Goal: Task Accomplishment & Management: Complete application form

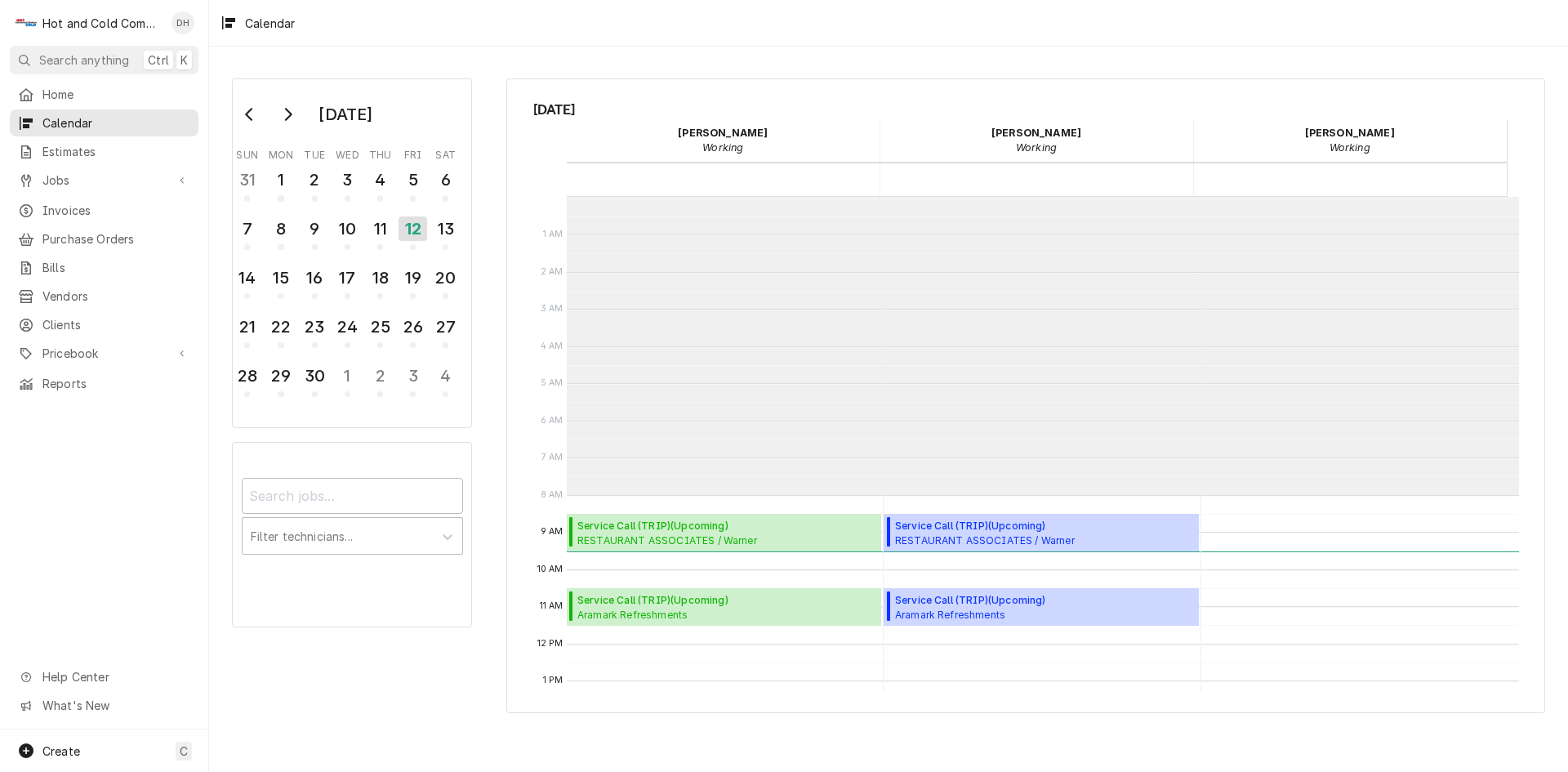
scroll to position [298, 0]
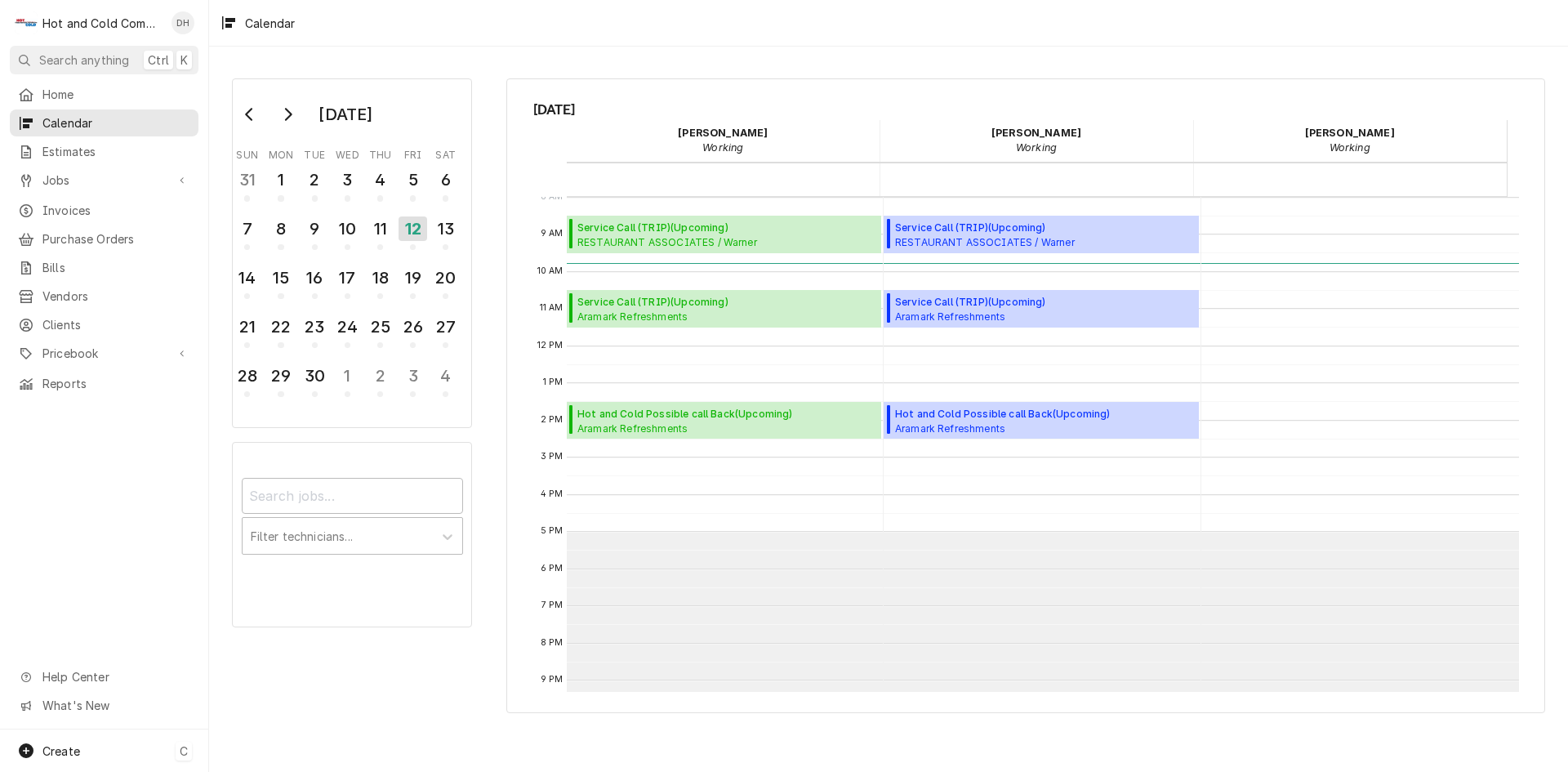
click at [61, 753] on span "Create" at bounding box center [61, 751] width 38 height 14
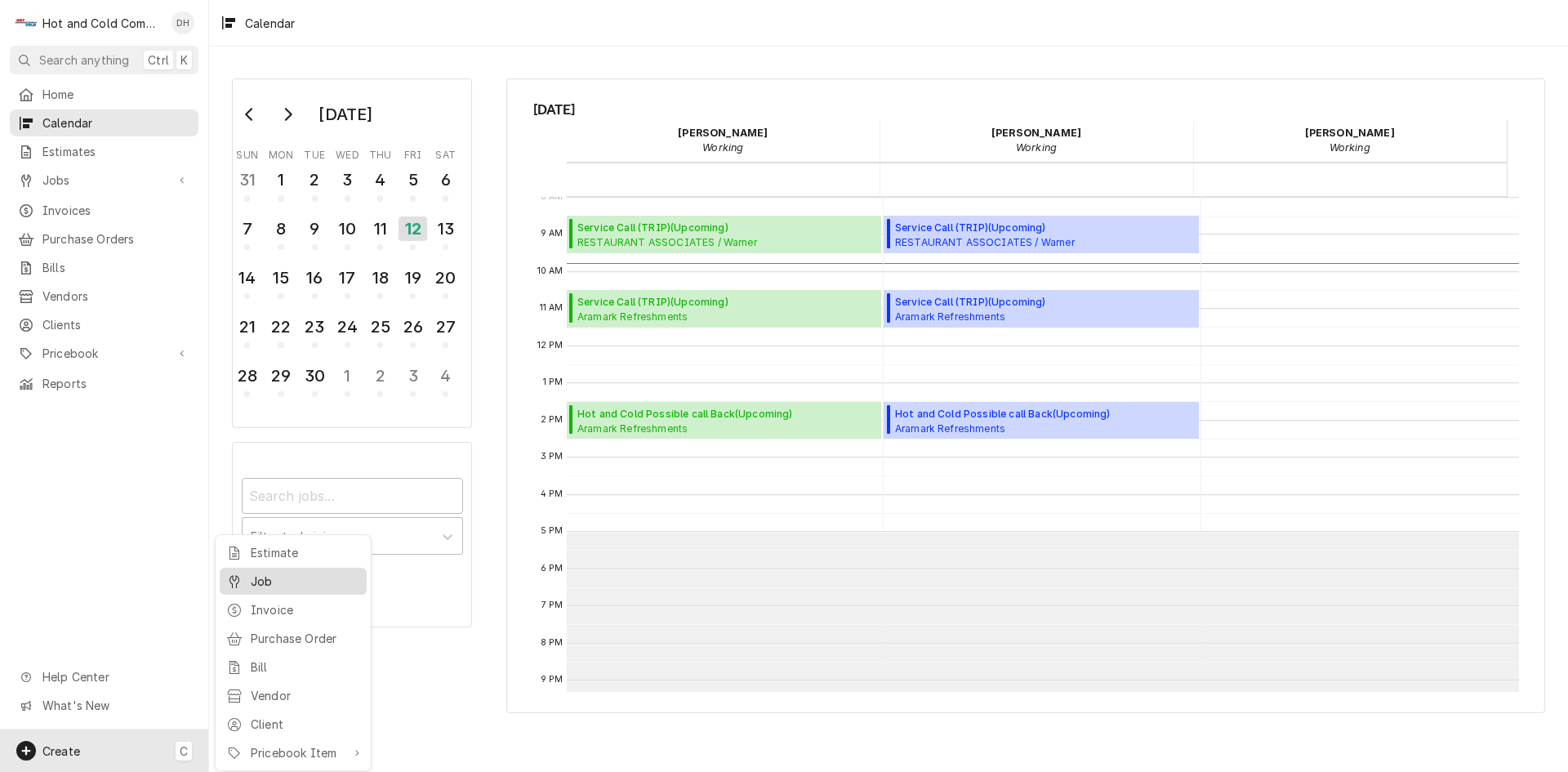
click at [312, 591] on link "Job" at bounding box center [293, 581] width 147 height 27
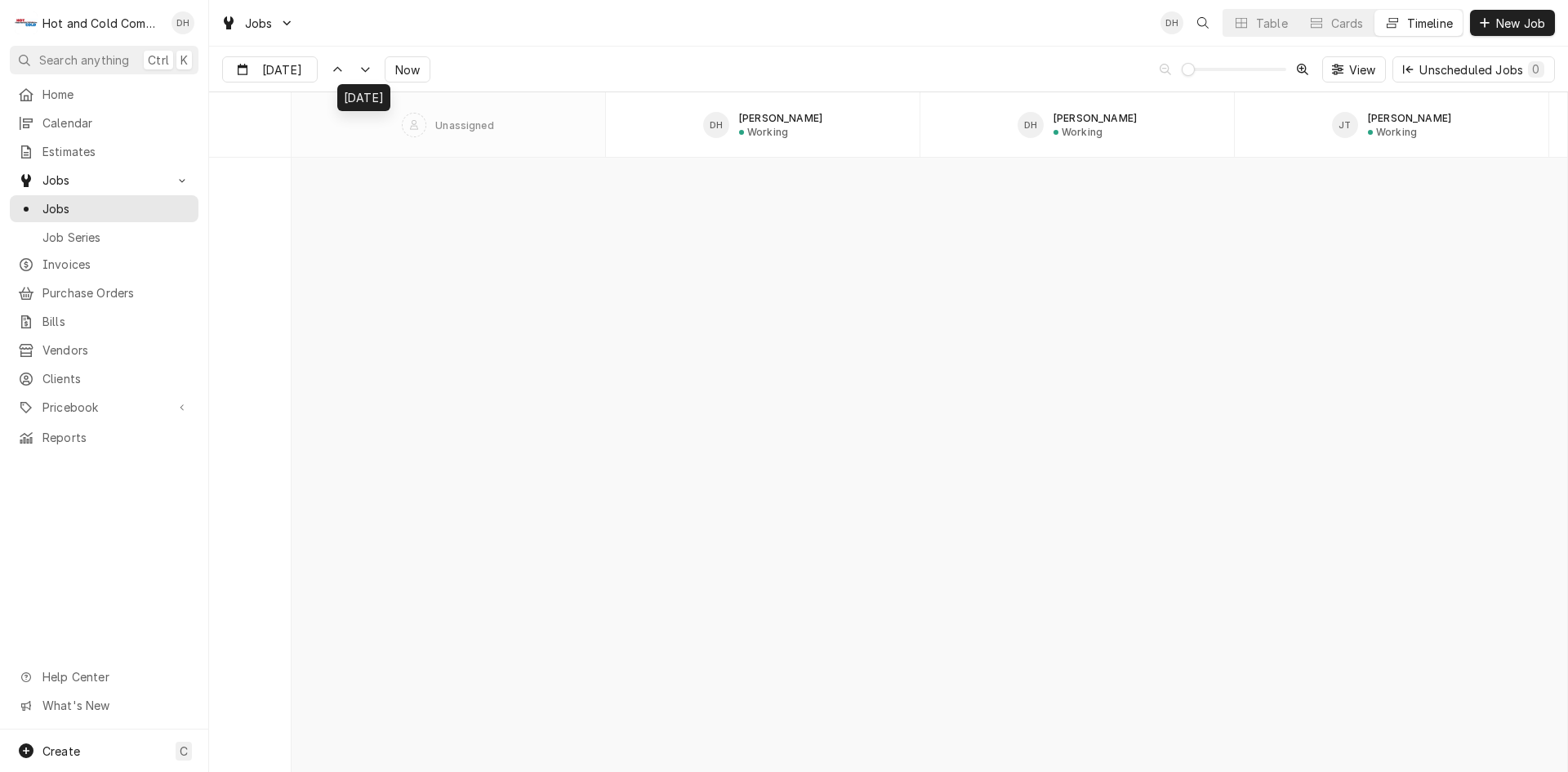
scroll to position [15936, 0]
click at [357, 62] on div "Dynamic Content Wrapper" at bounding box center [365, 69] width 17 height 17
type input "Sep 12"
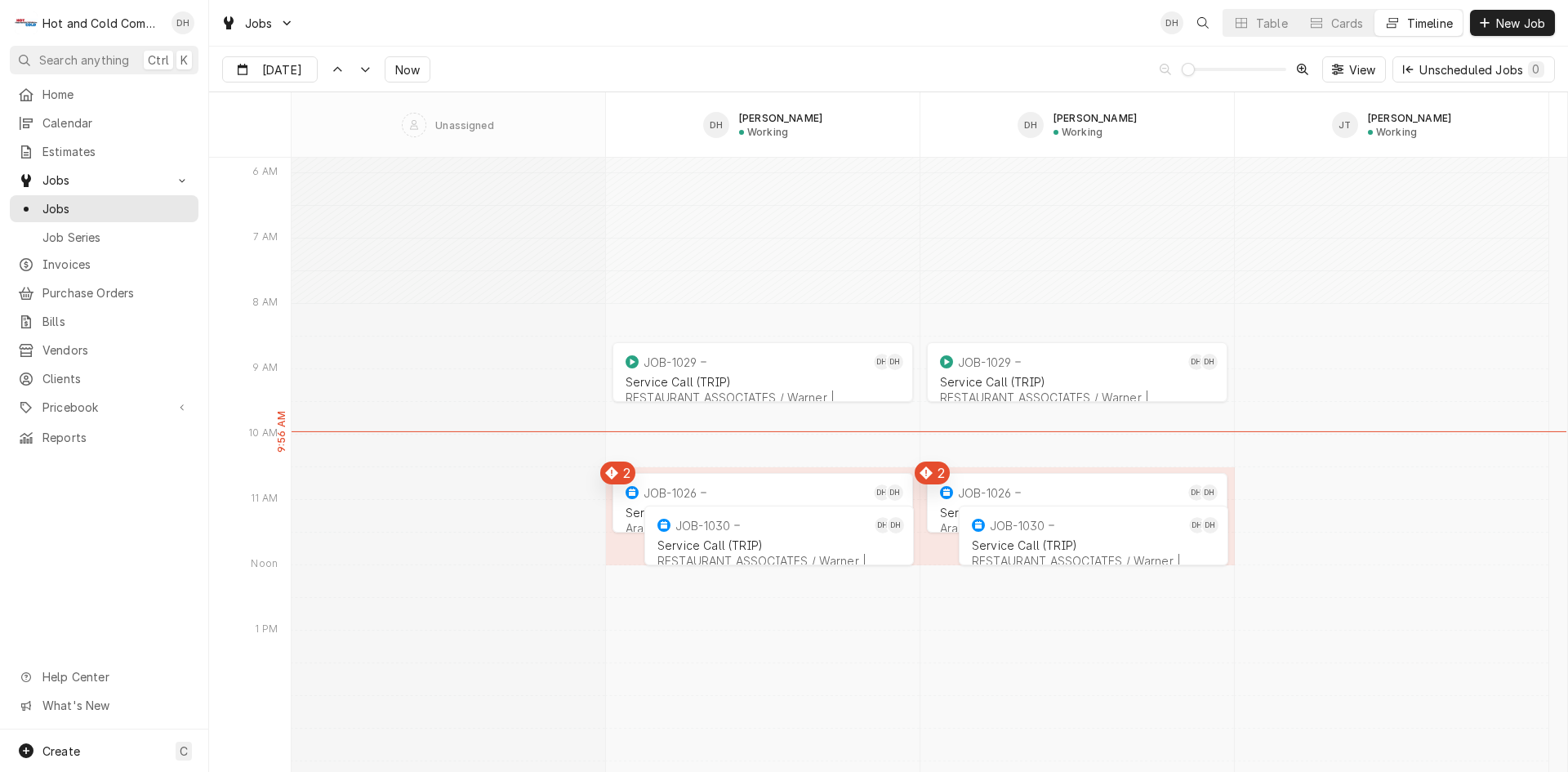
scroll to position [17686, 0]
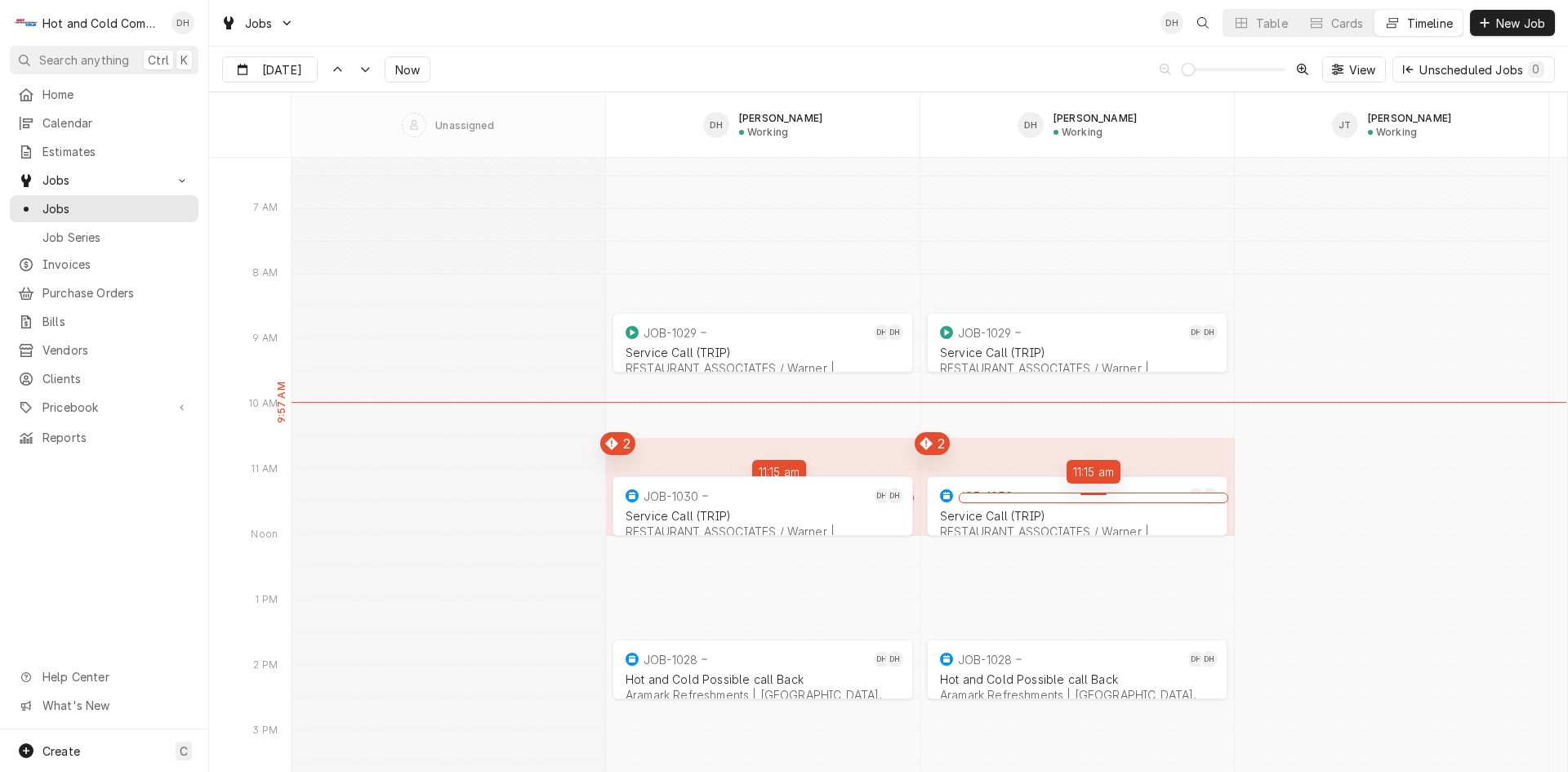
drag, startPoint x: 644, startPoint y: 458, endPoint x: 678, endPoint y: 599, distance: 145.0
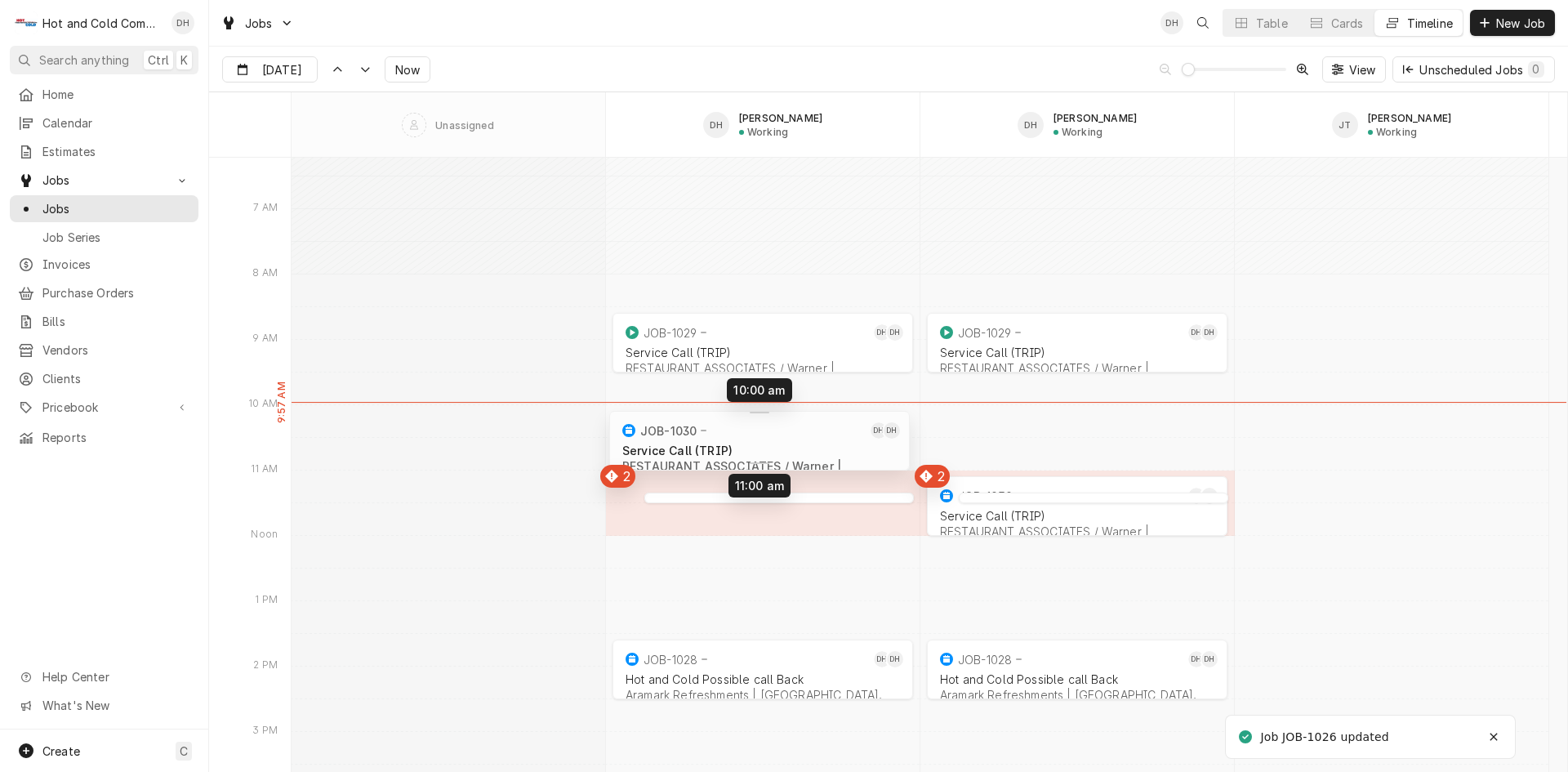
drag, startPoint x: 780, startPoint y: 507, endPoint x: 782, endPoint y: 445, distance: 62.0
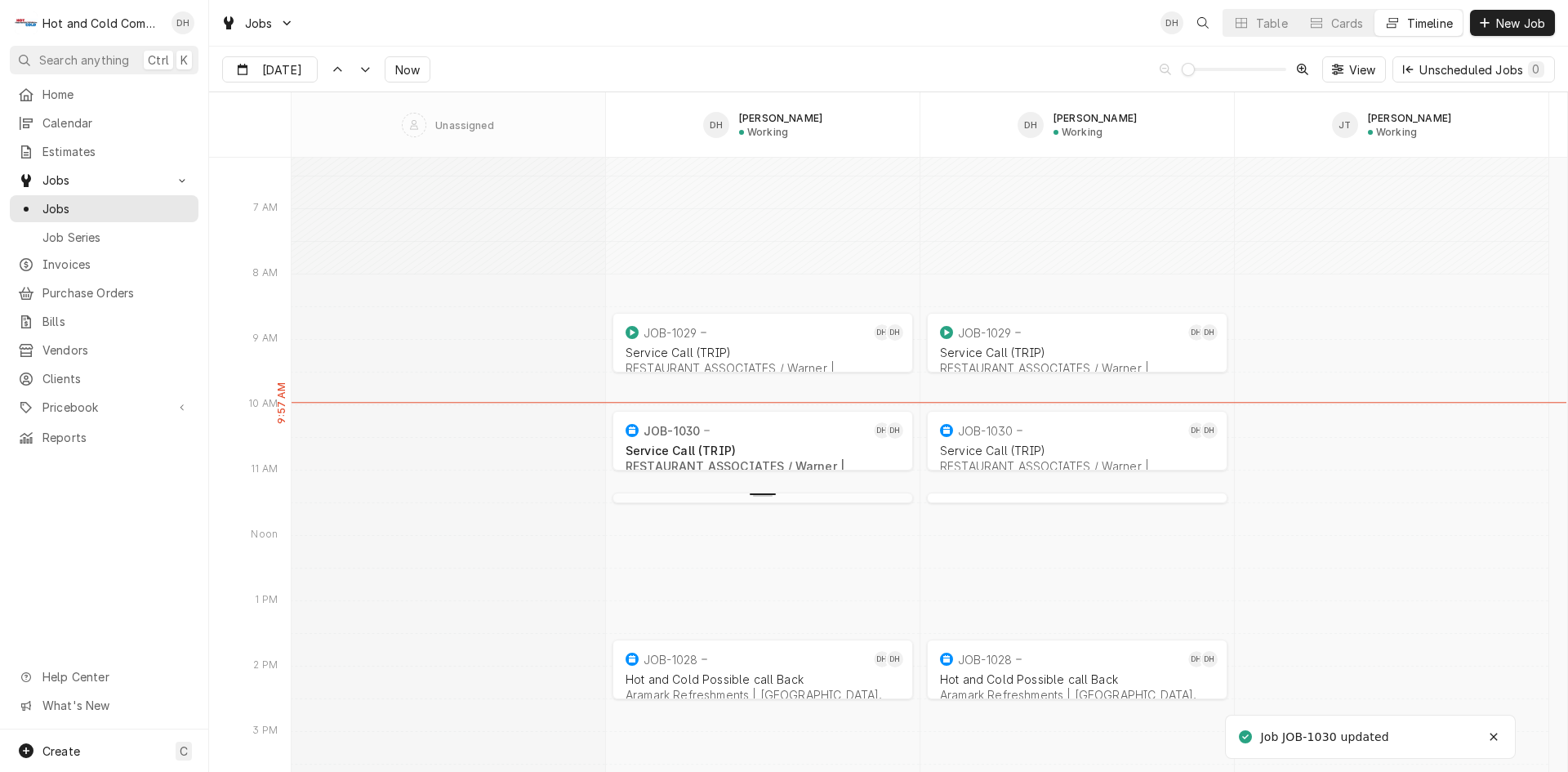
click at [796, 504] on div "Dynamic Content Wrapper" at bounding box center [763, 497] width 307 height 19
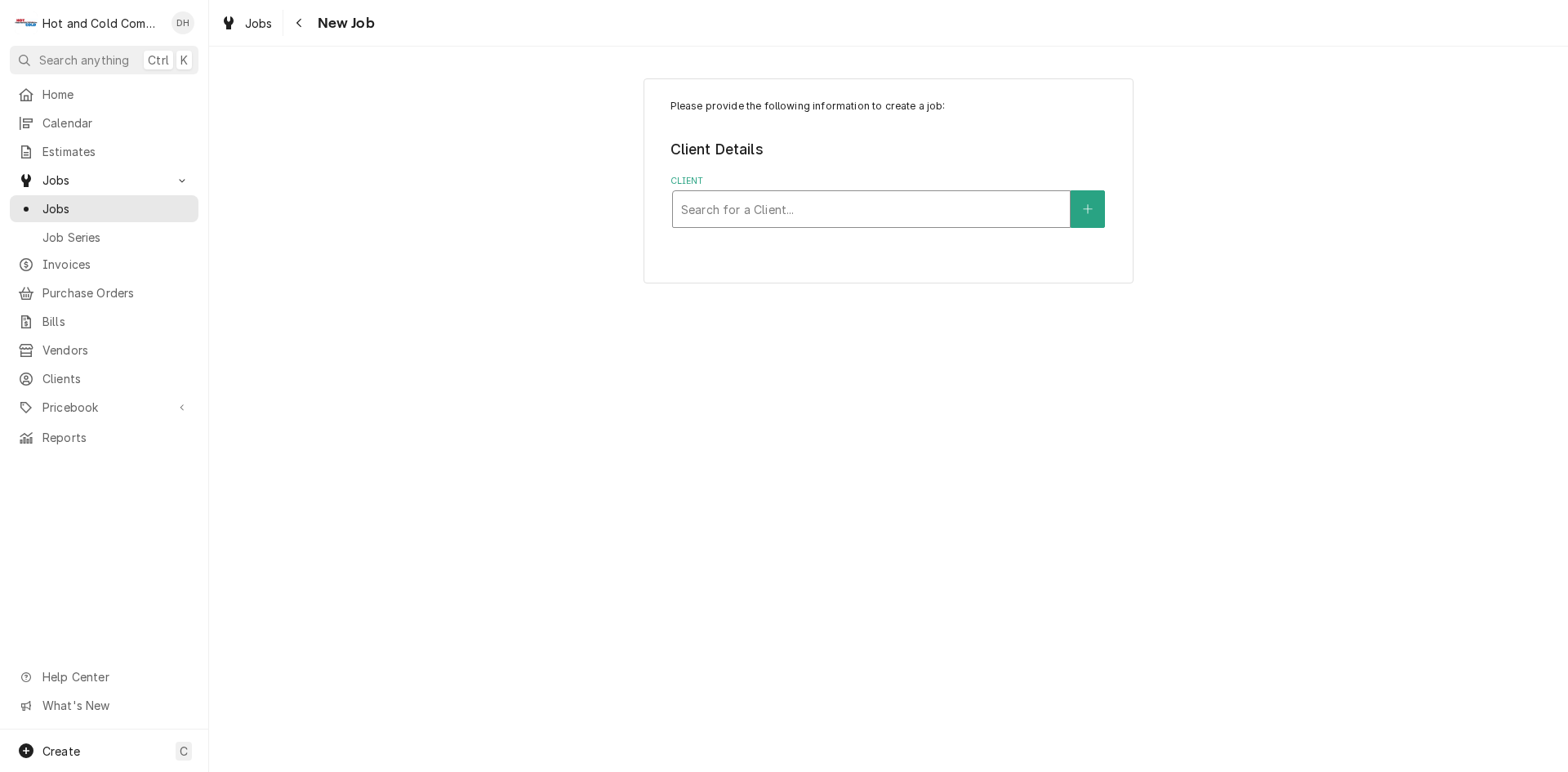
click at [929, 194] on div "Search for a Client..." at bounding box center [871, 209] width 397 height 36
type input "Rest"
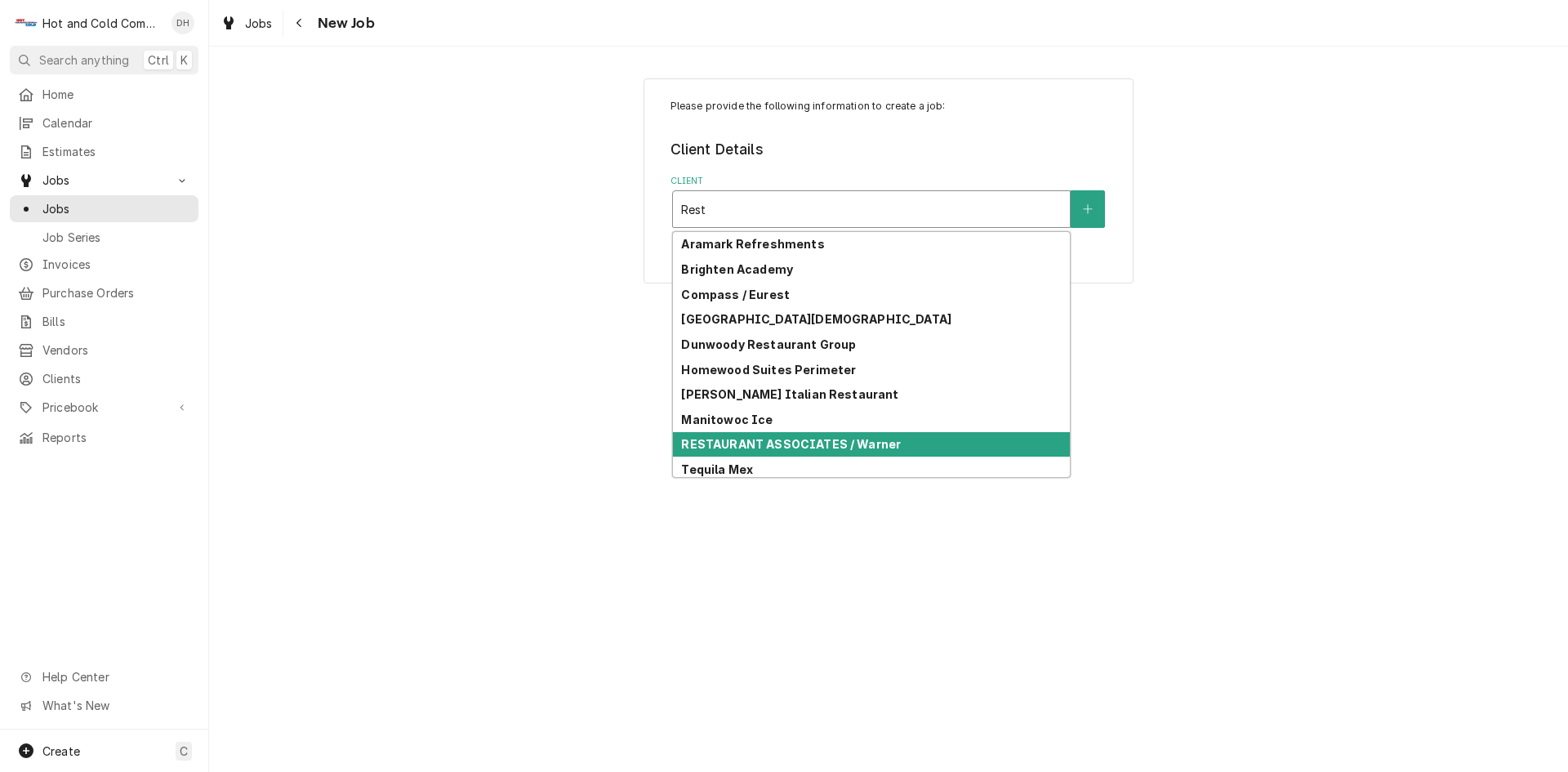
click at [949, 435] on div "RESTAURANT ASSOCIATES / Warner" at bounding box center [871, 444] width 397 height 25
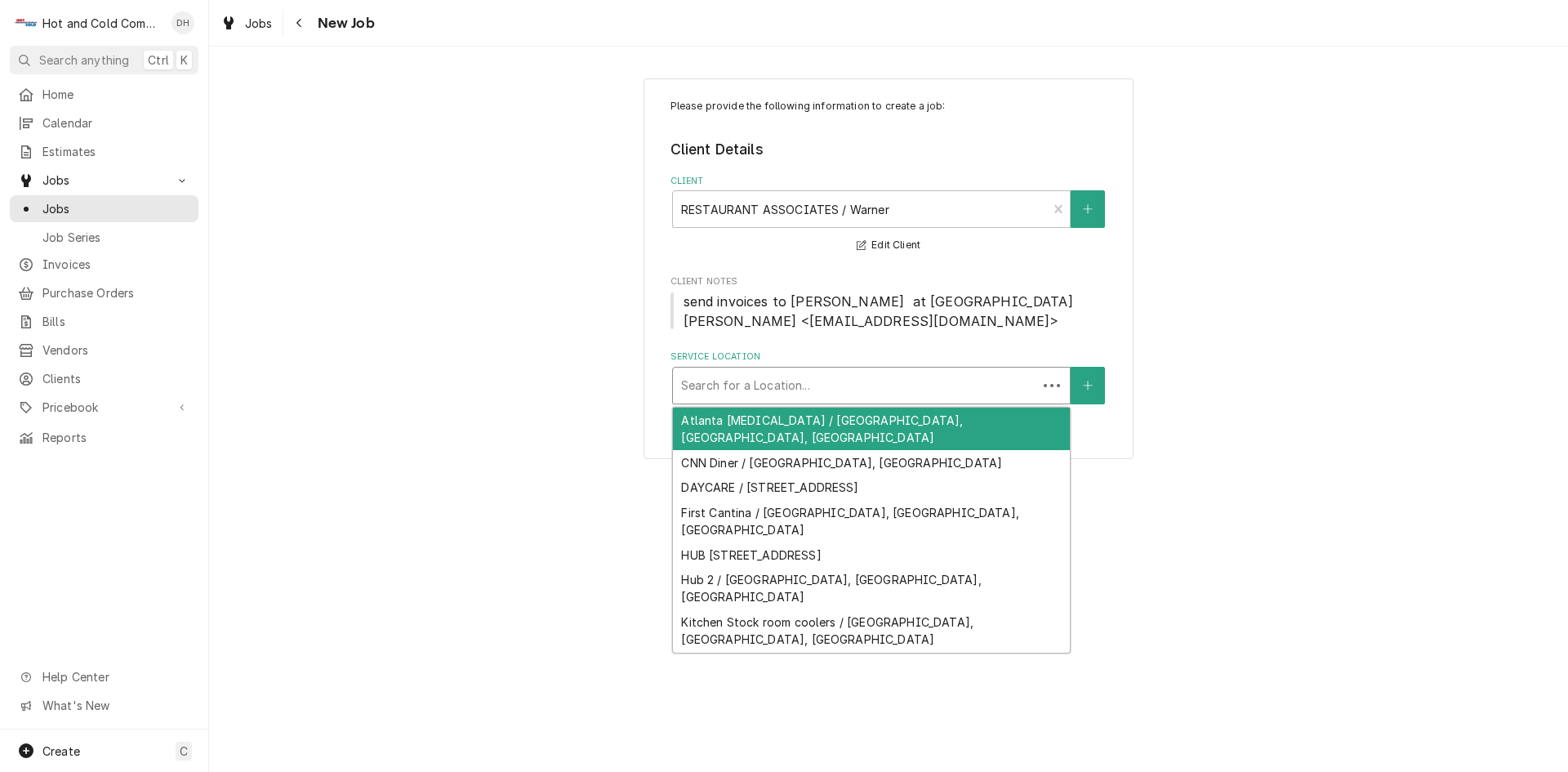
click at [849, 387] on div "Service Location" at bounding box center [855, 386] width 348 height 30
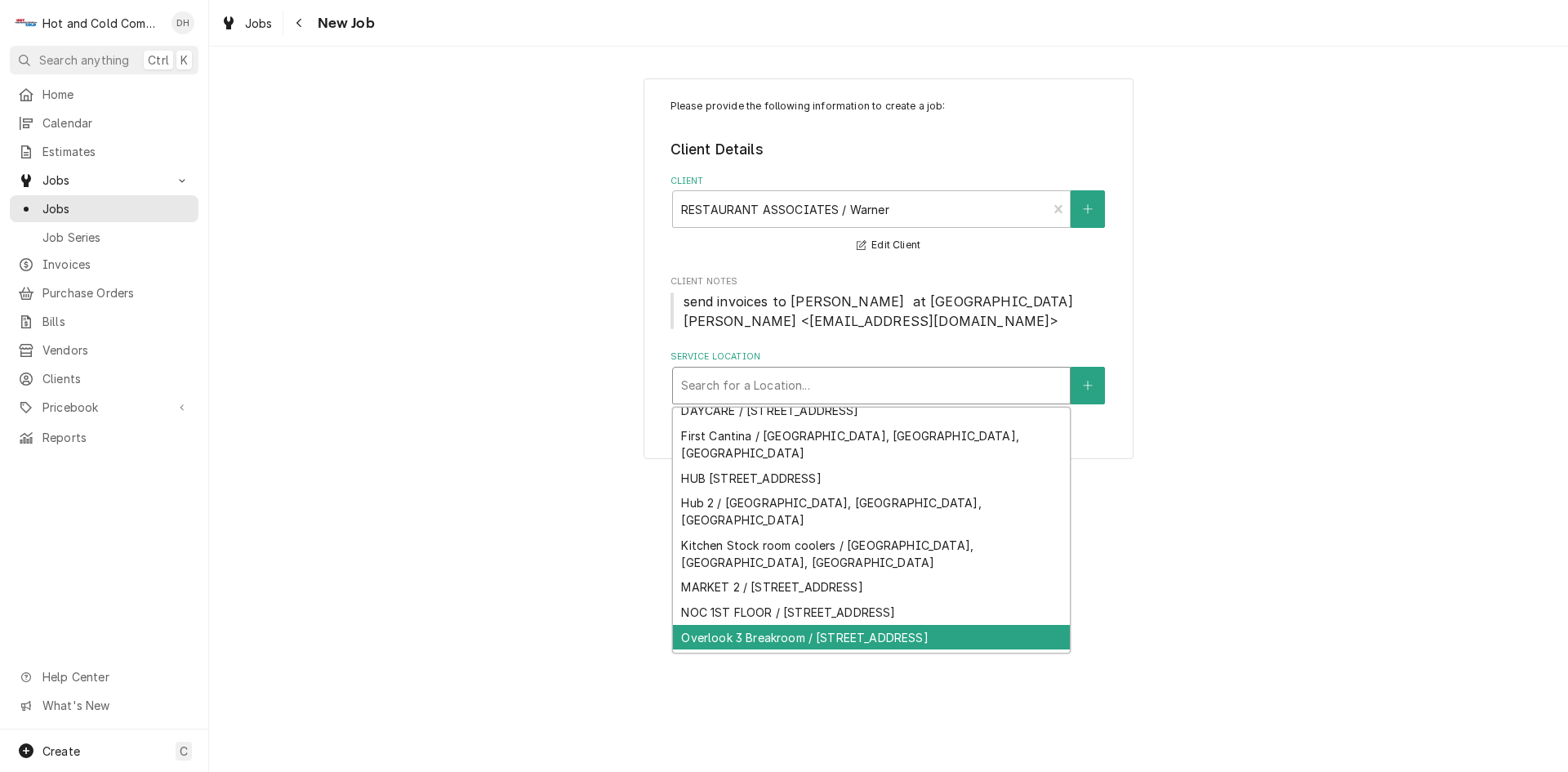
scroll to position [80, 0]
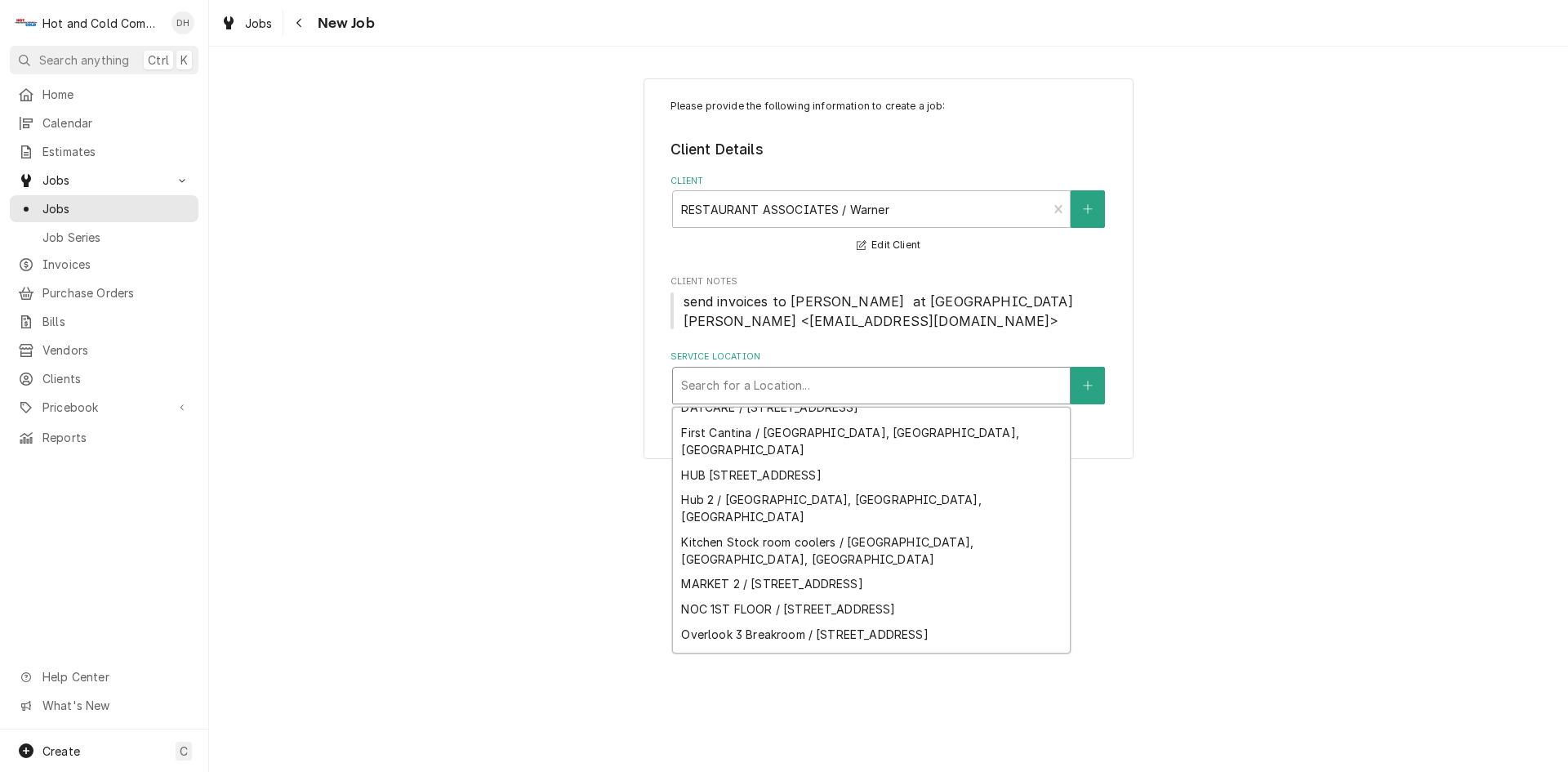
click at [1019, 714] on div "[PERSON_NAME][GEOGRAPHIC_DATA][PERSON_NAME], [GEOGRAPHIC_DATA]" at bounding box center [871, 735] width 397 height 42
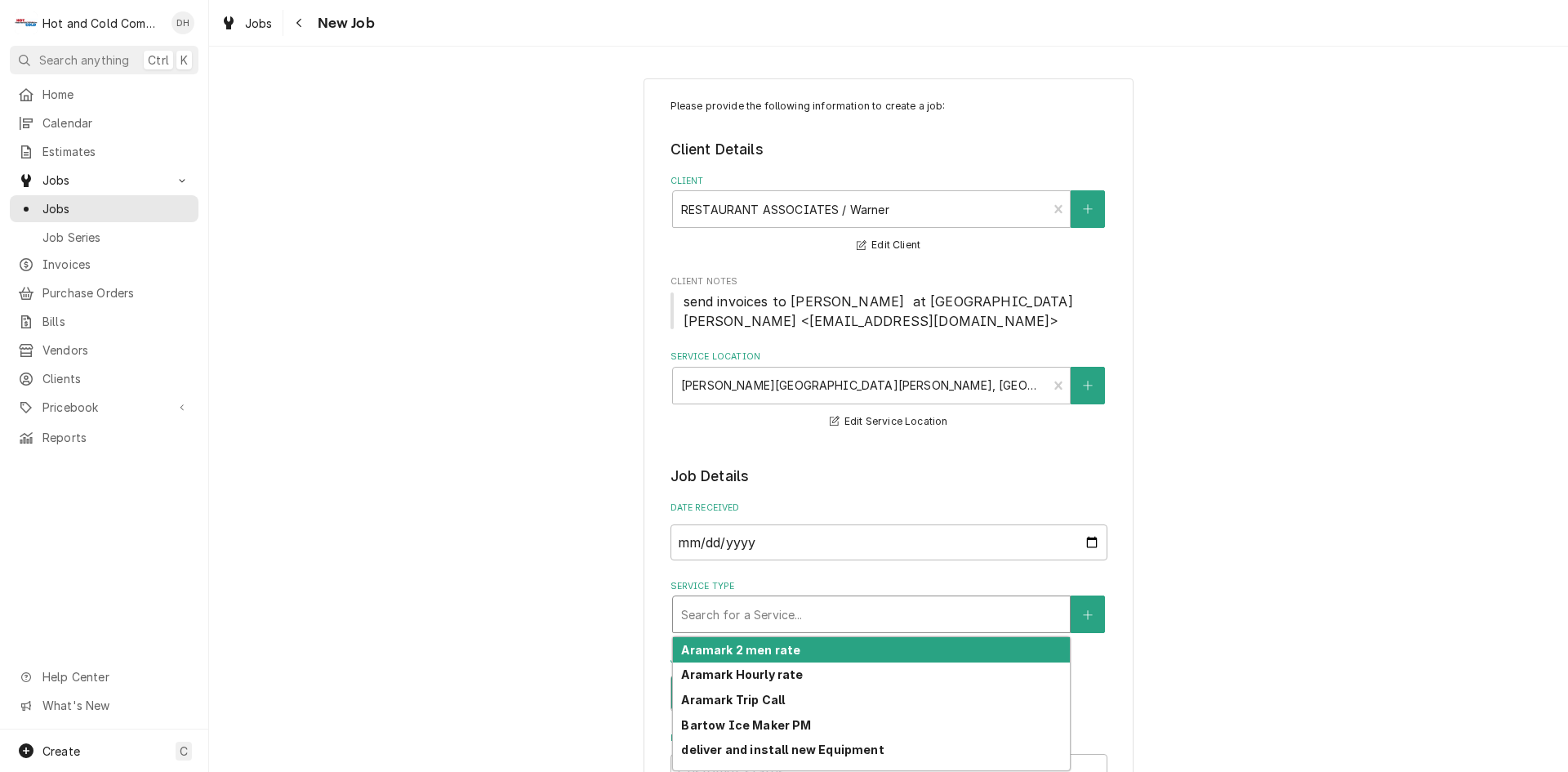
click at [888, 614] on div "Service Type" at bounding box center [871, 614] width 381 height 30
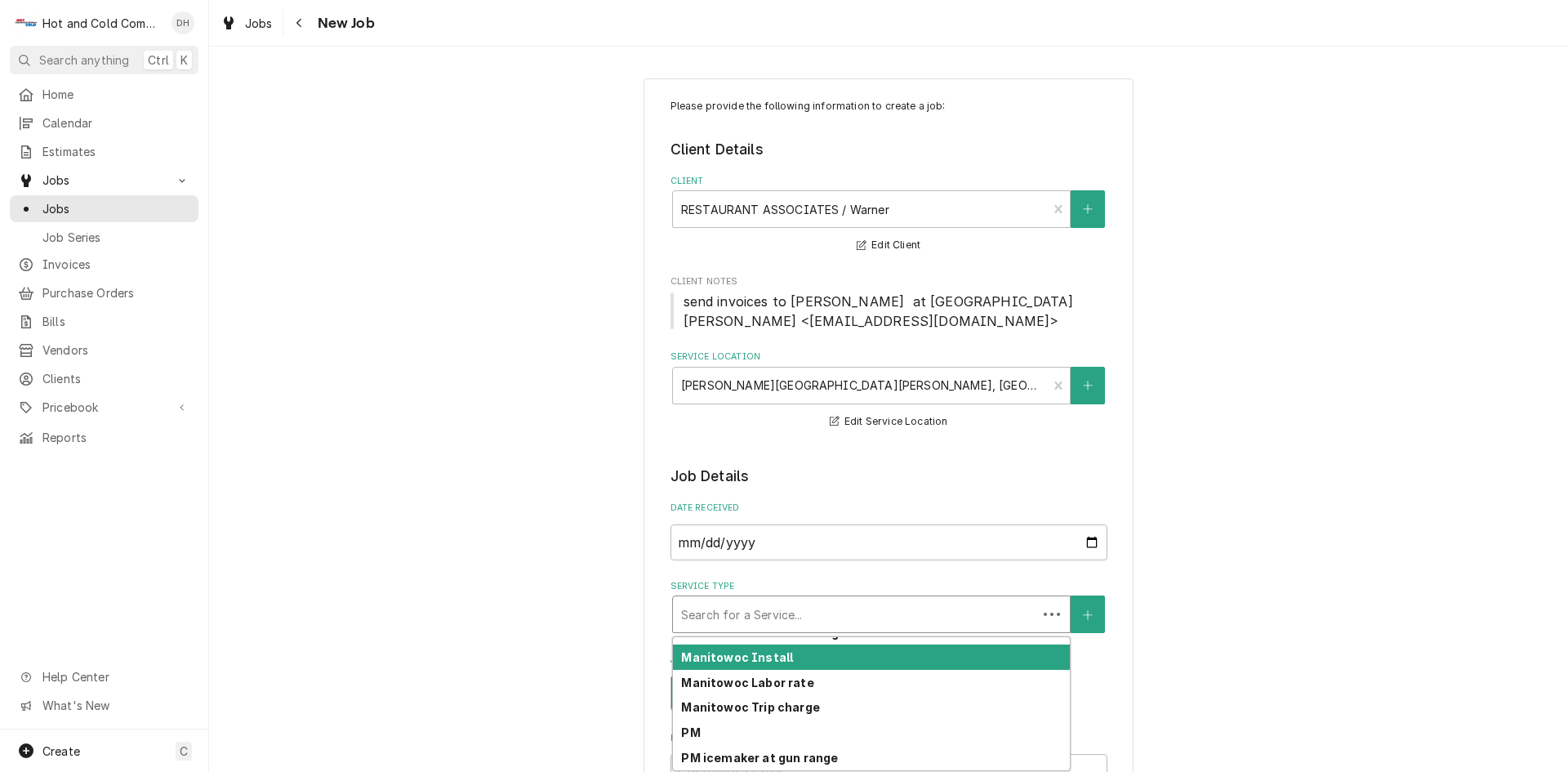
scroll to position [534, 0]
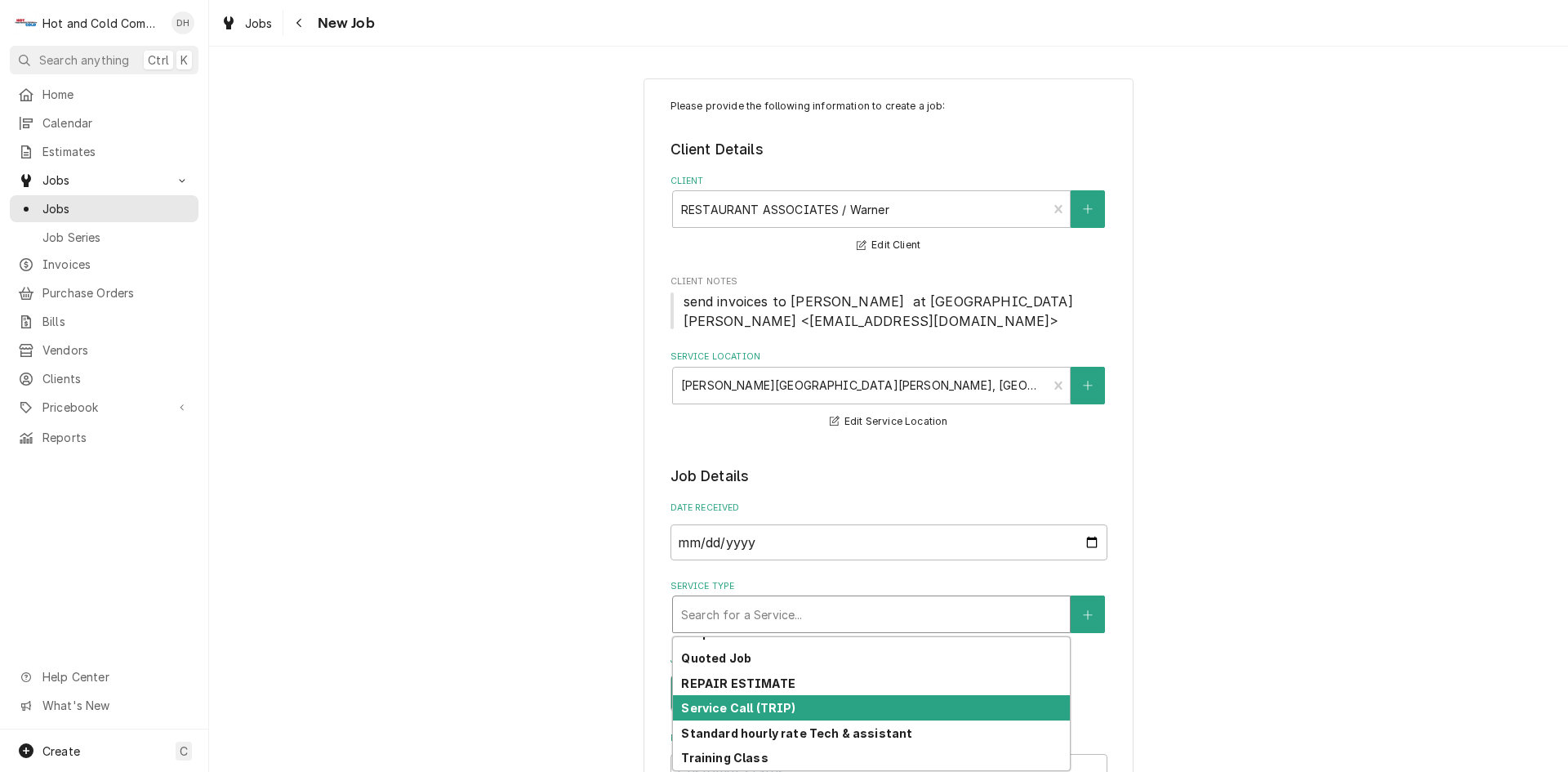
click at [819, 705] on div "Service Call (TRIP)" at bounding box center [871, 707] width 397 height 25
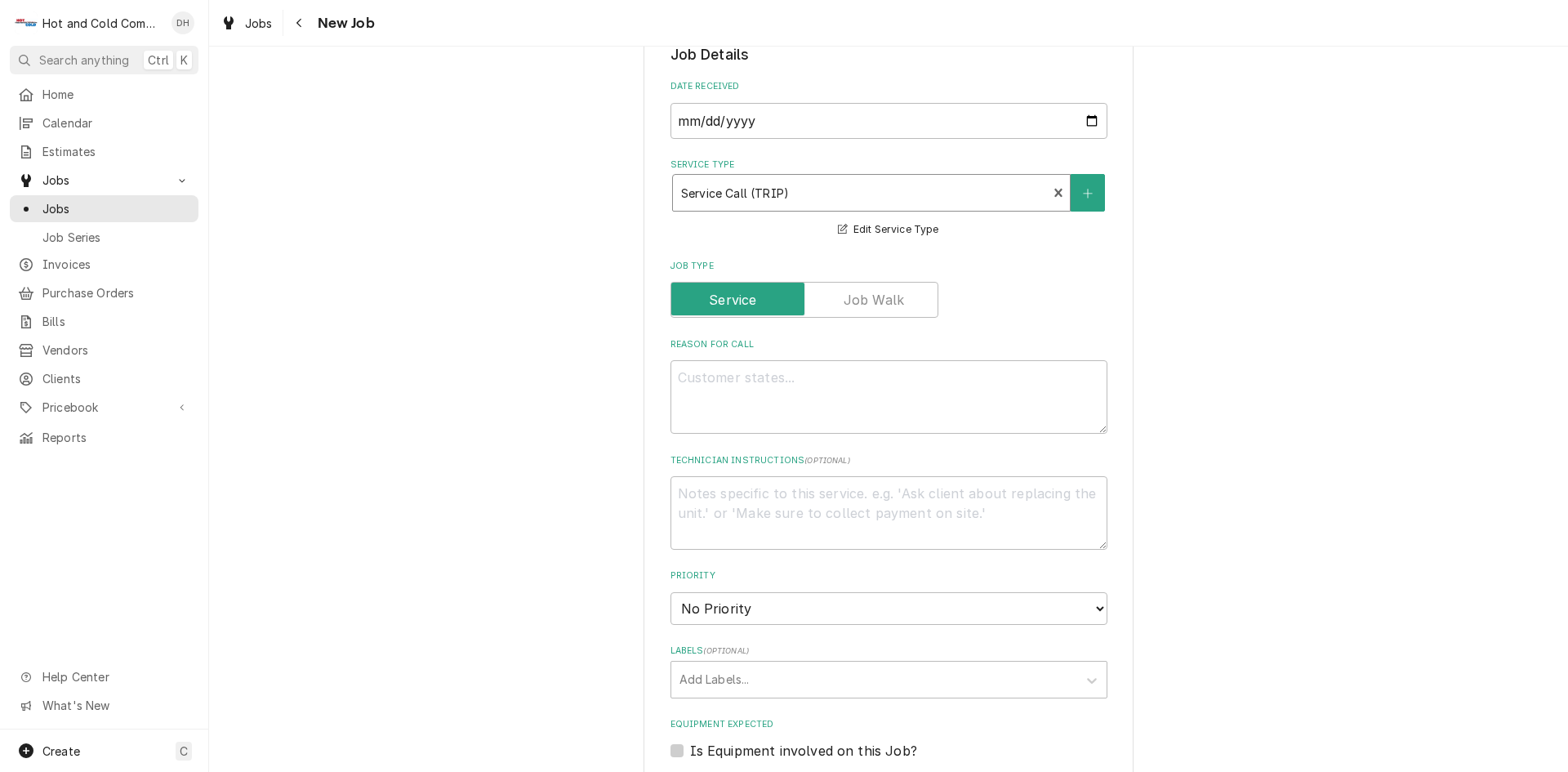
scroll to position [545, 0]
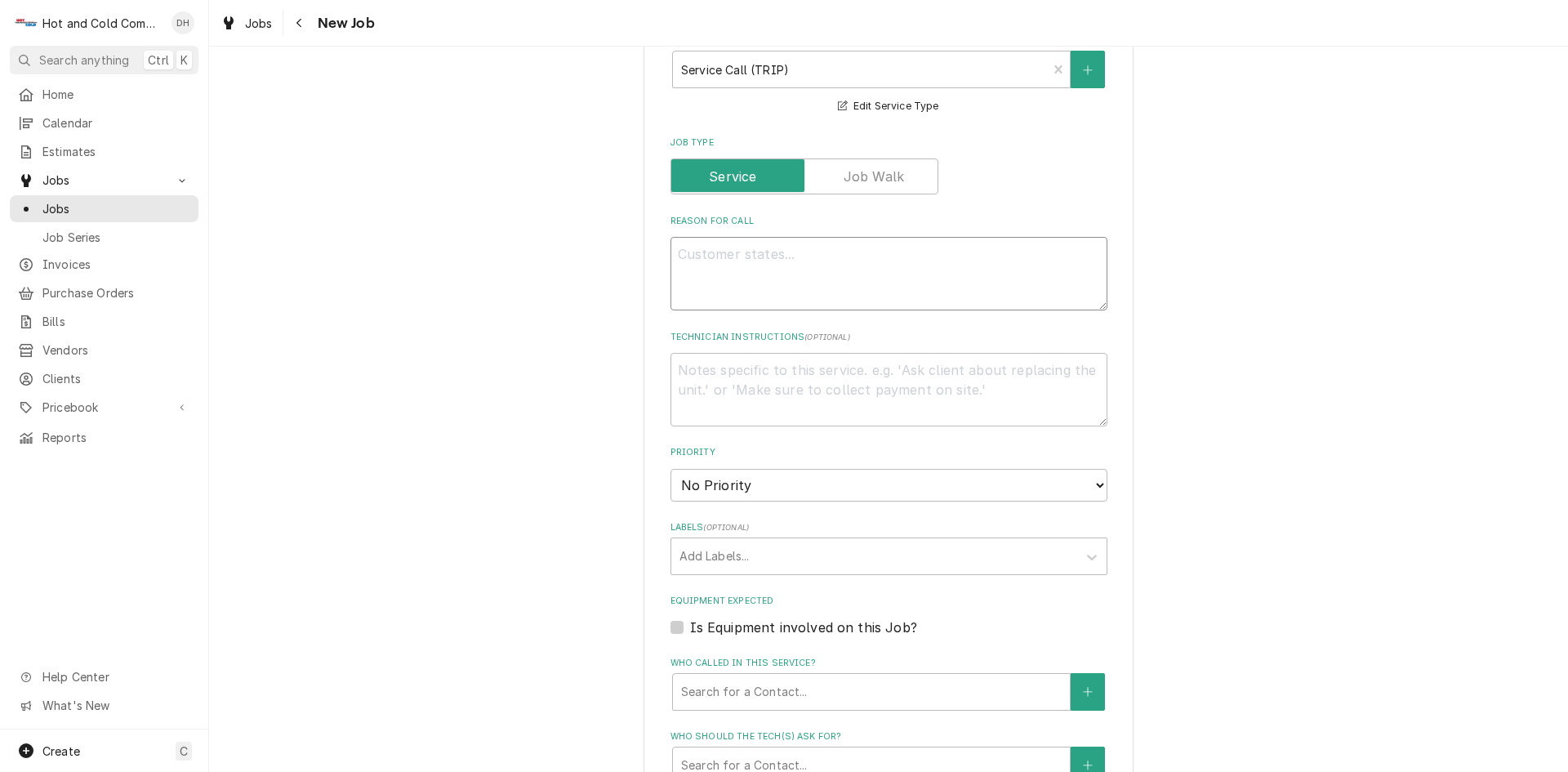
drag, startPoint x: 725, startPoint y: 246, endPoint x: 993, endPoint y: 396, distance: 307.1
click at [726, 246] on textarea "Reason For Call" at bounding box center [889, 274] width 437 height 74
type textarea "x"
type textarea "R"
type textarea "x"
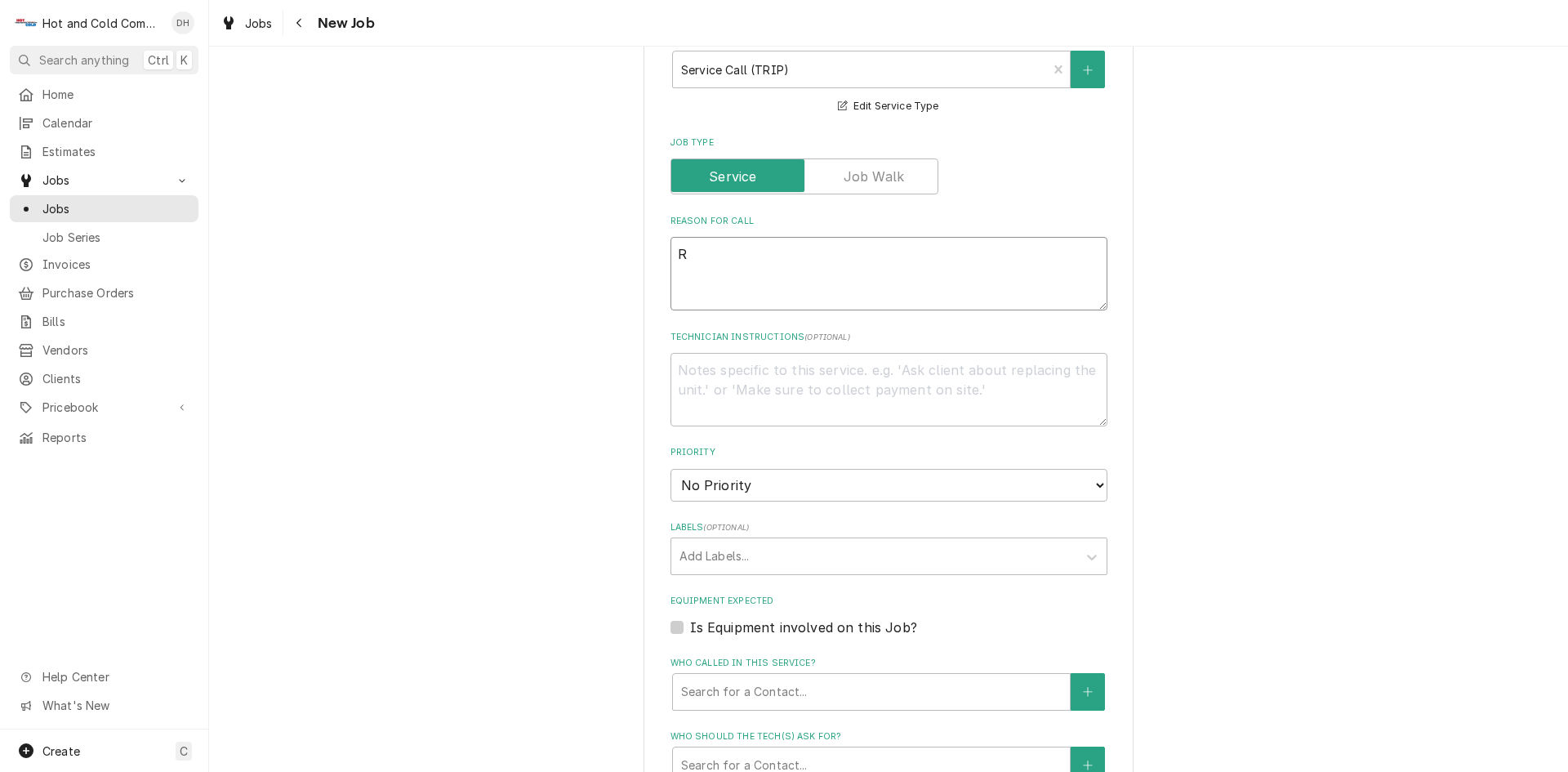
type textarea "Re"
type textarea "x"
type textarea "Rea"
type textarea "x"
type textarea "Reac"
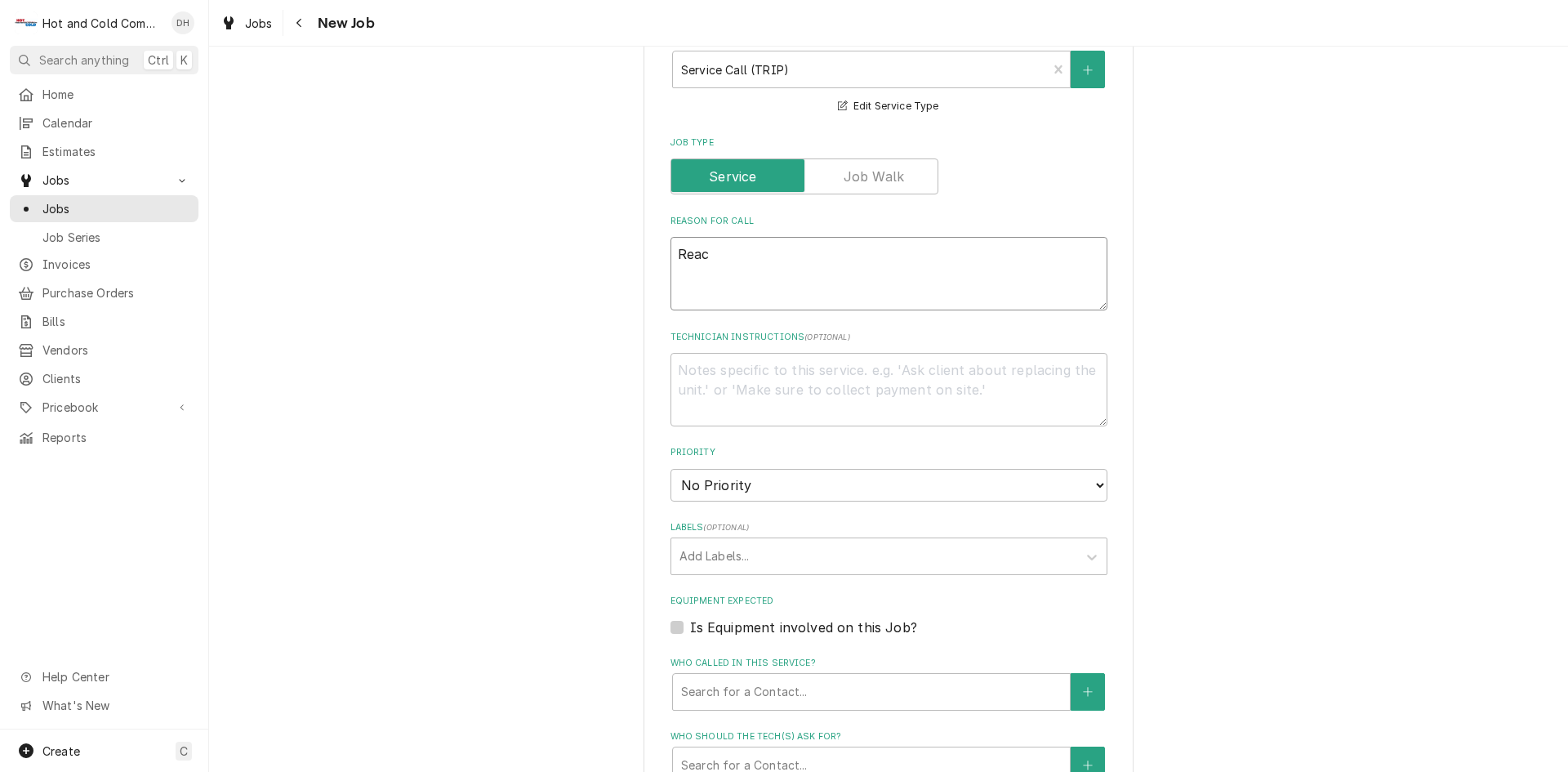
type textarea "x"
type textarea "Reach"
type textarea "x"
type textarea "Reach"
type textarea "x"
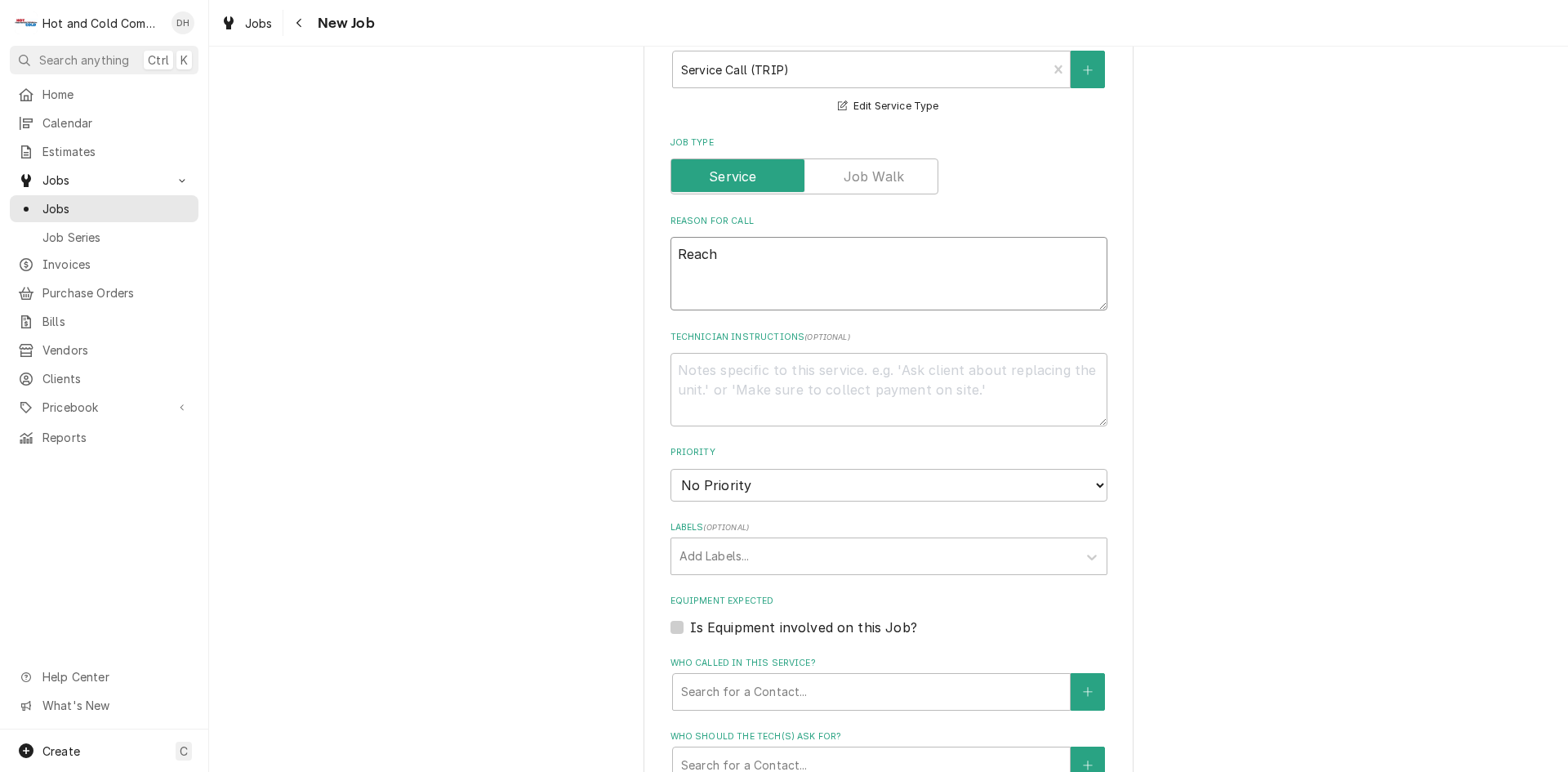
type textarea "Reach i"
type textarea "x"
type textarea "Reach in"
type textarea "x"
type textarea "Reach in"
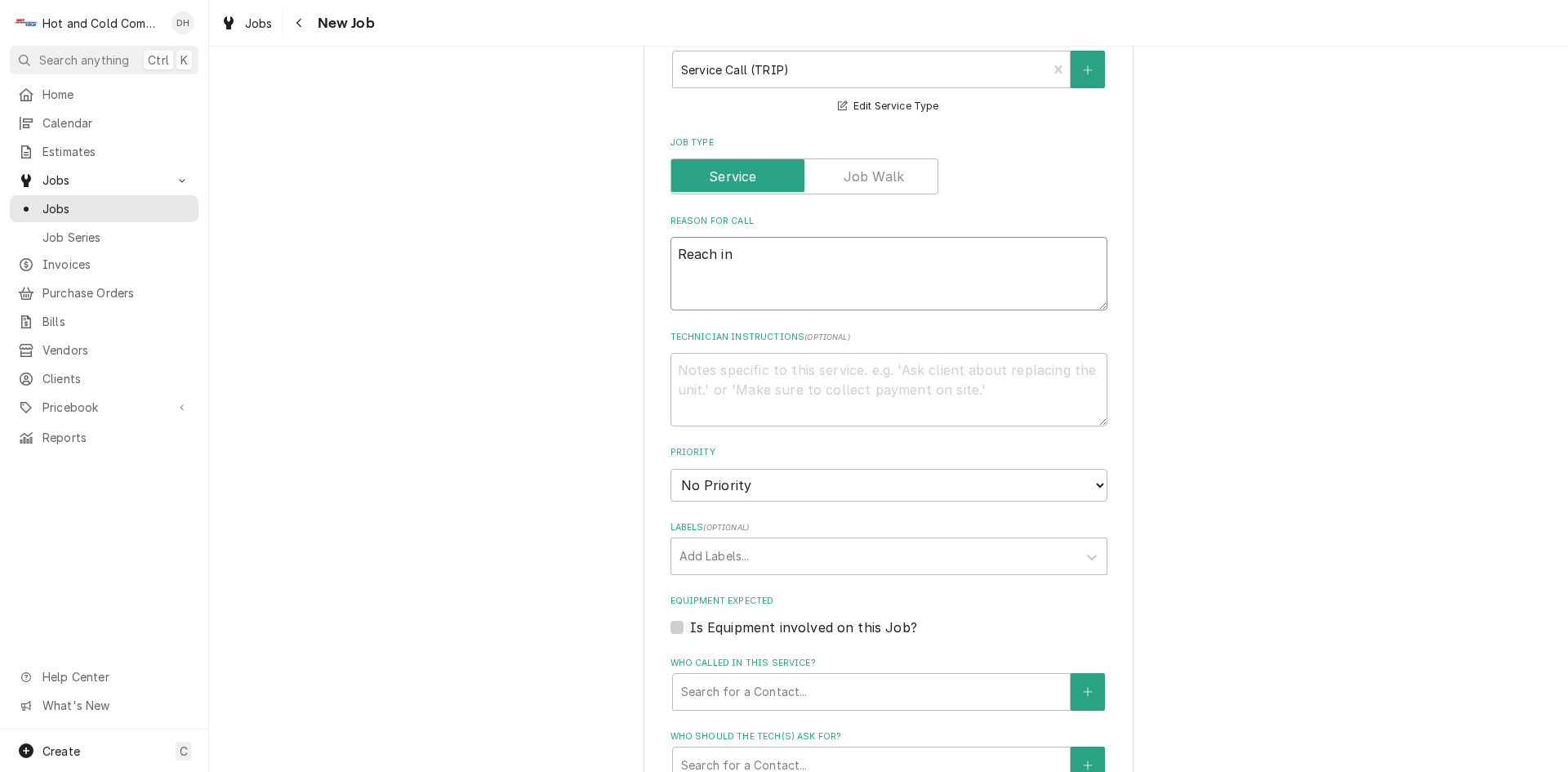
type textarea "x"
type textarea "Reach in c"
type textarea "x"
type textarea "Reach in co"
type textarea "x"
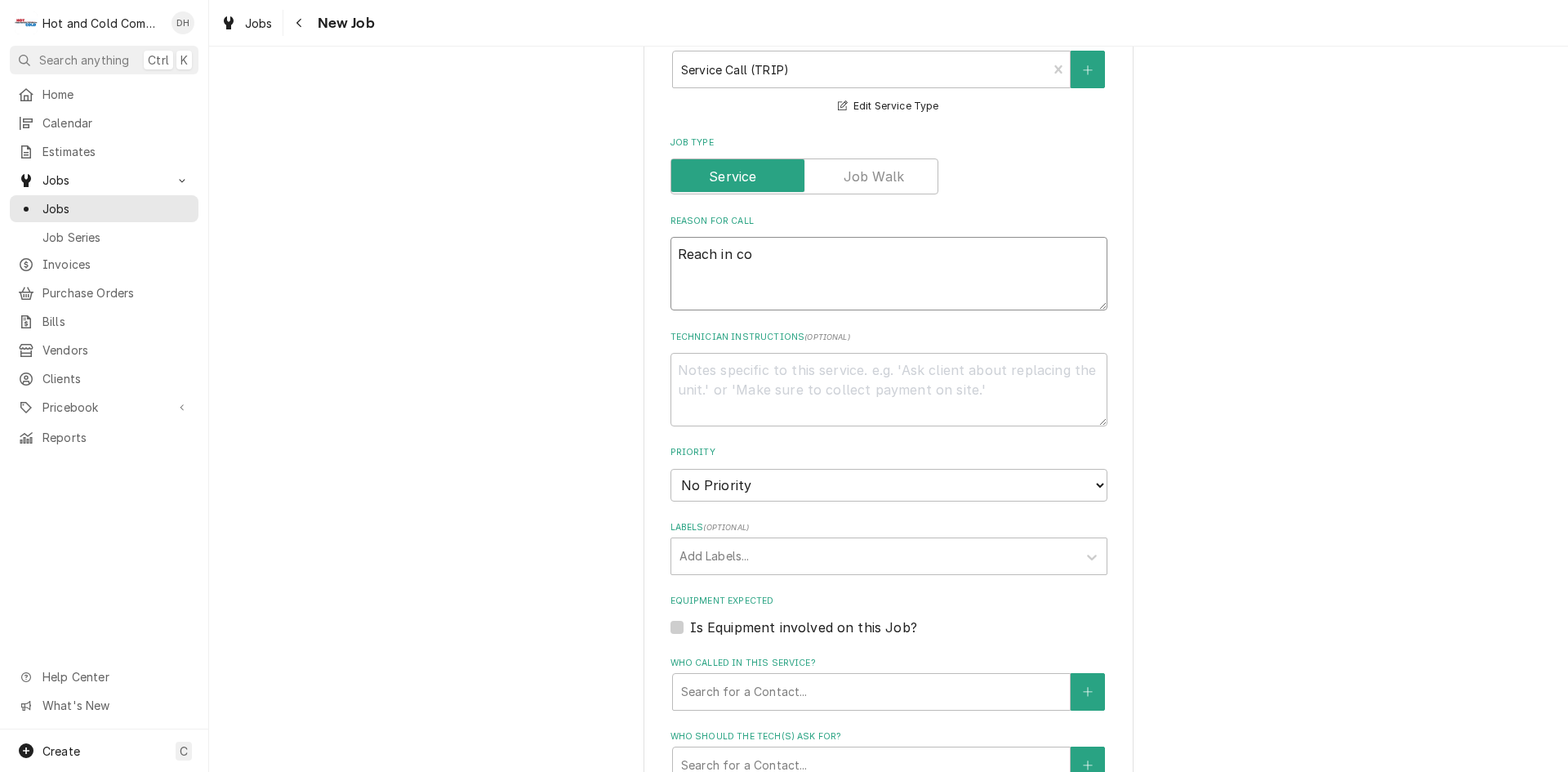
type textarea "Reach in coo"
type textarea "x"
type textarea "Reach in cool"
type textarea "x"
type textarea "Reach in coole"
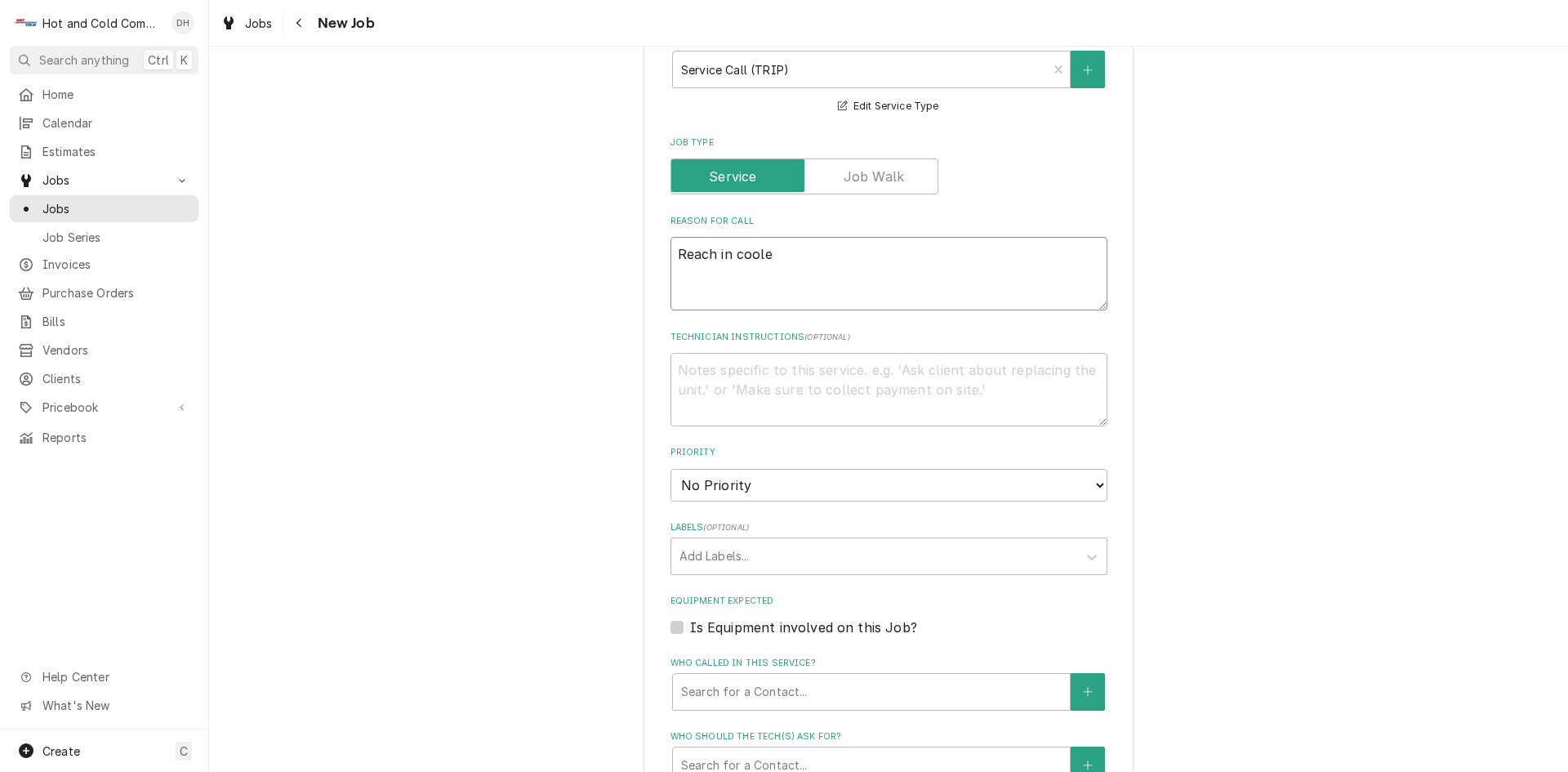
type textarea "x"
type textarea "Reach in cooler"
type textarea "x"
type textarea "Reach in cooler"
type textarea "x"
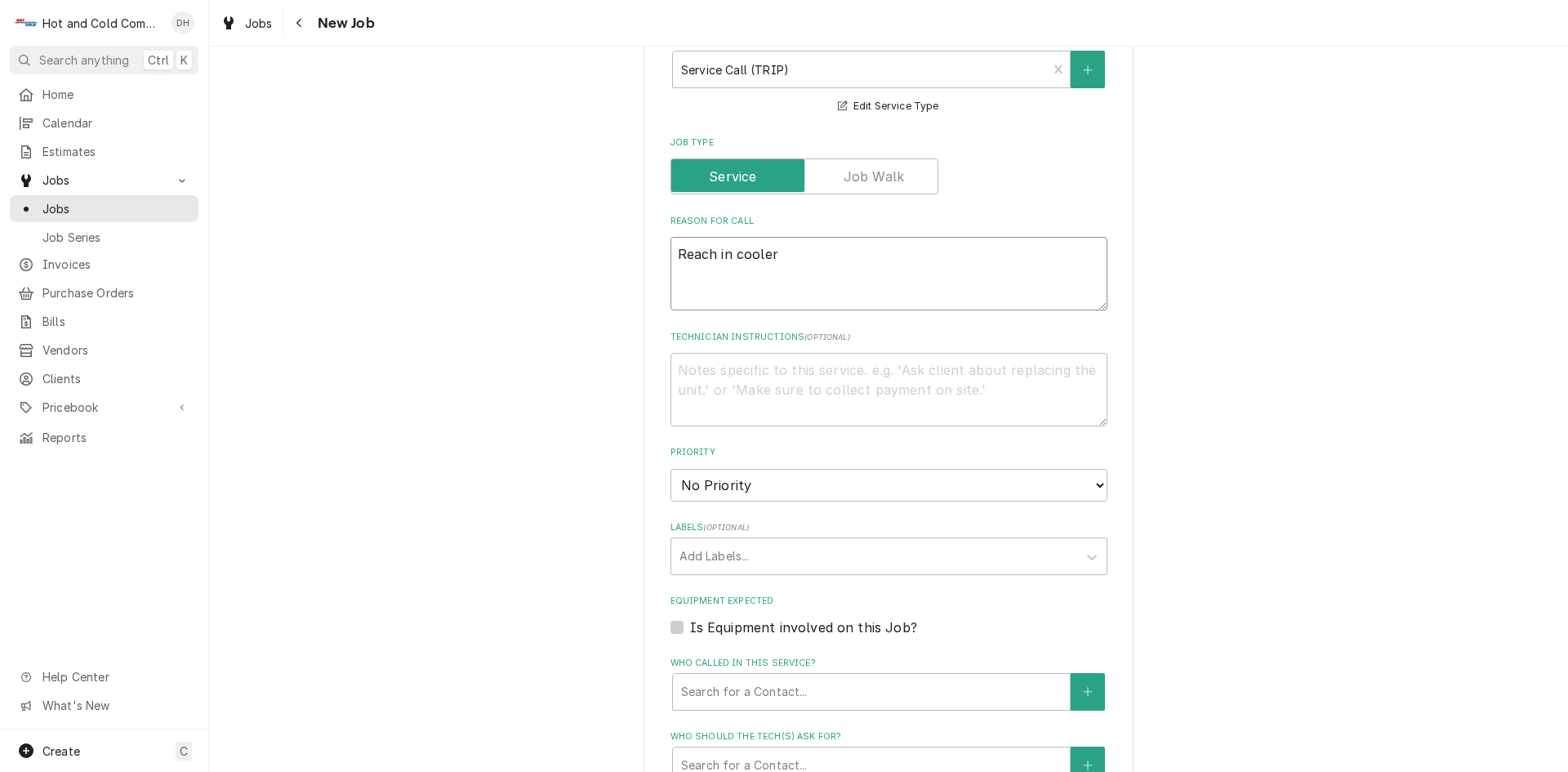
type textarea "Reach in cooler n"
type textarea "x"
type textarea "Reach in cooler no"
type textarea "x"
type textarea "Reach in cooler not"
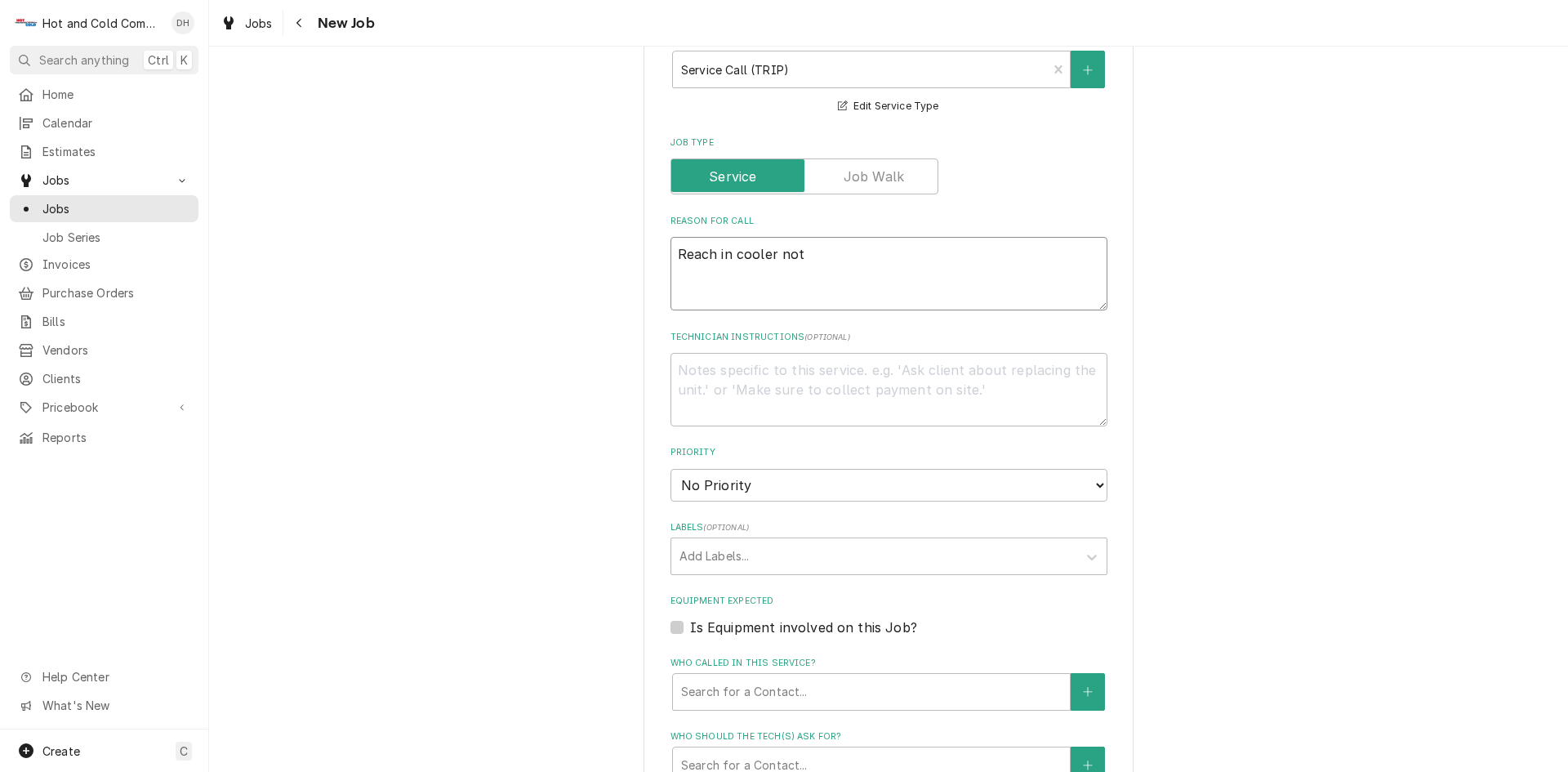
type textarea "x"
type textarea "Reach in cooler not"
type textarea "x"
type textarea "Reach in cooler not a"
type textarea "x"
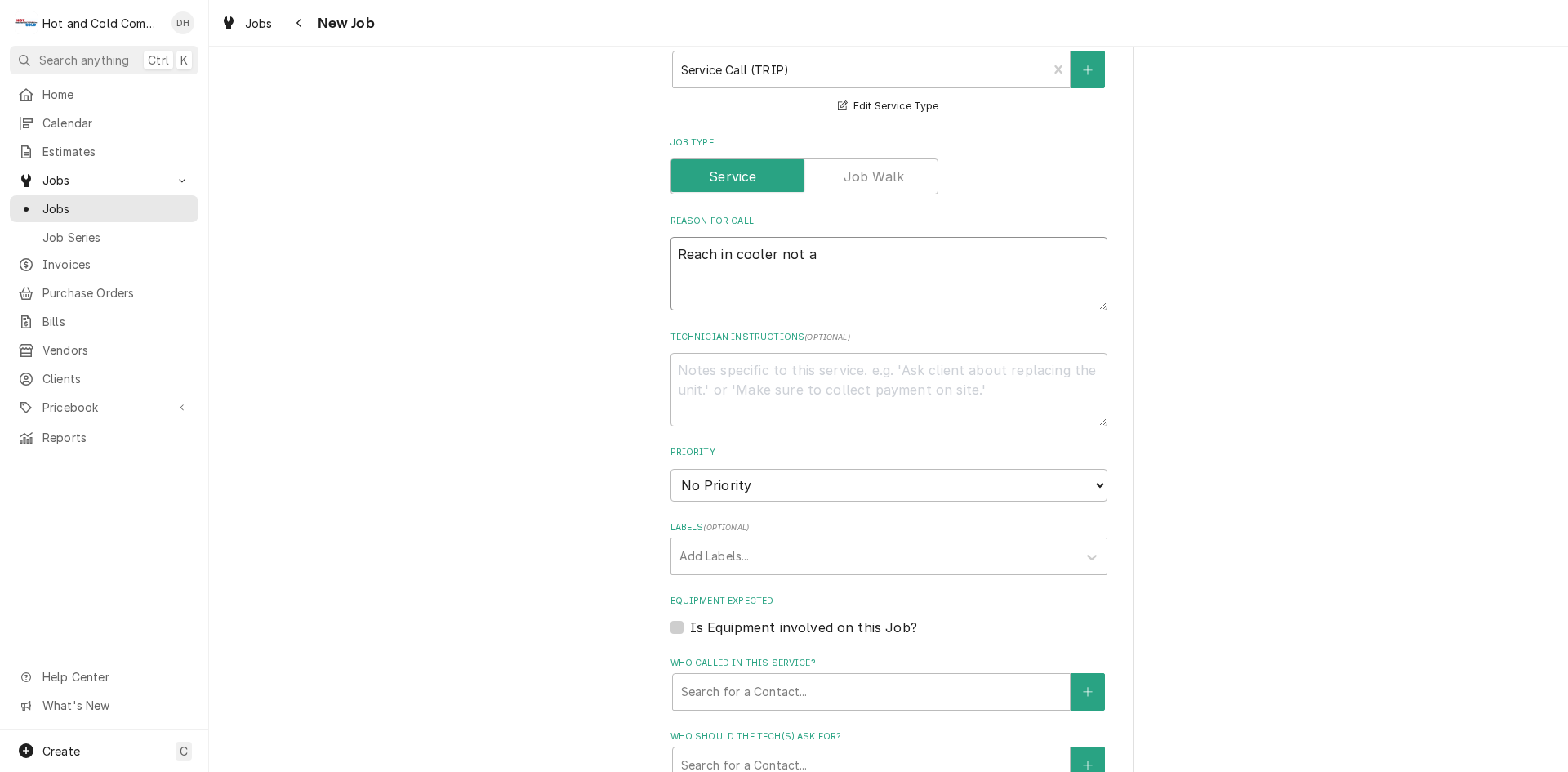
type textarea "Reach in cooler not at"
type textarea "x"
type textarea "Reach in cooler not at"
type textarea "x"
type textarea "Reach in cooler not at t"
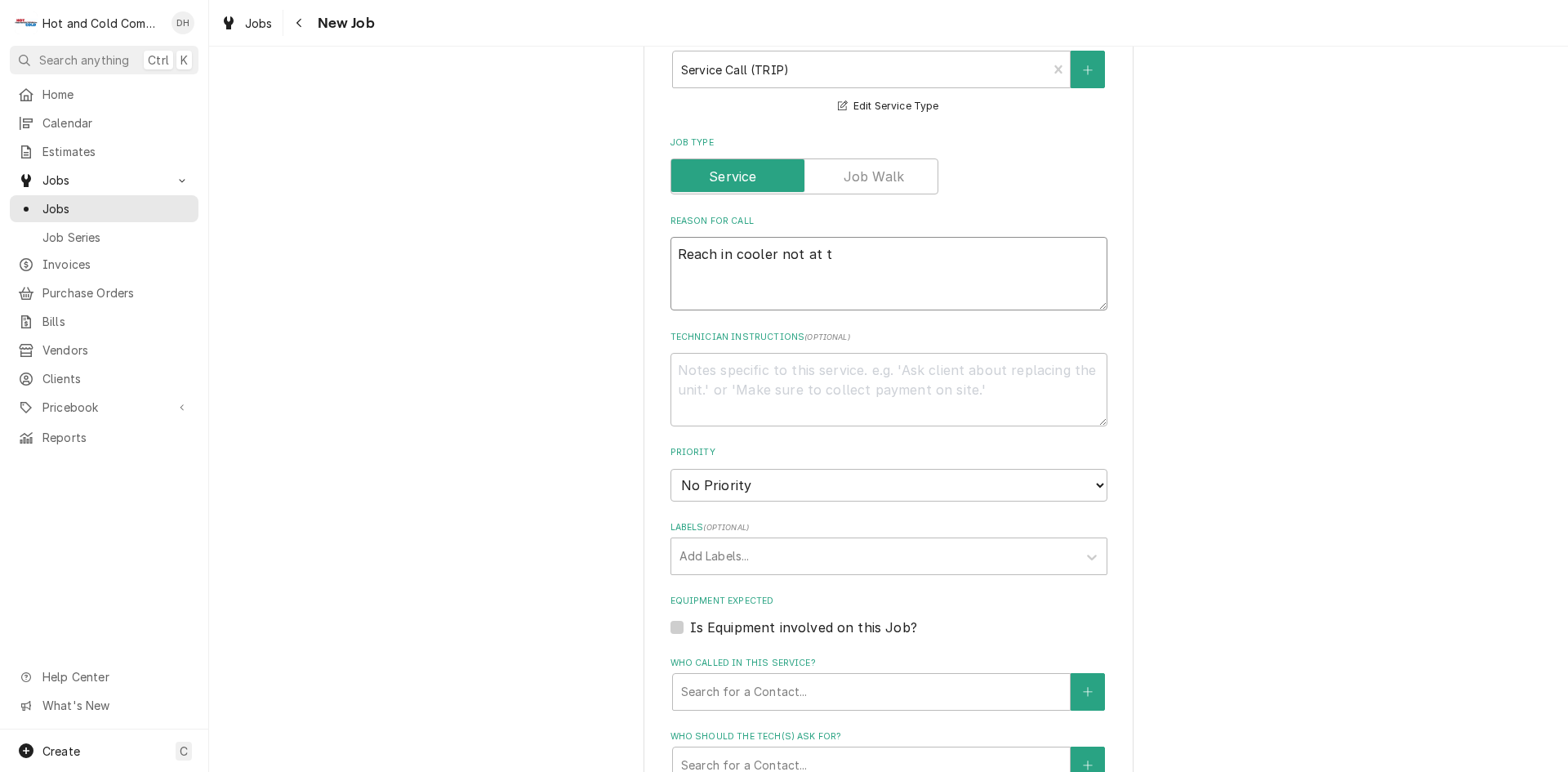
type textarea "x"
type textarea "Reach in cooler not at te"
type textarea "x"
type textarea "Reach in cooler not at tem"
type textarea "x"
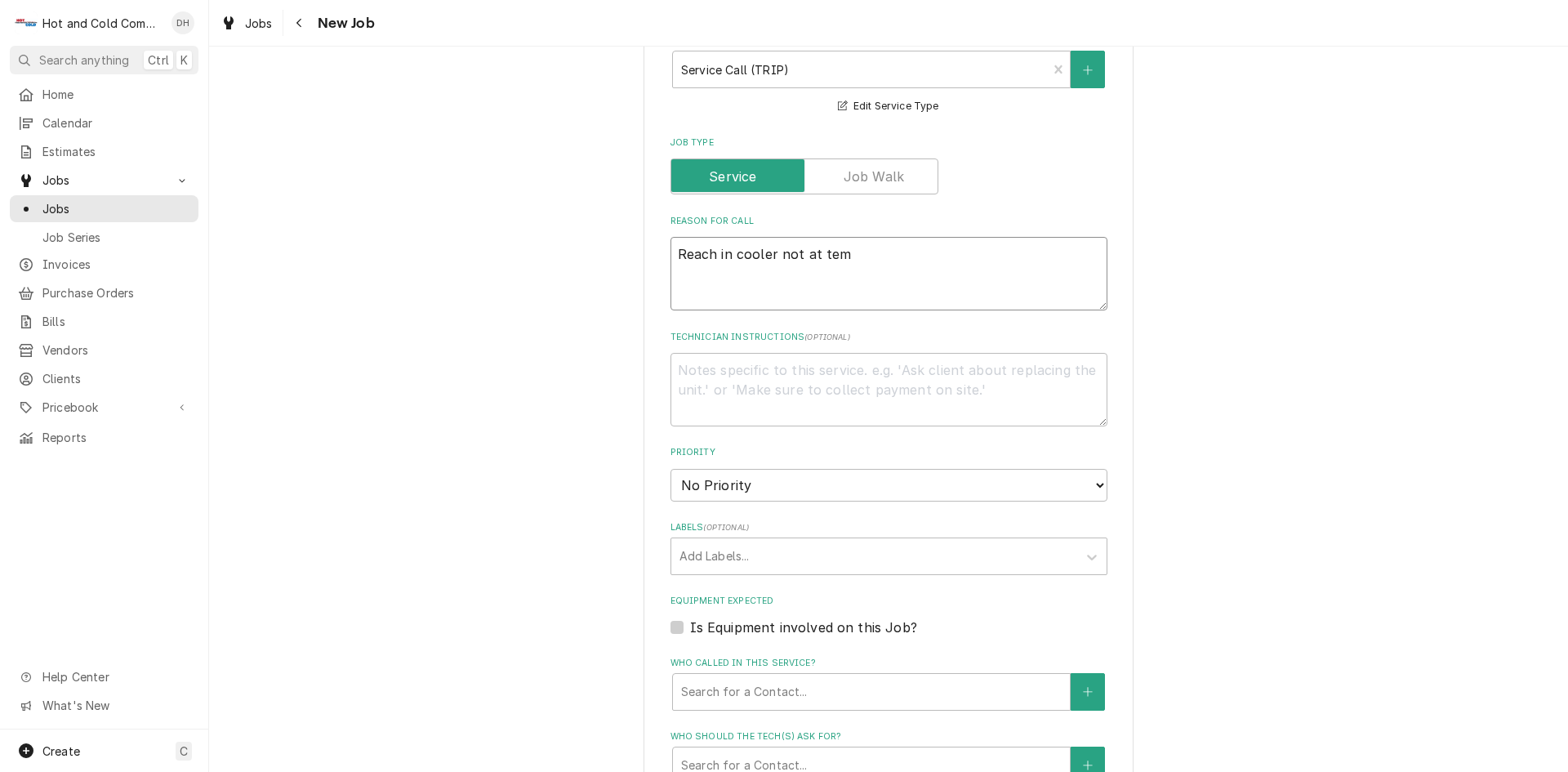
type textarea "Reach in cooler not at temp"
type textarea "x"
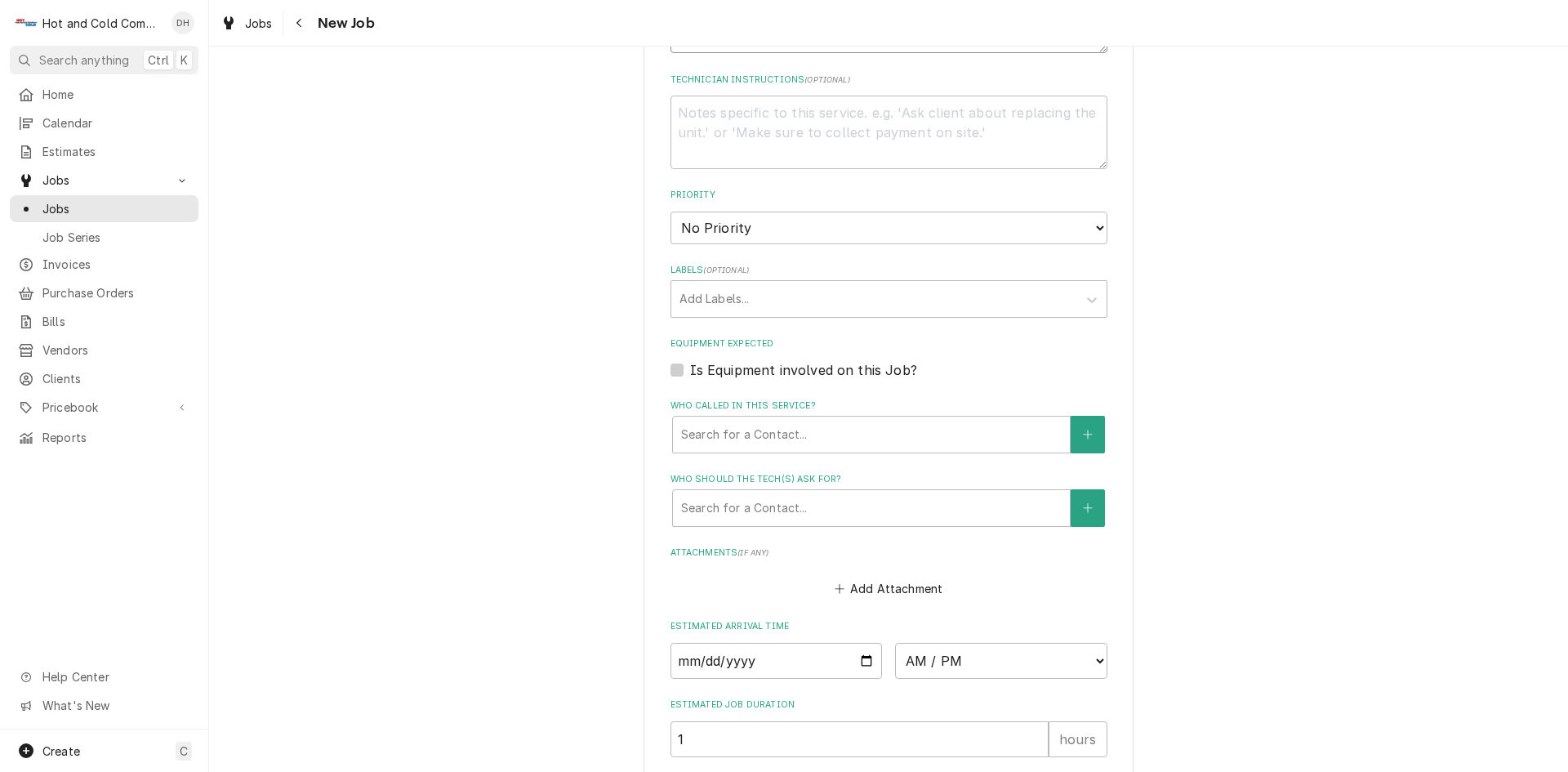
scroll to position [817, 0]
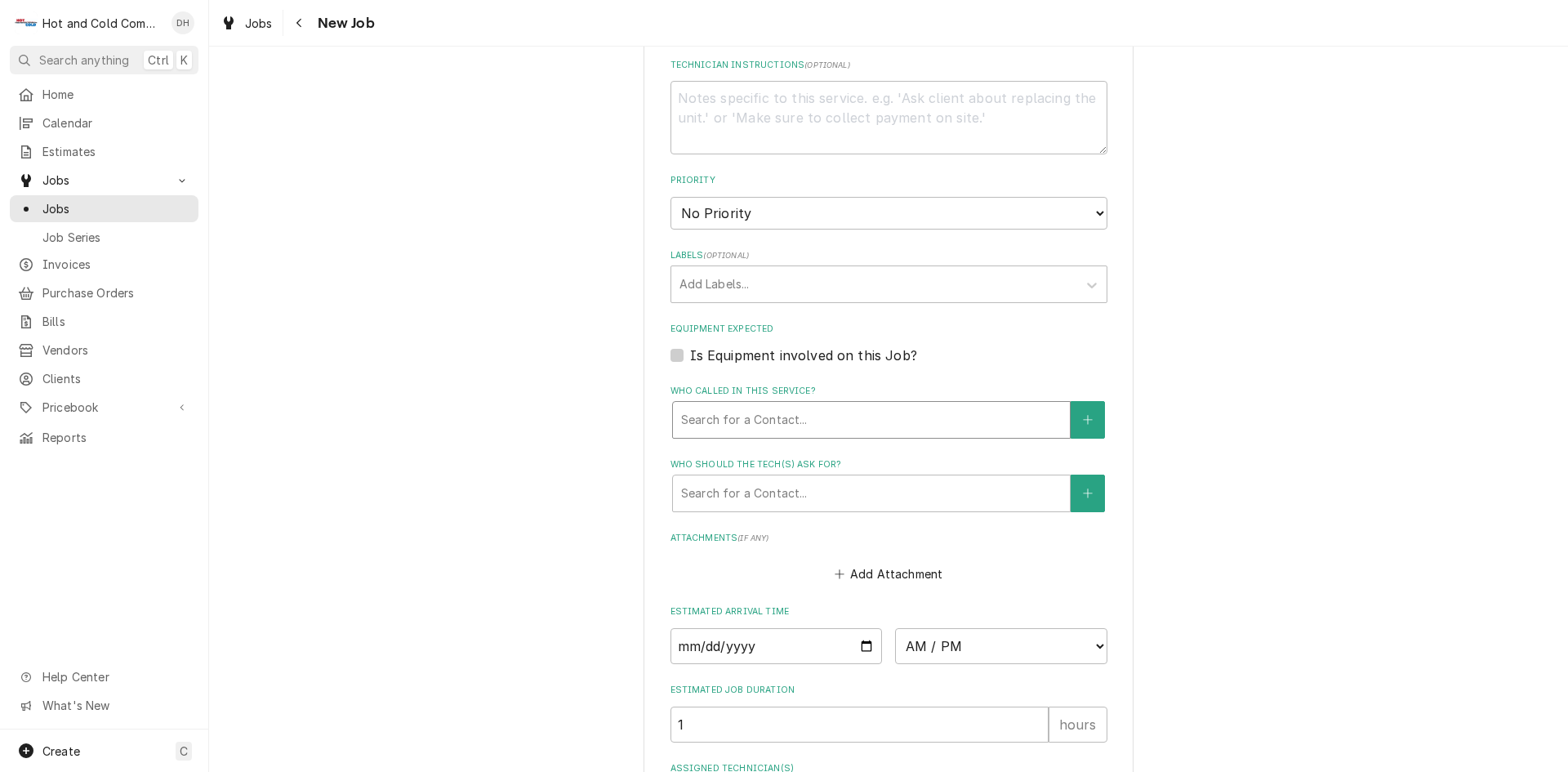
type textarea "Reach in cooler not at temp"
click at [860, 414] on div "Who called in this service?" at bounding box center [871, 420] width 381 height 30
click at [901, 412] on div "Who called in this service?" at bounding box center [871, 420] width 381 height 30
click at [1088, 421] on button "Who called in this service?" at bounding box center [1087, 419] width 34 height 38
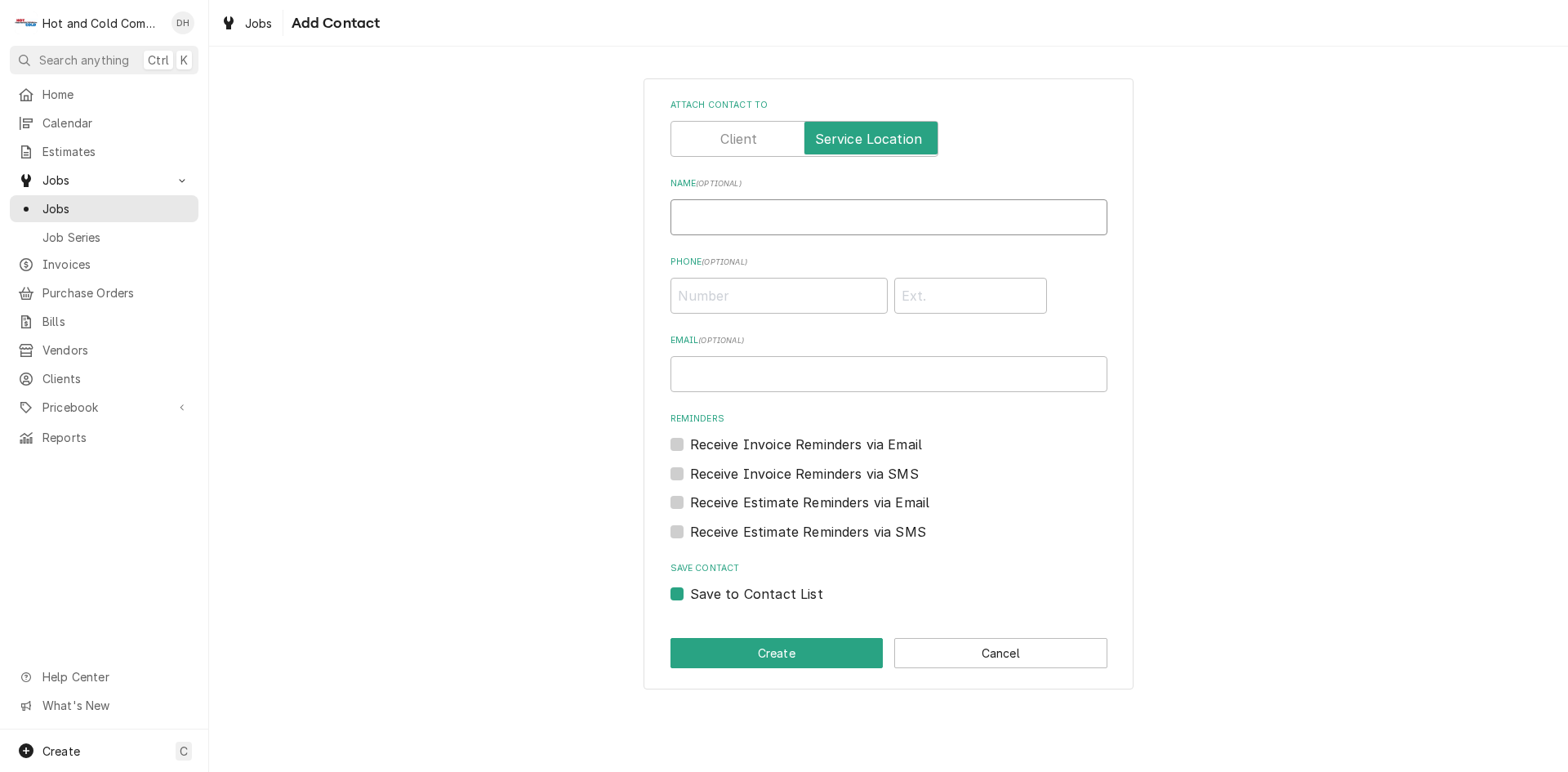
drag, startPoint x: 737, startPoint y: 219, endPoint x: 745, endPoint y: 225, distance: 10.0
click at [739, 221] on input "Name ( optional )" at bounding box center [889, 217] width 437 height 36
type input "Scott"
click at [755, 301] on input "Phone ( optional )" at bounding box center [779, 295] width 218 height 36
type input "(917) 620-8406"
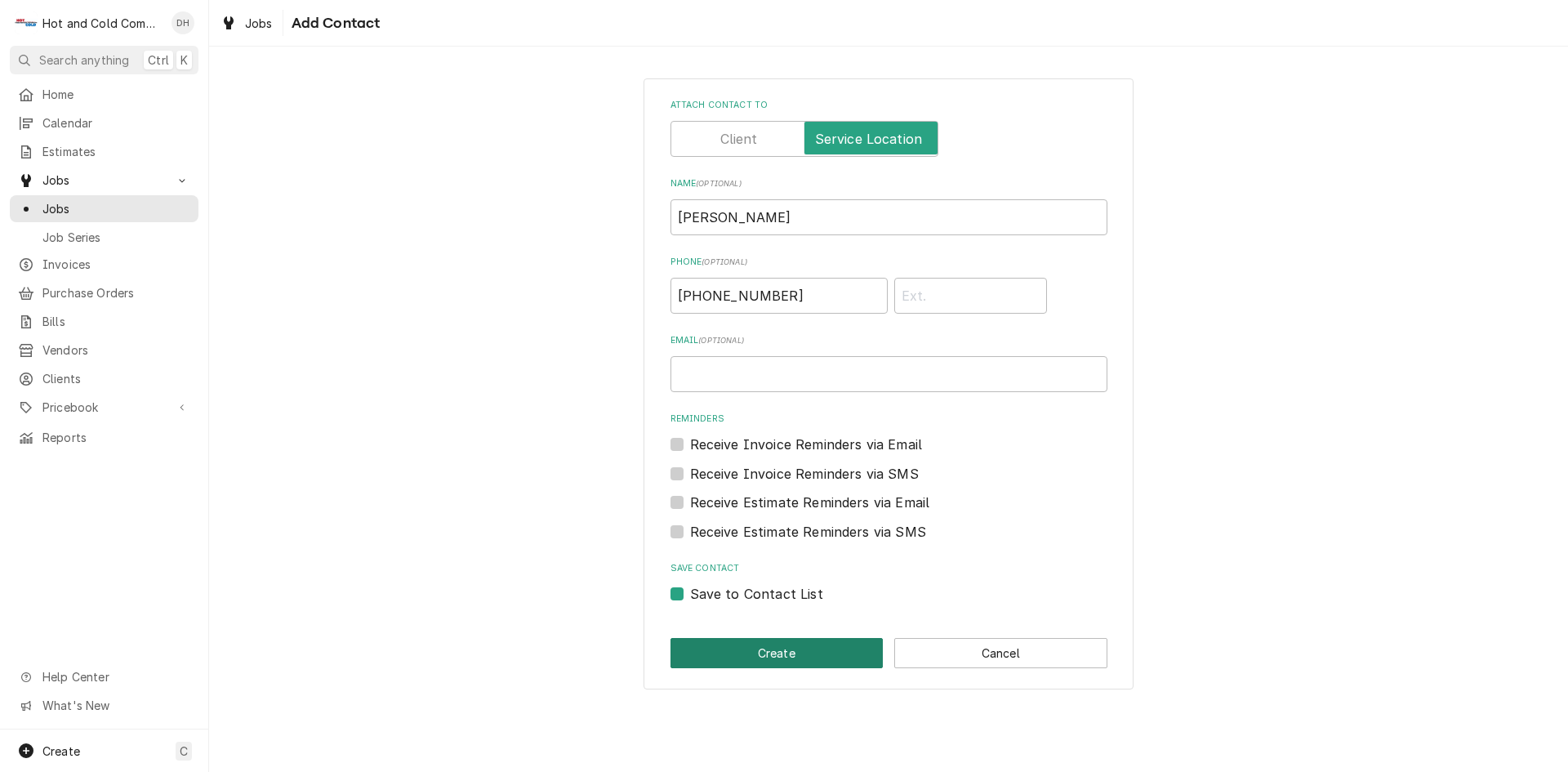
click at [815, 653] on button "Create" at bounding box center [777, 653] width 213 height 30
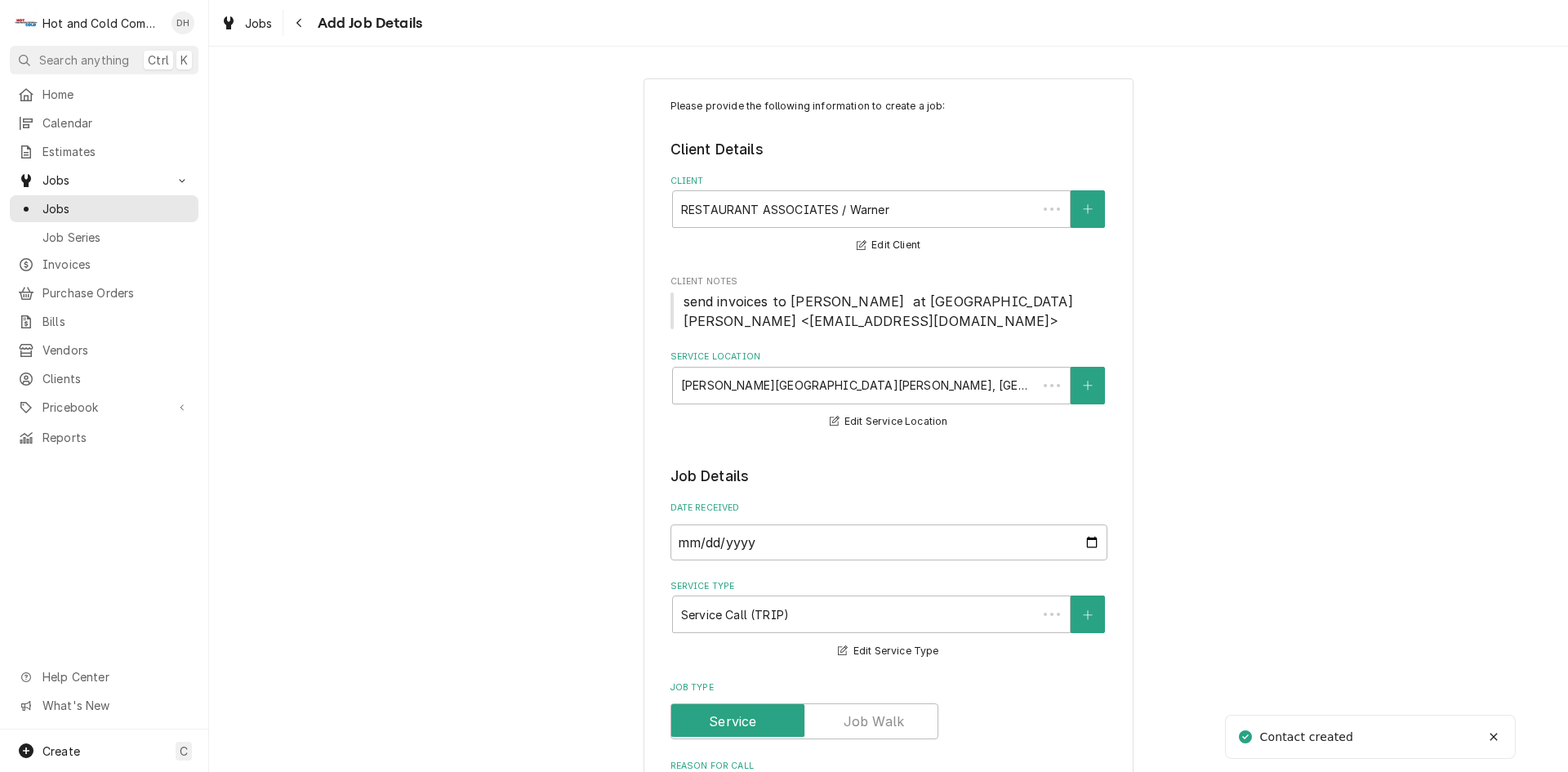
scroll to position [817, 0]
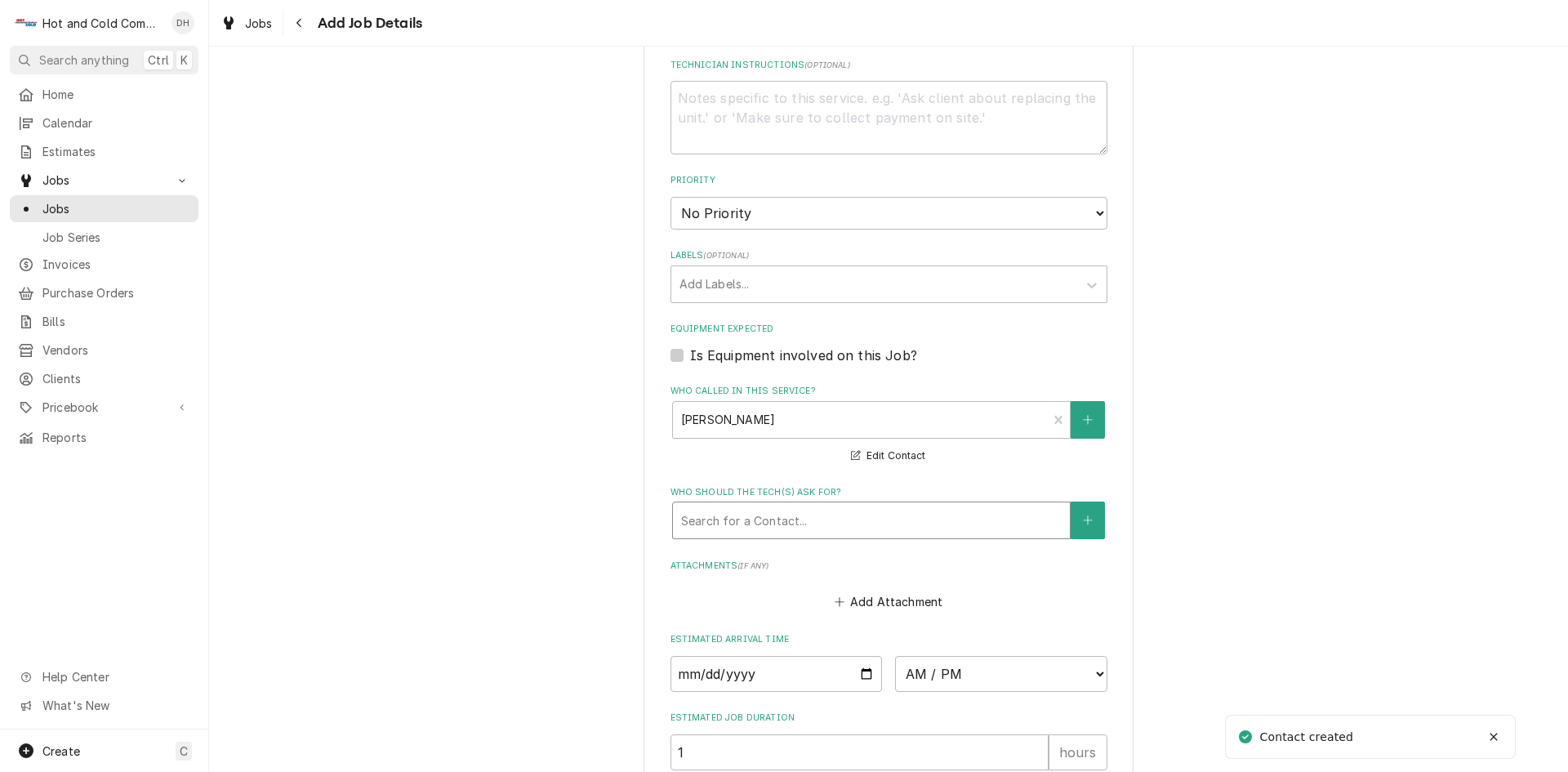
click at [924, 522] on div "Who should the tech(s) ask for?" at bounding box center [871, 520] width 381 height 30
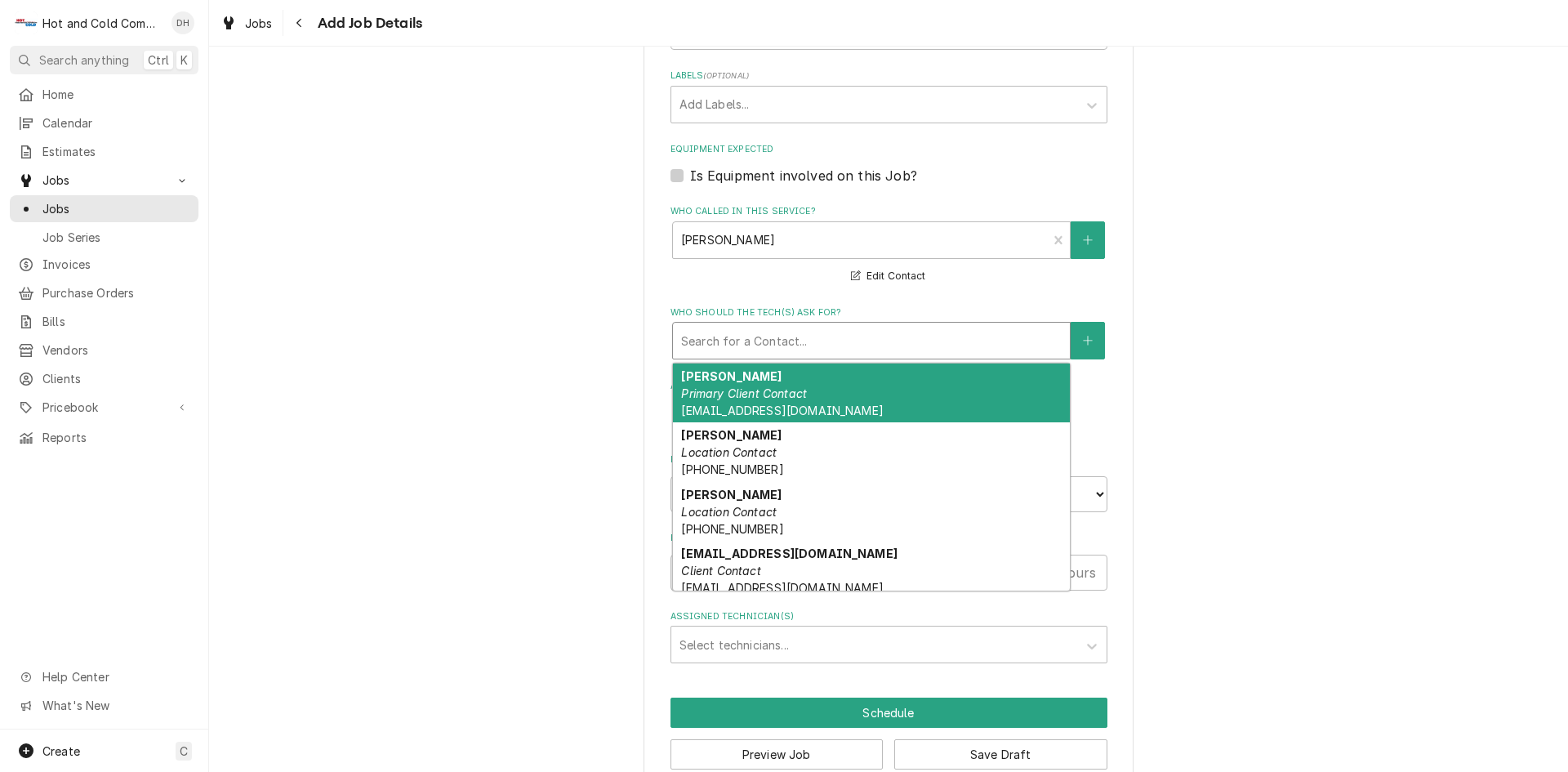
scroll to position [1029, 0]
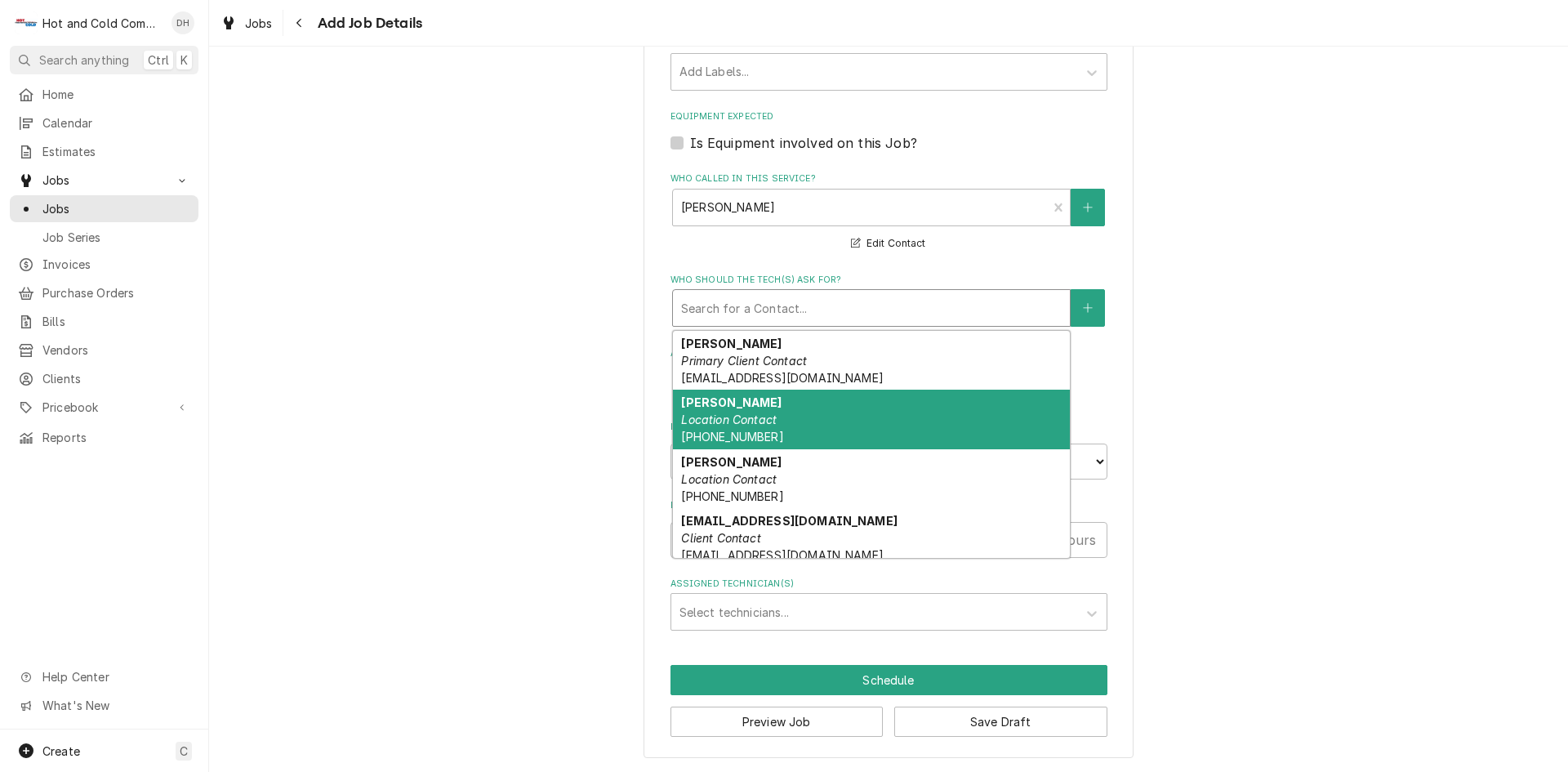
click at [748, 418] on em "Location Contact" at bounding box center [728, 419] width 96 height 14
type textarea "x"
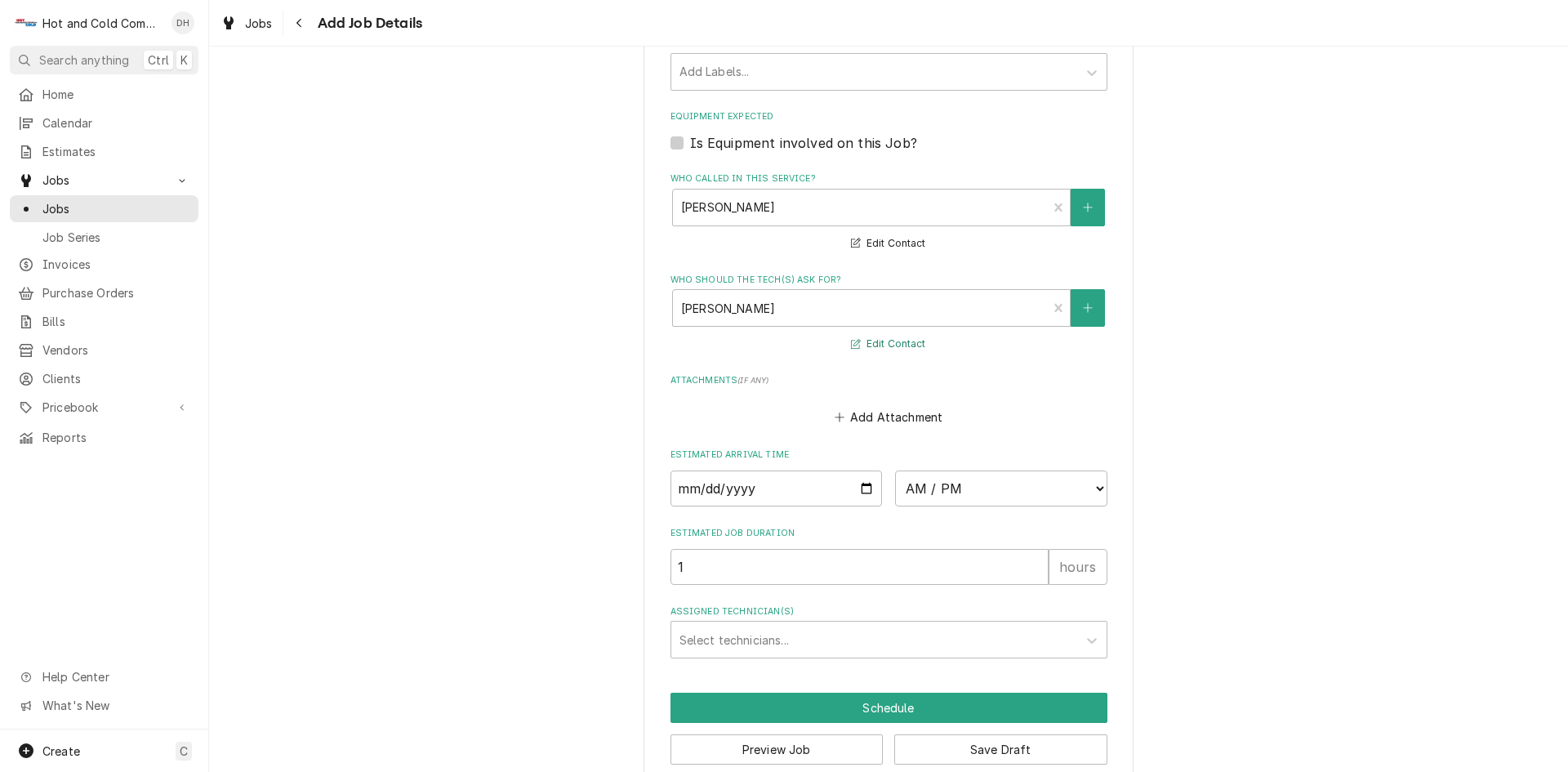
click at [892, 345] on button "Edit Contact" at bounding box center [888, 344] width 79 height 20
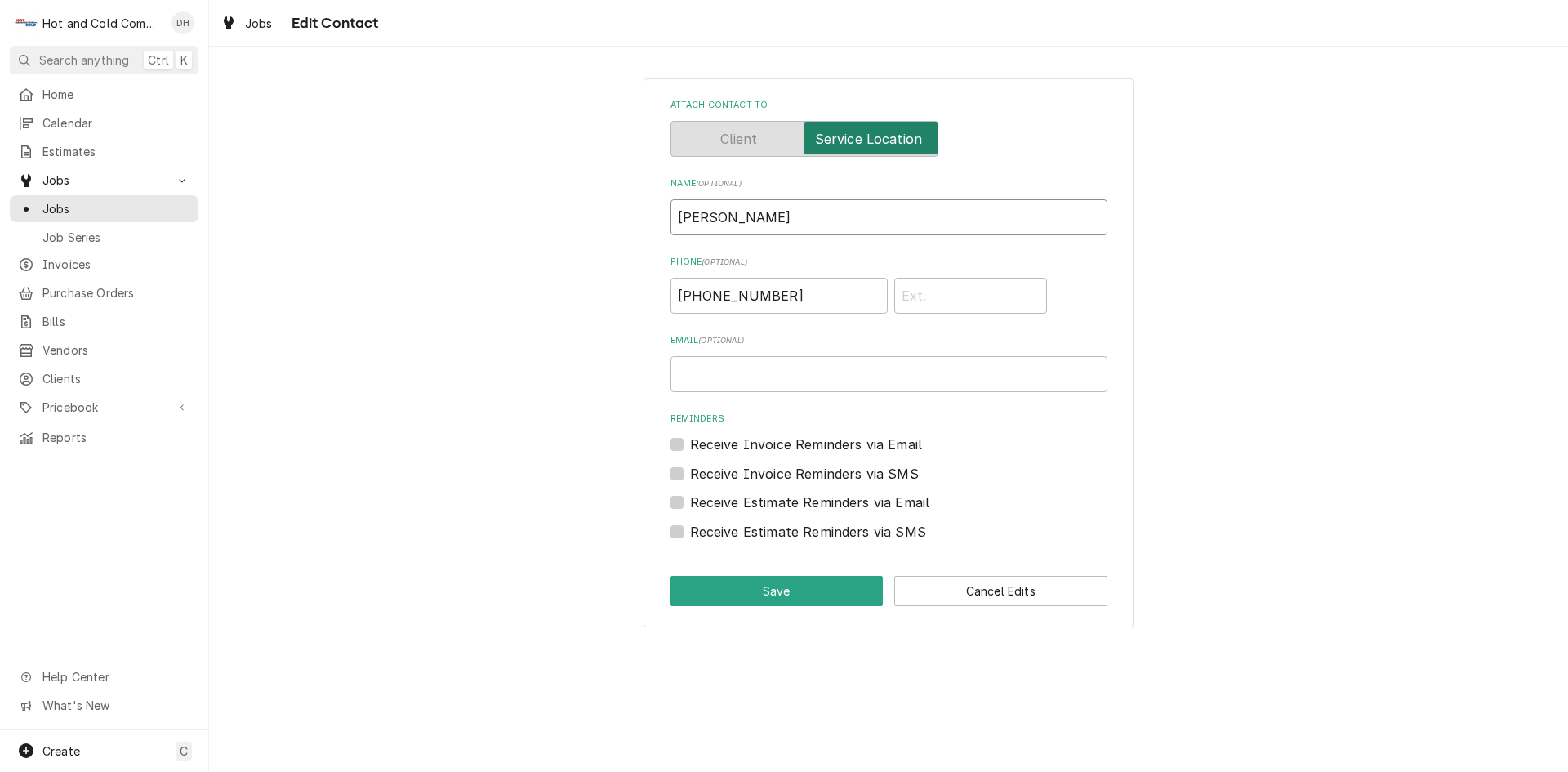
drag, startPoint x: 828, startPoint y: 218, endPoint x: 441, endPoint y: 275, distance: 391.2
click at [441, 275] on div "Attach contact to Name ( optional ) Salvadore Phone ( optional ) (770) 655-6358…" at bounding box center [888, 353] width 1359 height 577
click at [821, 301] on input "(770) 655-6358" at bounding box center [779, 295] width 218 height 36
type input "7"
click at [798, 594] on button "Save" at bounding box center [777, 590] width 213 height 30
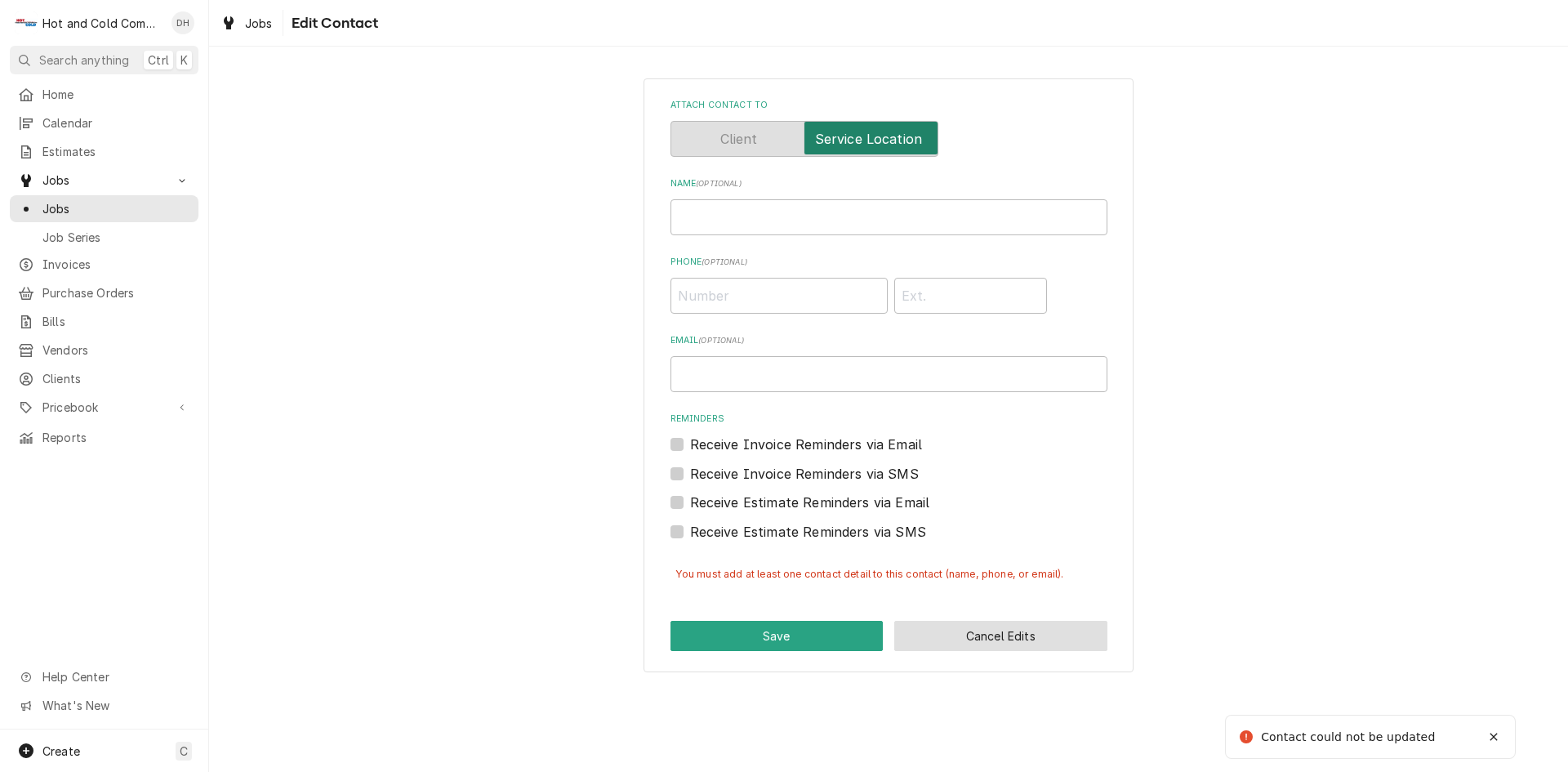
click at [1030, 647] on button "Cancel Edits" at bounding box center [1000, 635] width 213 height 30
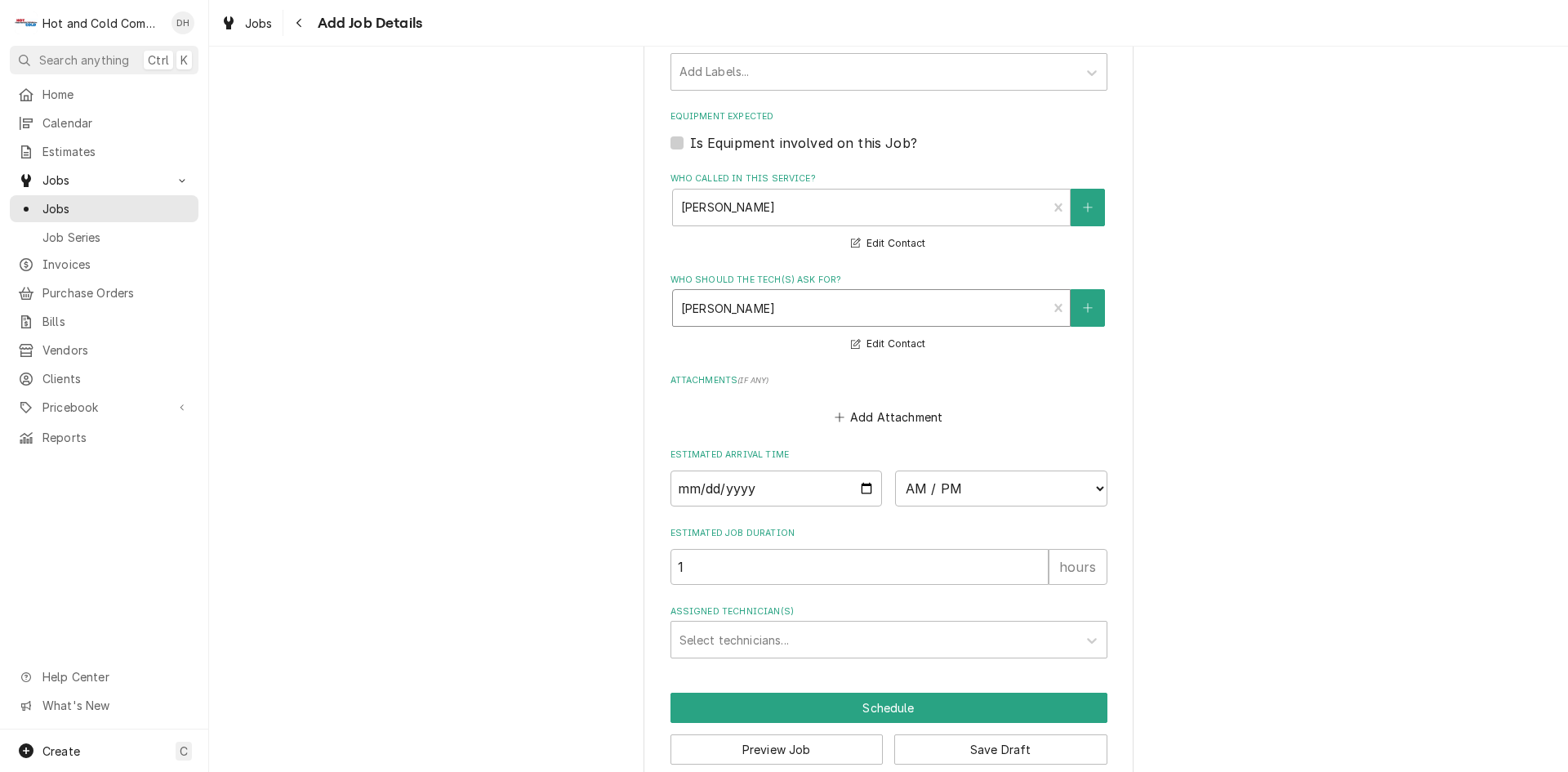
click at [974, 303] on div "Who should the tech(s) ask for?" at bounding box center [860, 308] width 359 height 30
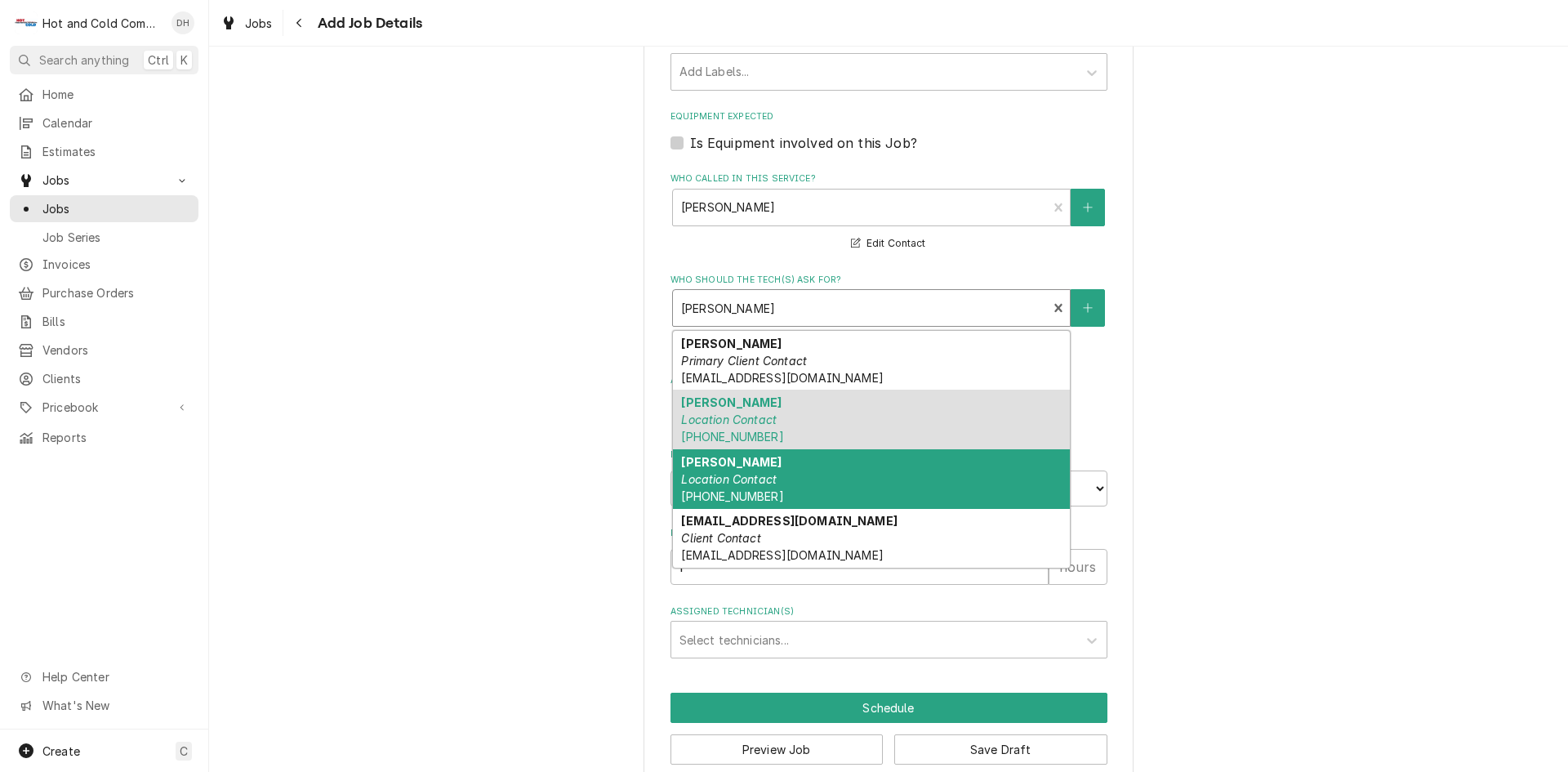
click at [840, 475] on div "Scott Location Contact (917) 620-8406" at bounding box center [871, 479] width 397 height 60
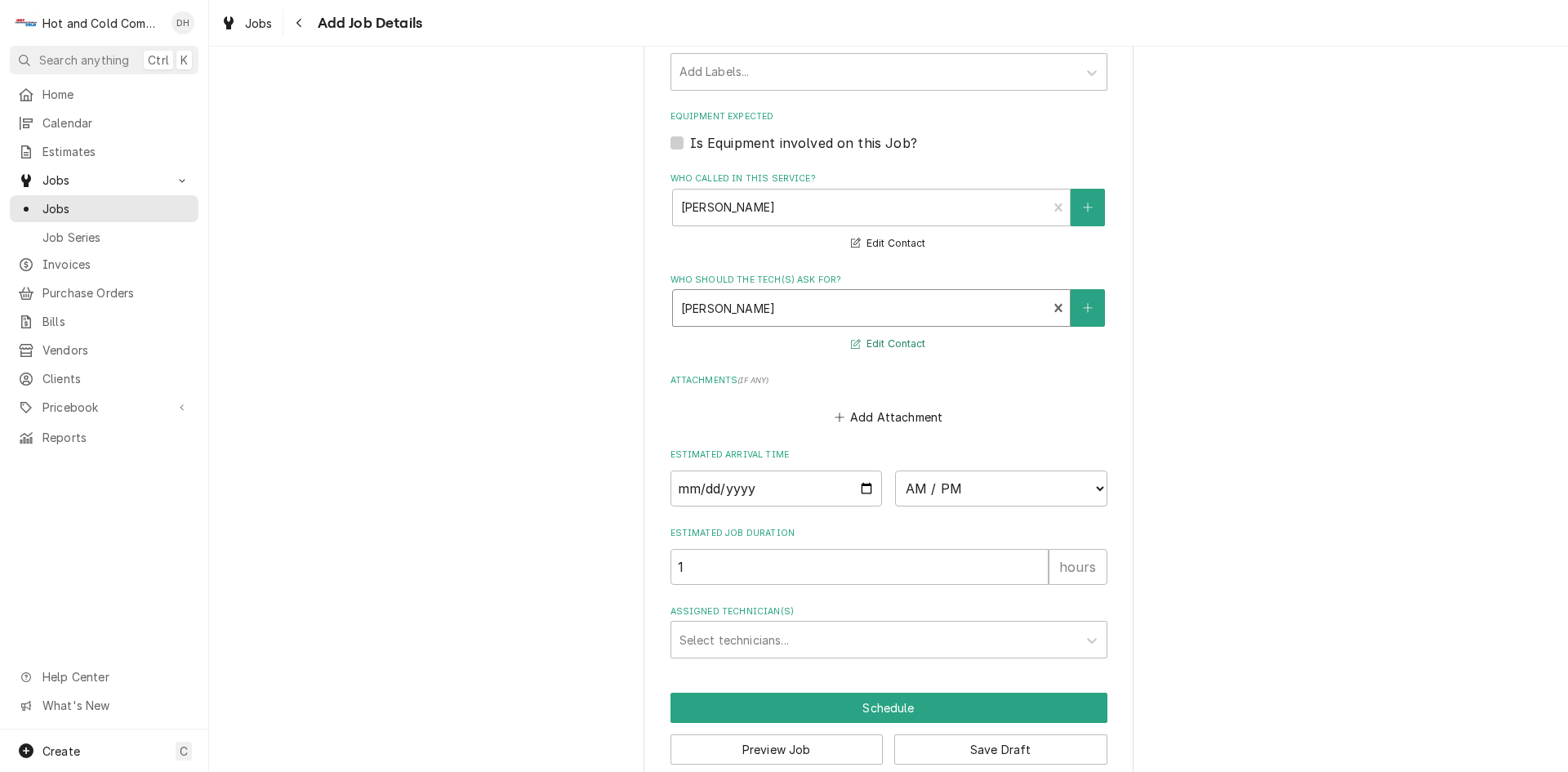
click at [899, 344] on button "Edit Contact" at bounding box center [888, 344] width 79 height 20
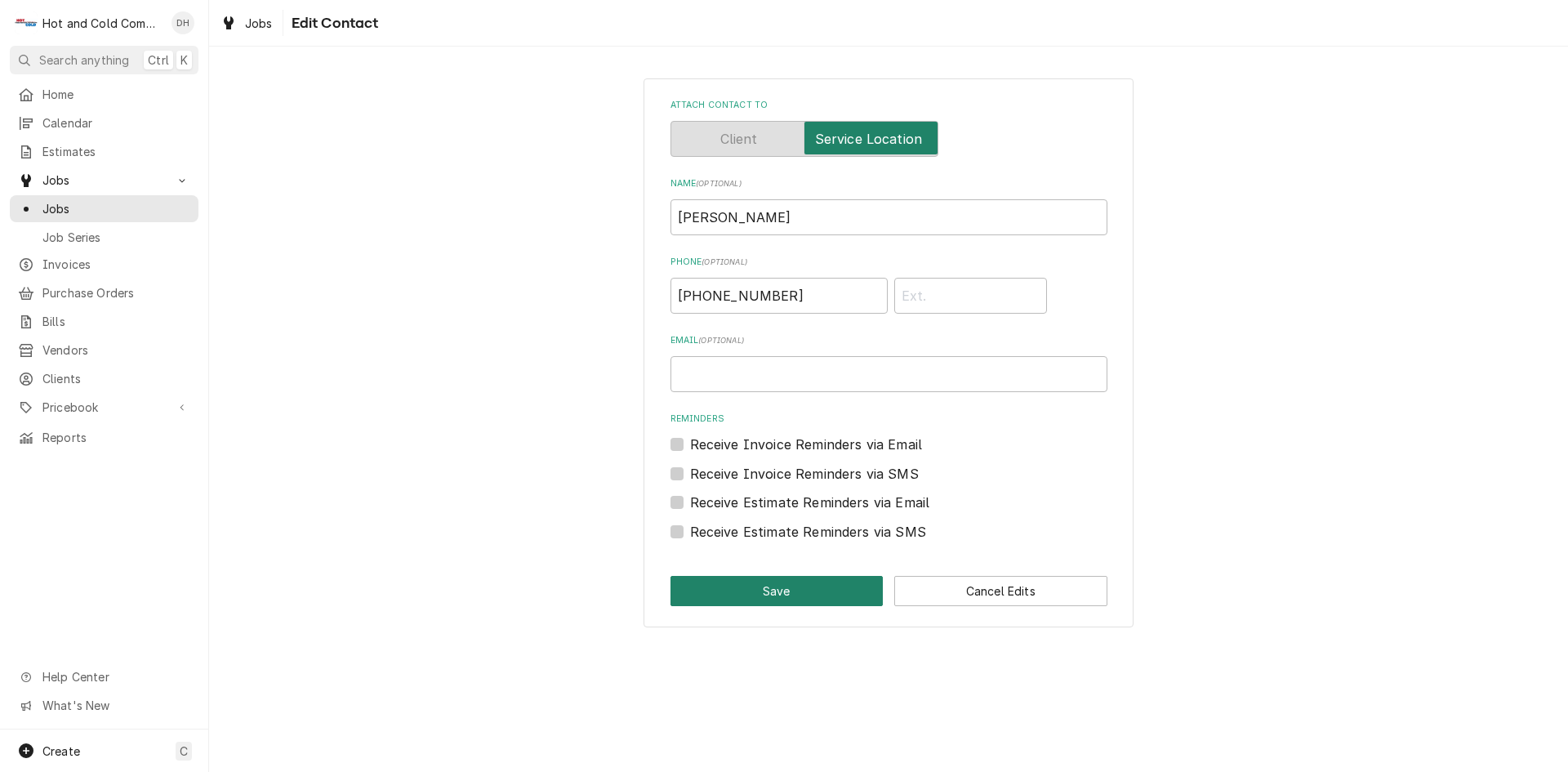
click at [744, 593] on button "Save" at bounding box center [777, 590] width 213 height 30
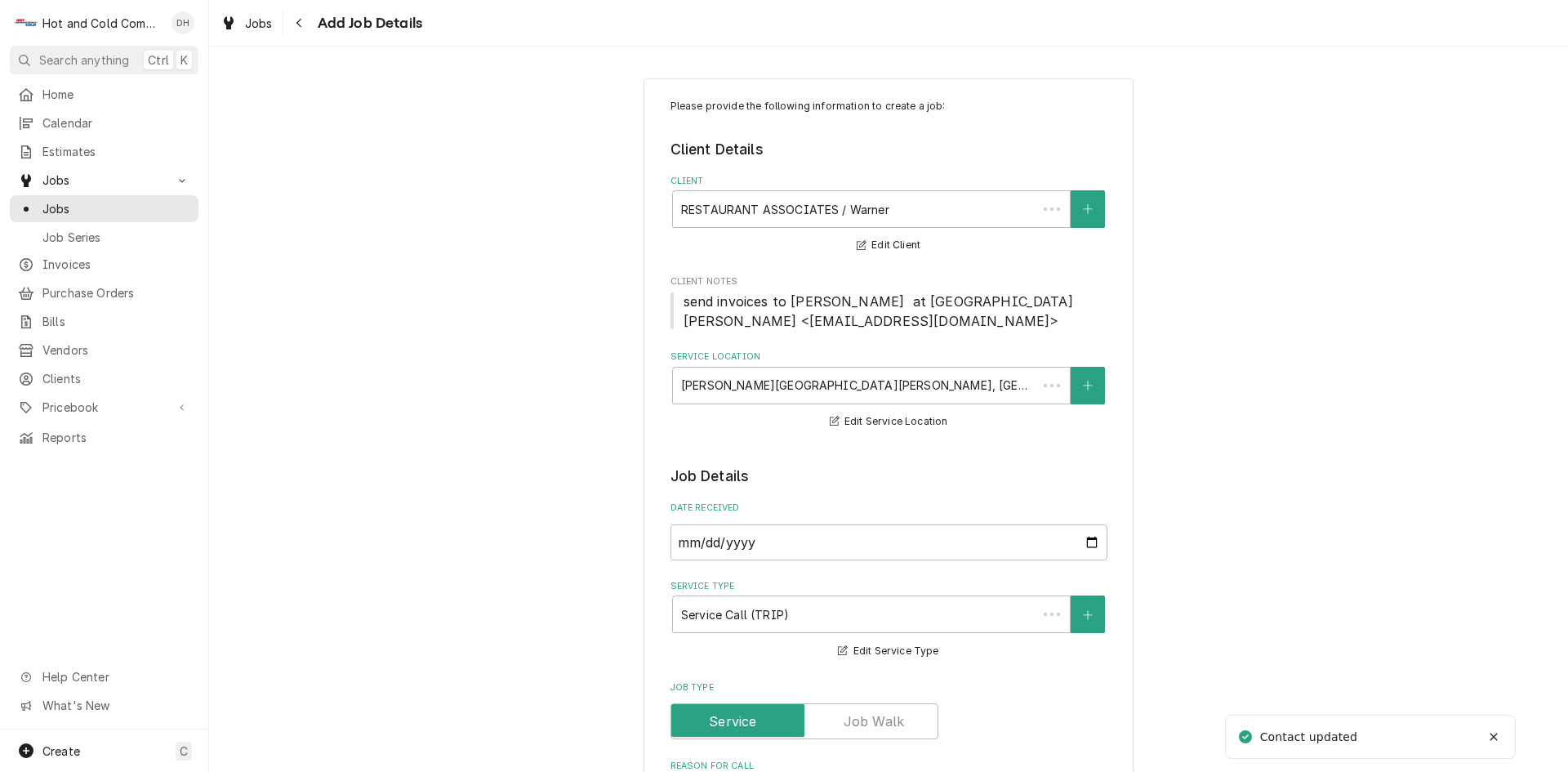
scroll to position [1029, 0]
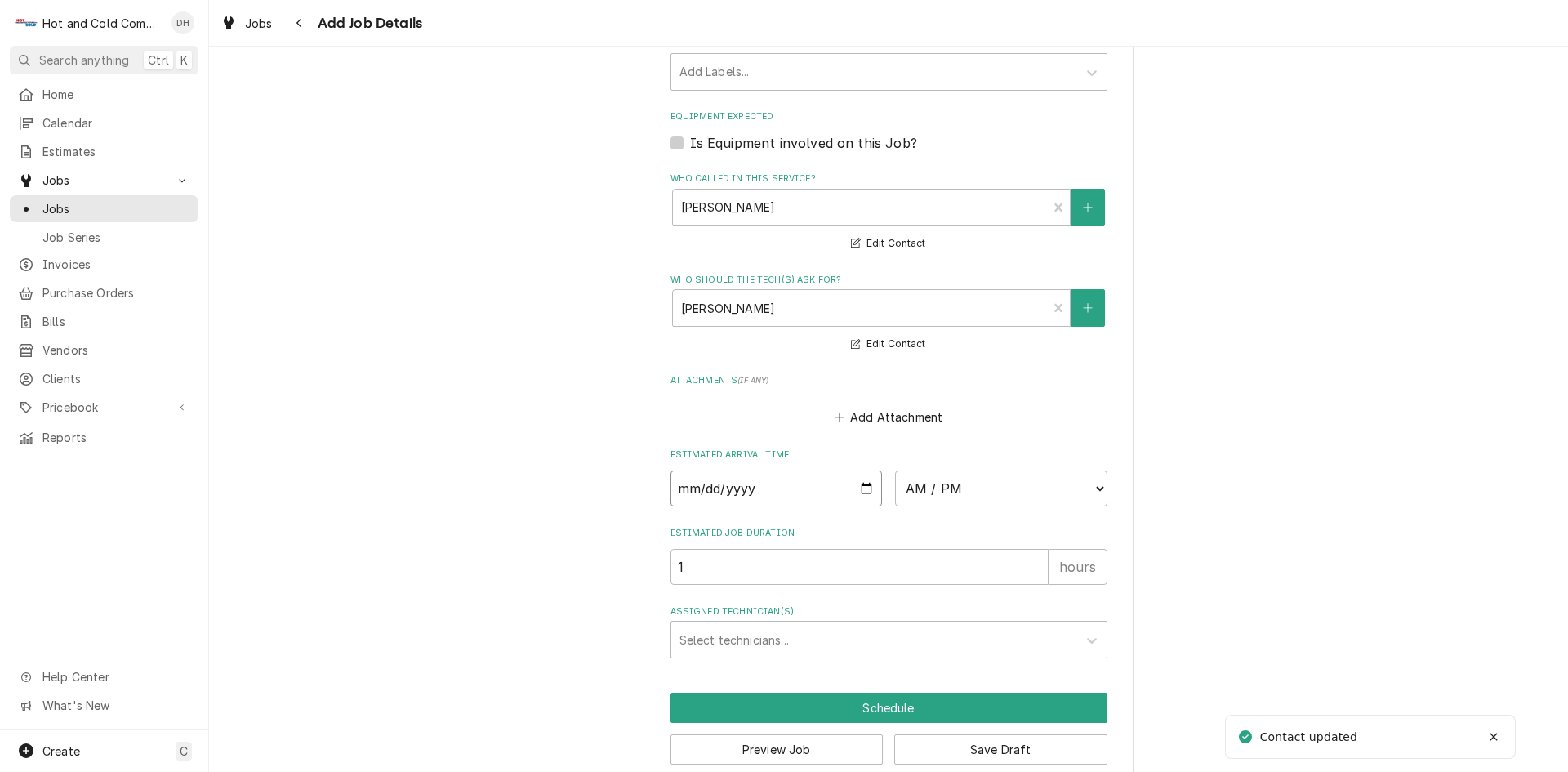
click at [863, 490] on input "Date" at bounding box center [777, 488] width 212 height 36
type textarea "x"
type input "2025-09-12"
type textarea "x"
click at [1092, 490] on select "AM / PM 6:00 AM 6:15 AM 6:30 AM 6:45 AM 7:00 AM 7:15 AM 7:30 AM 7:45 AM 8:00 AM…" at bounding box center [1001, 488] width 212 height 36
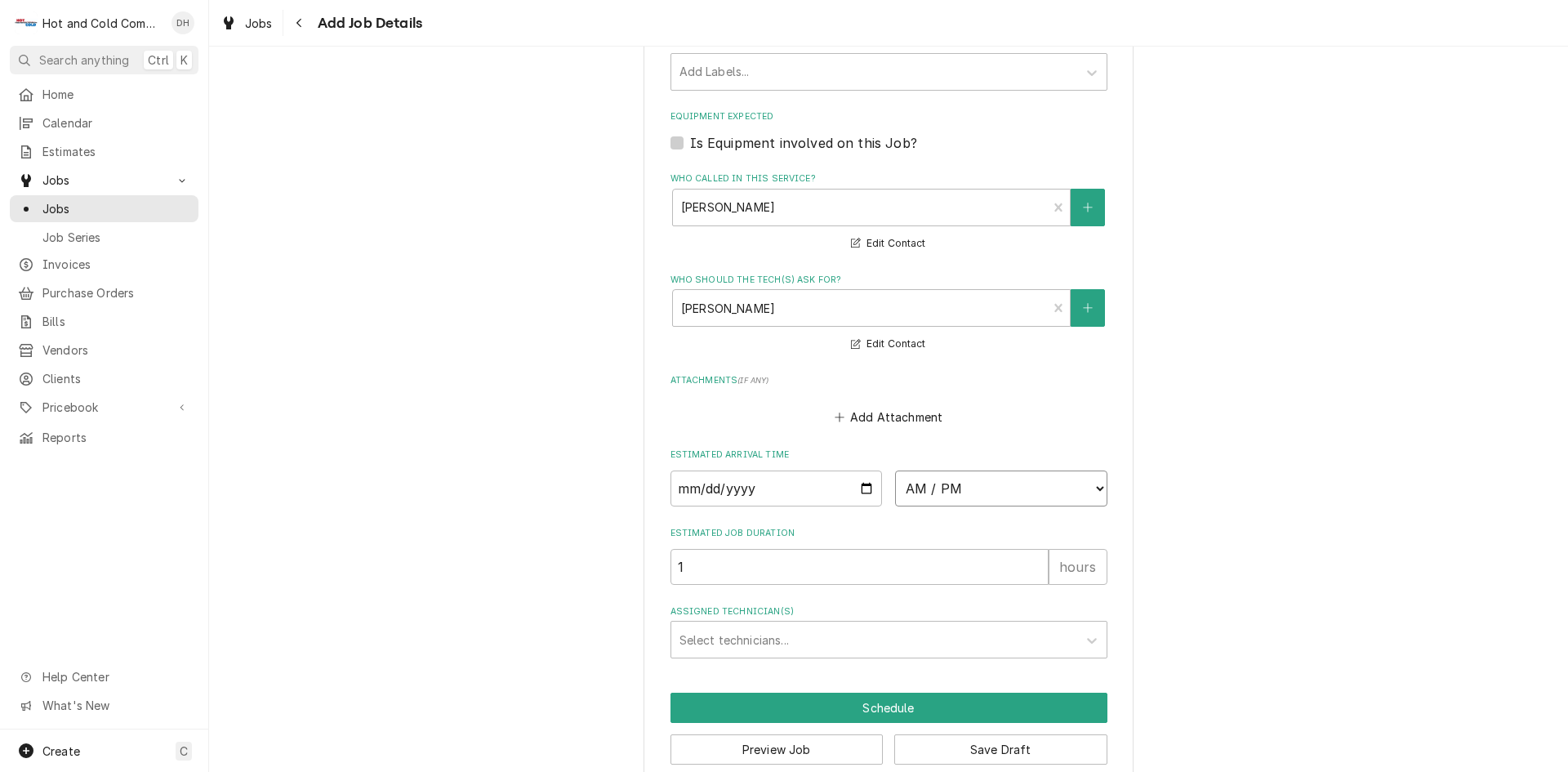
select select "11:00:00"
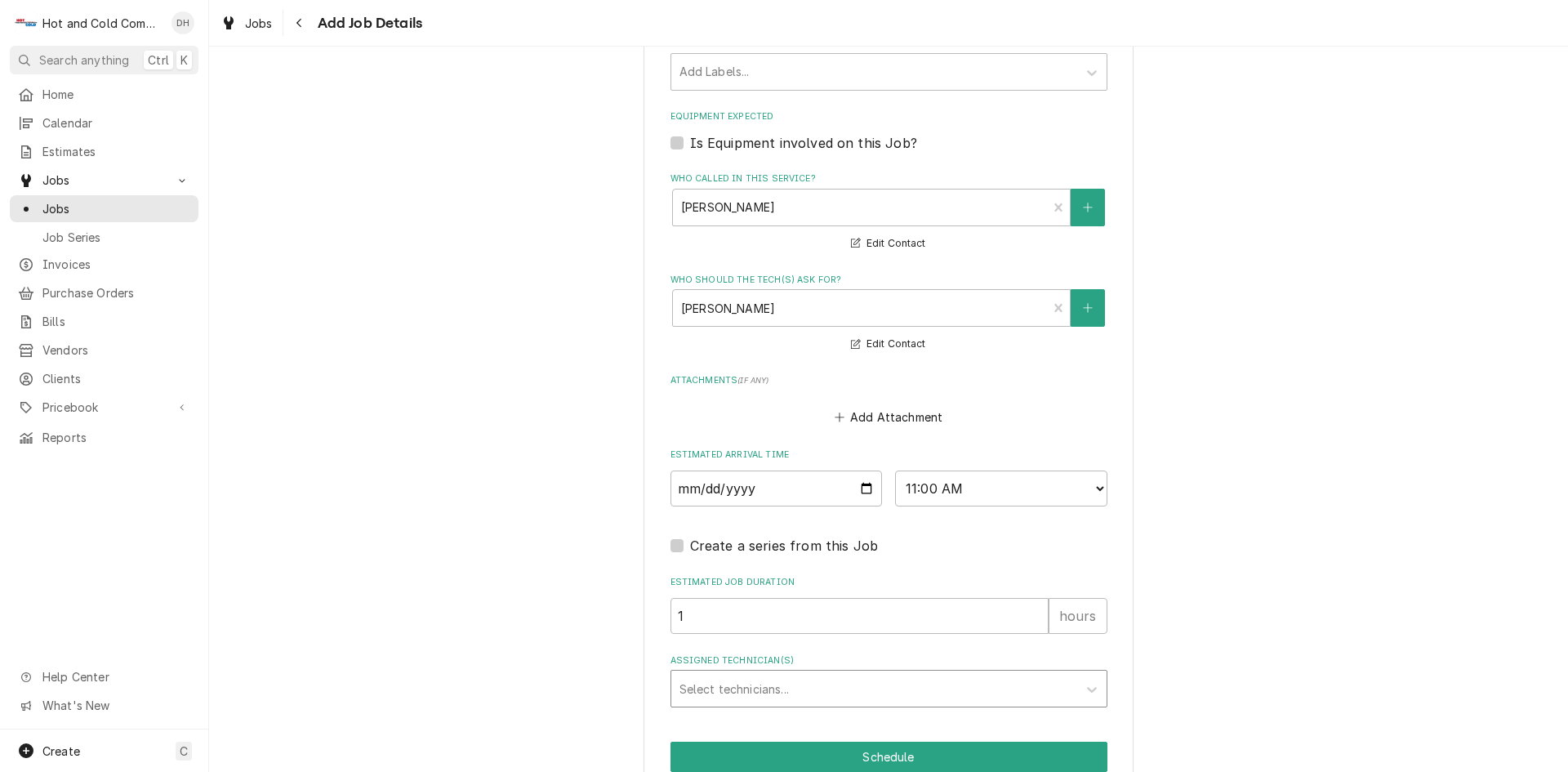
click at [839, 672] on div "Select technicians..." at bounding box center [874, 688] width 406 height 36
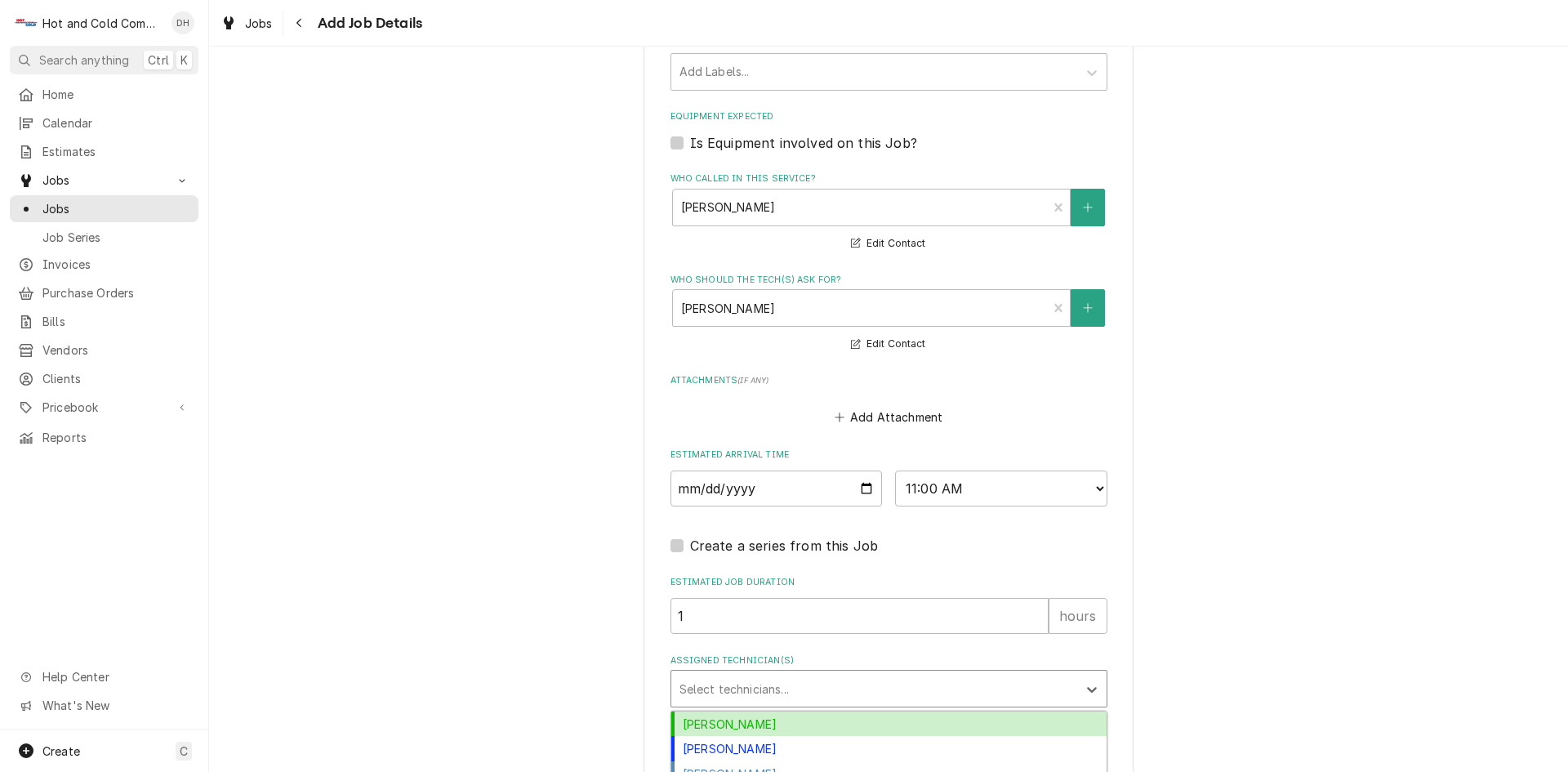
click at [729, 718] on div "Daryl Harris" at bounding box center [889, 724] width 435 height 25
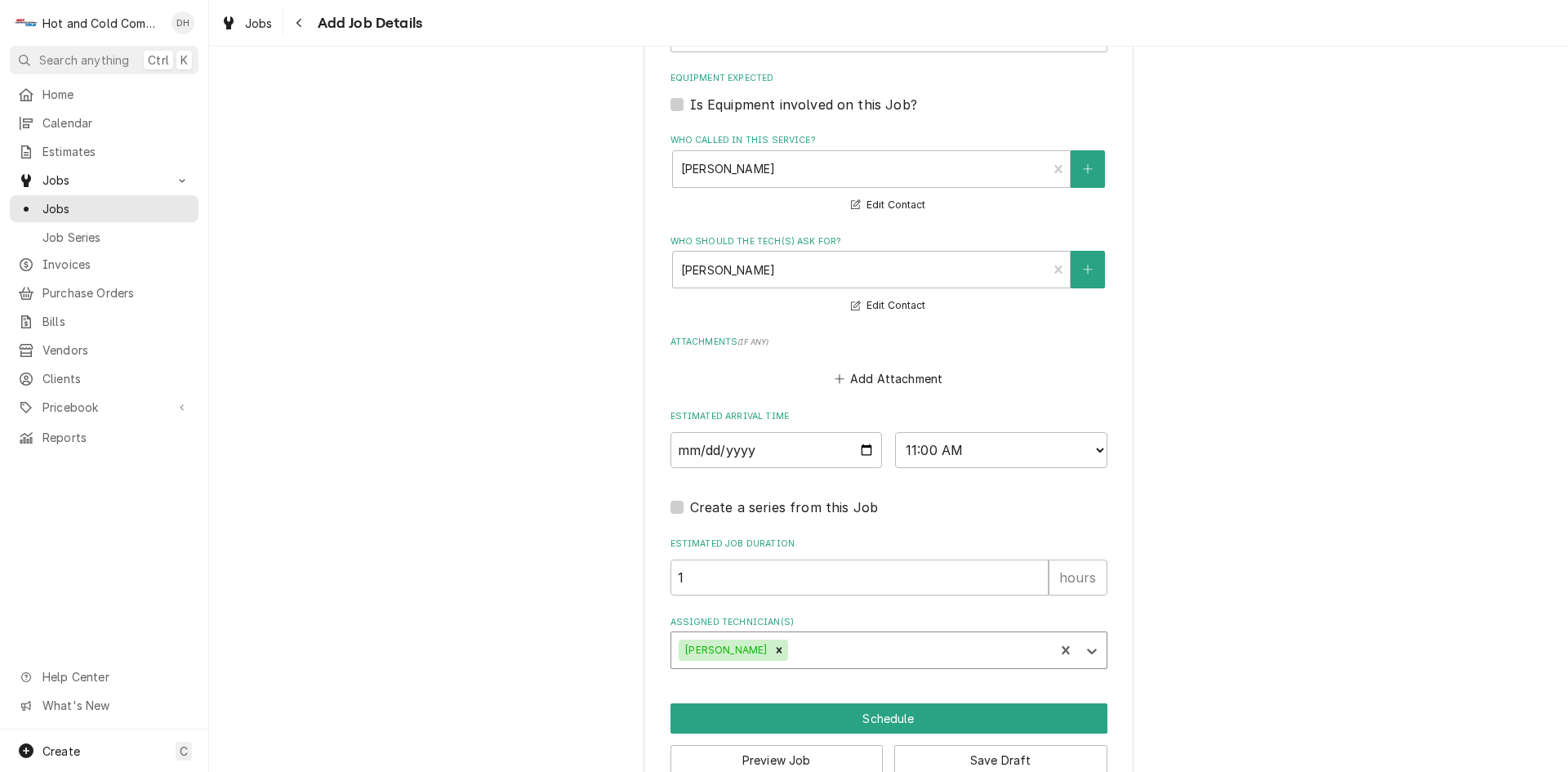
scroll to position [1105, 0]
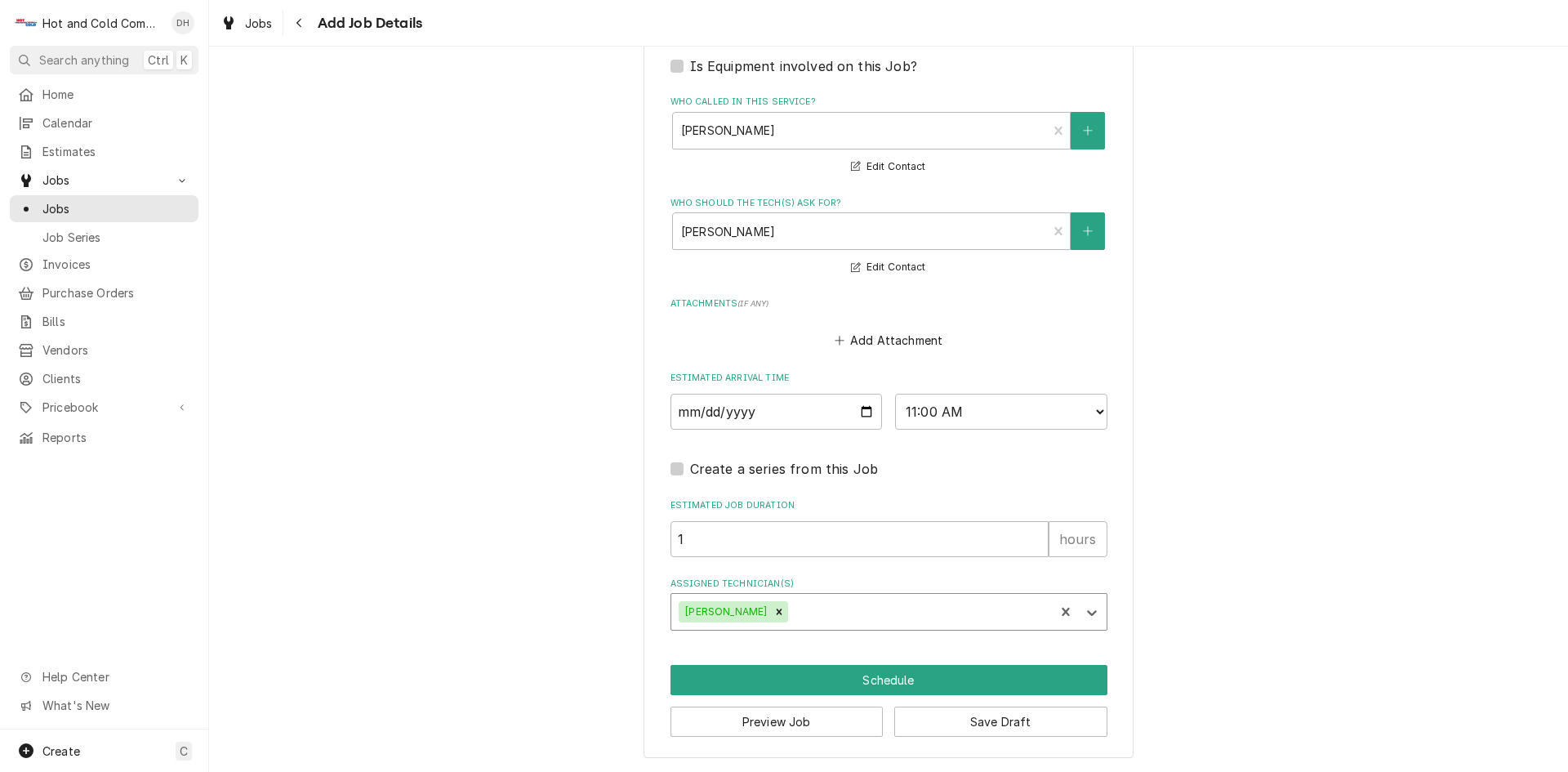
click at [939, 617] on div "Assigned Technician(s)" at bounding box center [919, 611] width 254 height 30
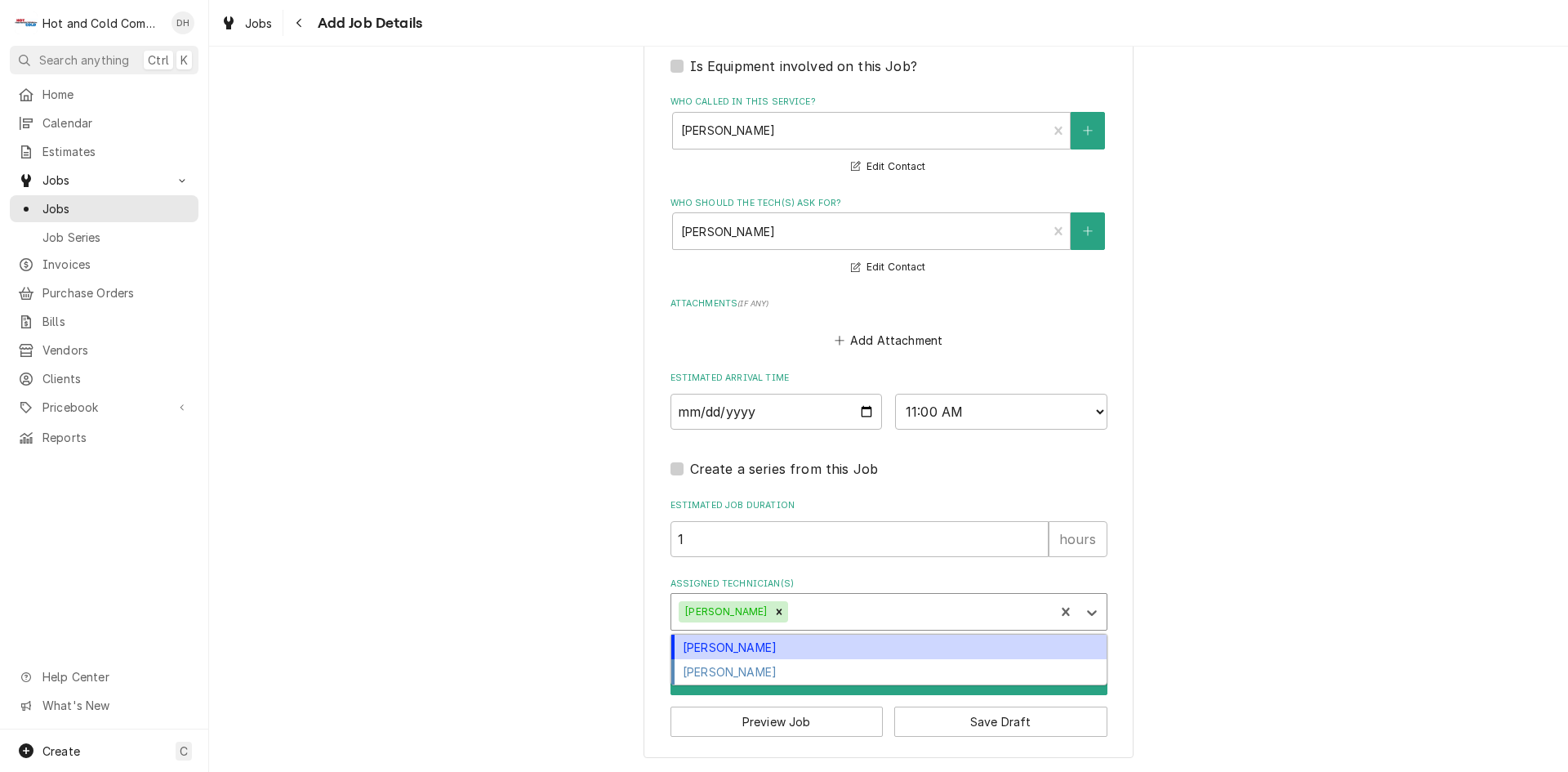
click at [748, 649] on div "David Harris" at bounding box center [889, 647] width 435 height 25
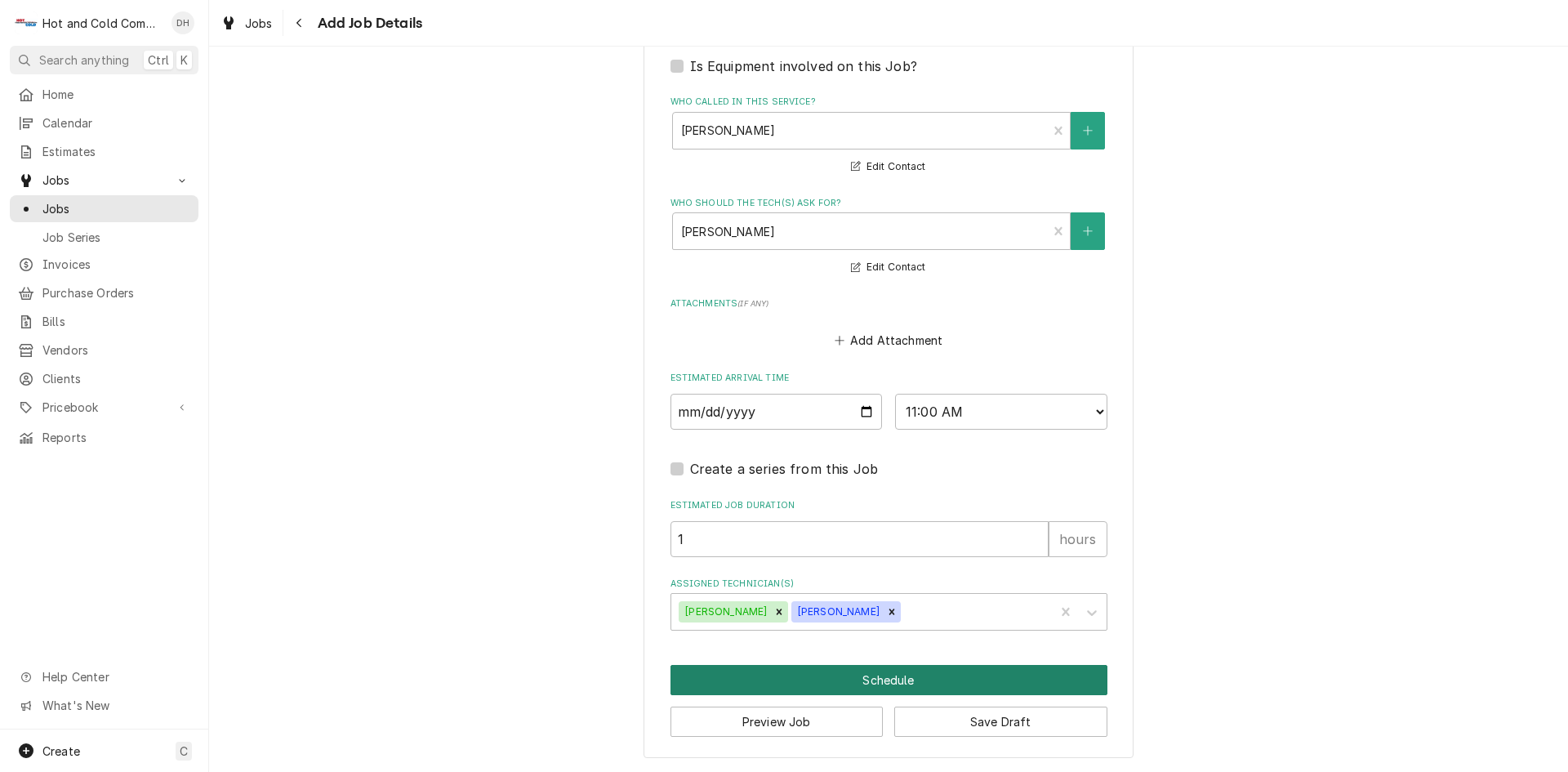
drag, startPoint x: 900, startPoint y: 679, endPoint x: 1198, endPoint y: 558, distance: 321.6
click at [906, 679] on button "Schedule" at bounding box center [889, 680] width 437 height 30
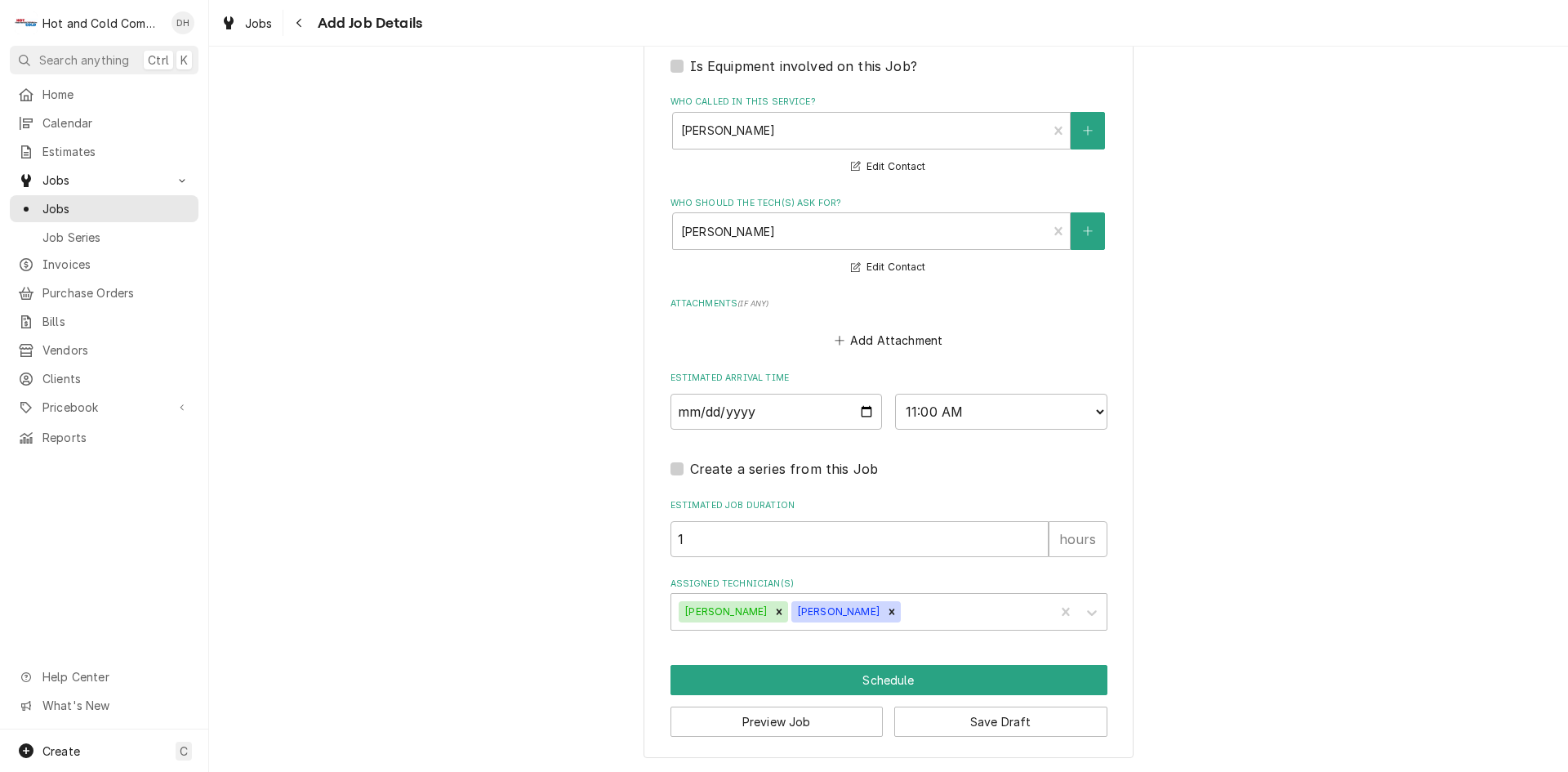
scroll to position [1091, 0]
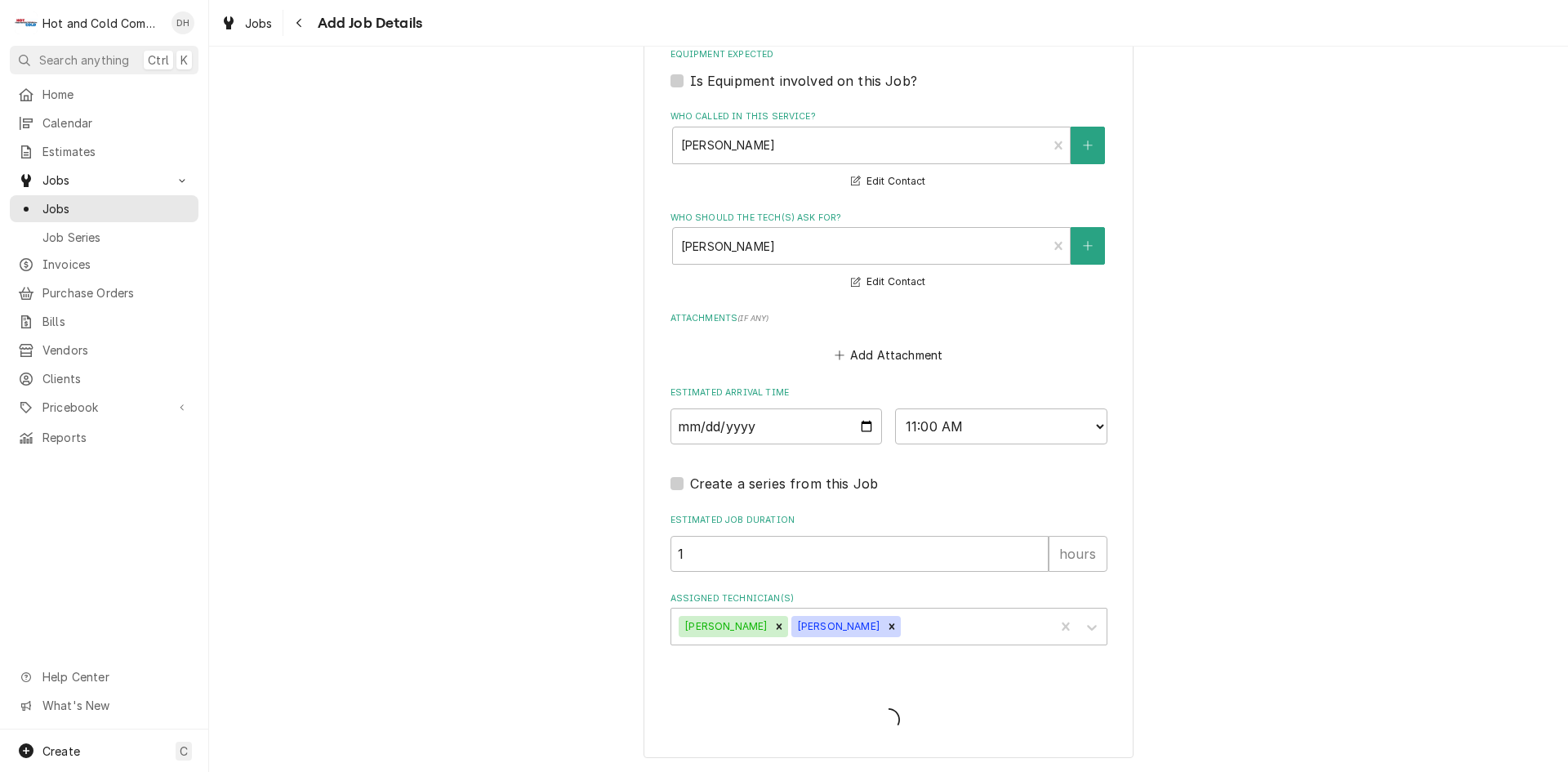
type textarea "x"
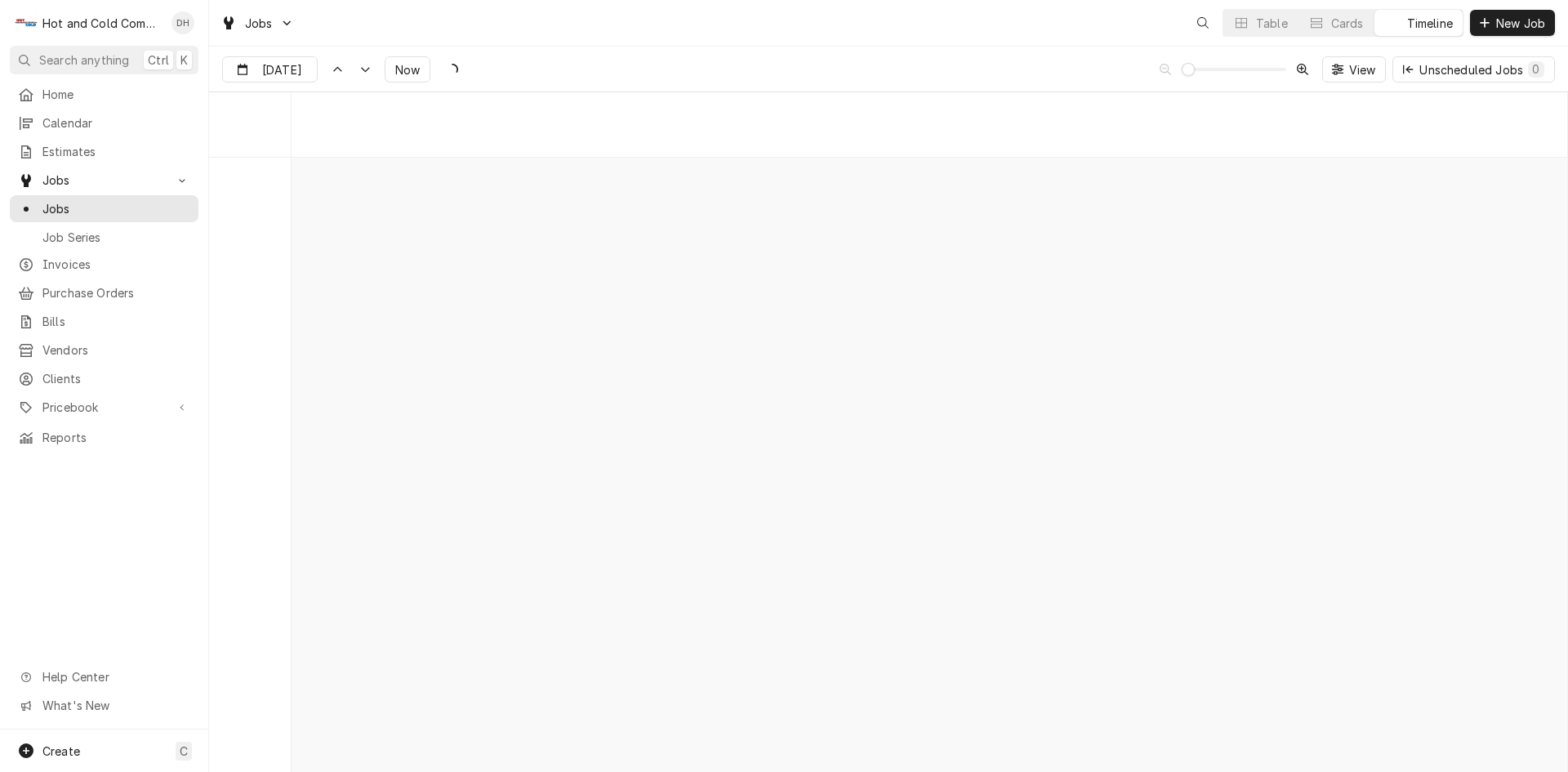
scroll to position [12784, 0]
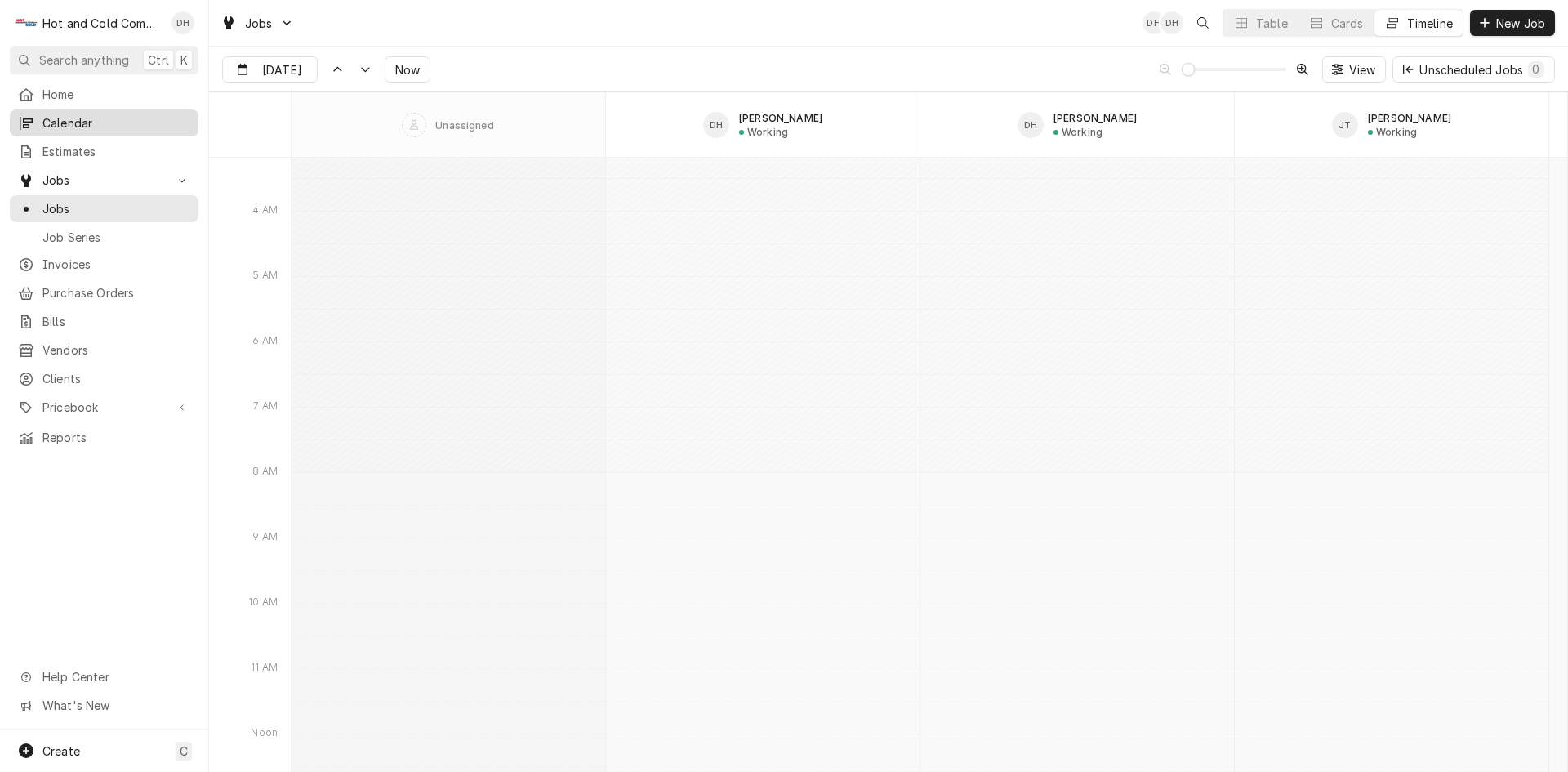
click at [70, 116] on span "Calendar" at bounding box center [116, 123] width 147 height 18
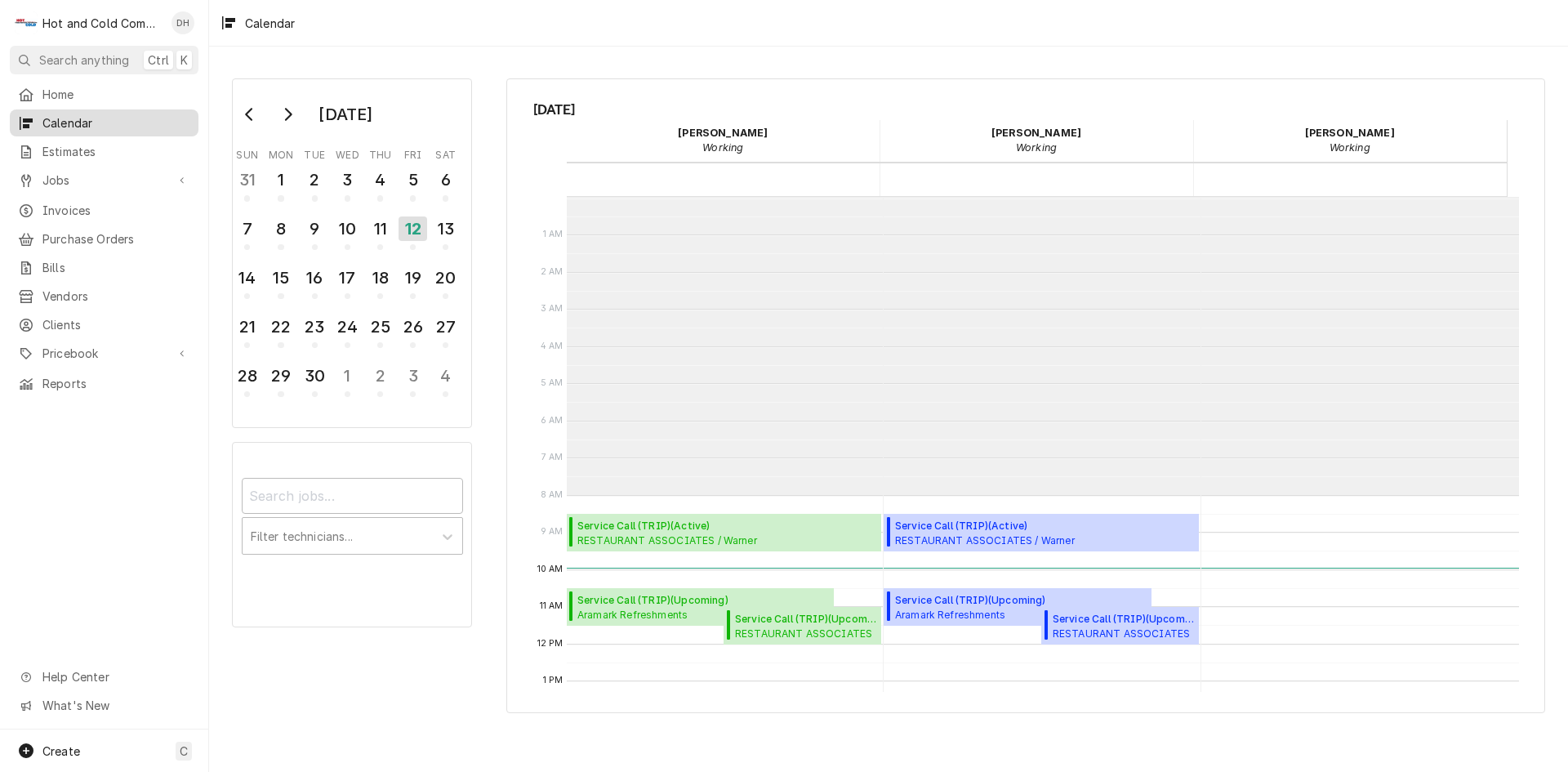
scroll to position [298, 0]
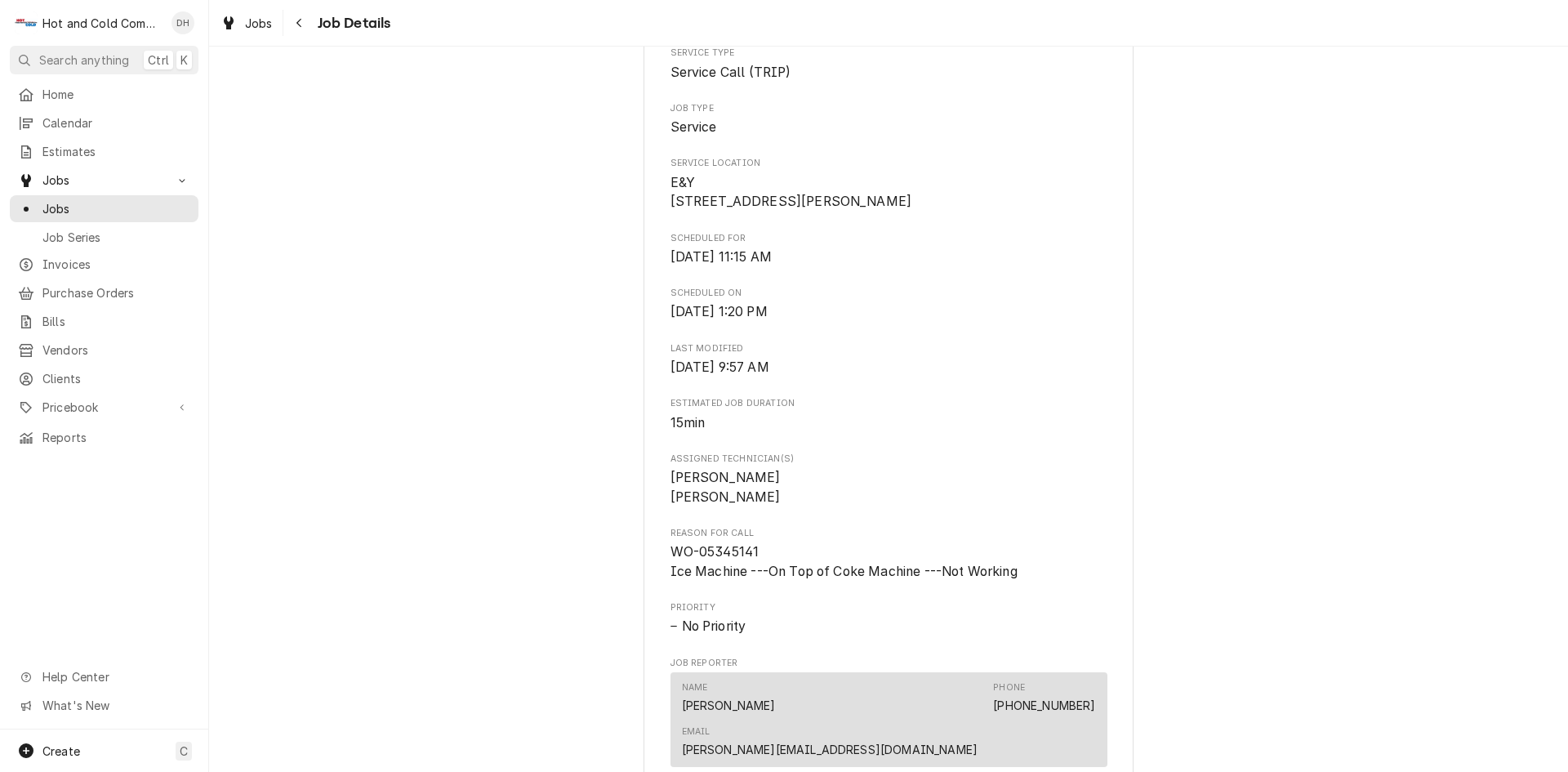
scroll to position [112, 0]
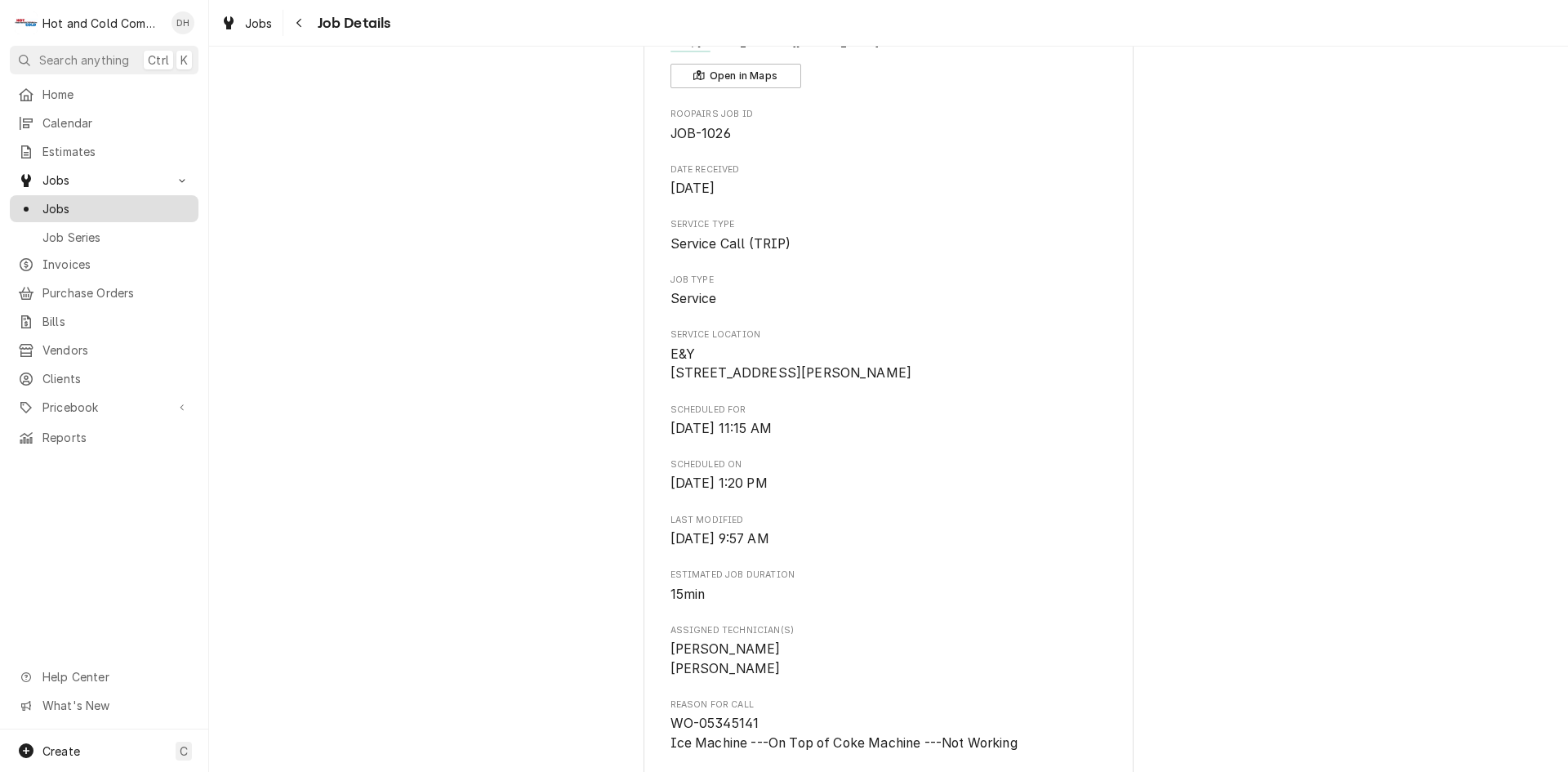
click at [70, 200] on span "Jobs" at bounding box center [116, 209] width 147 height 18
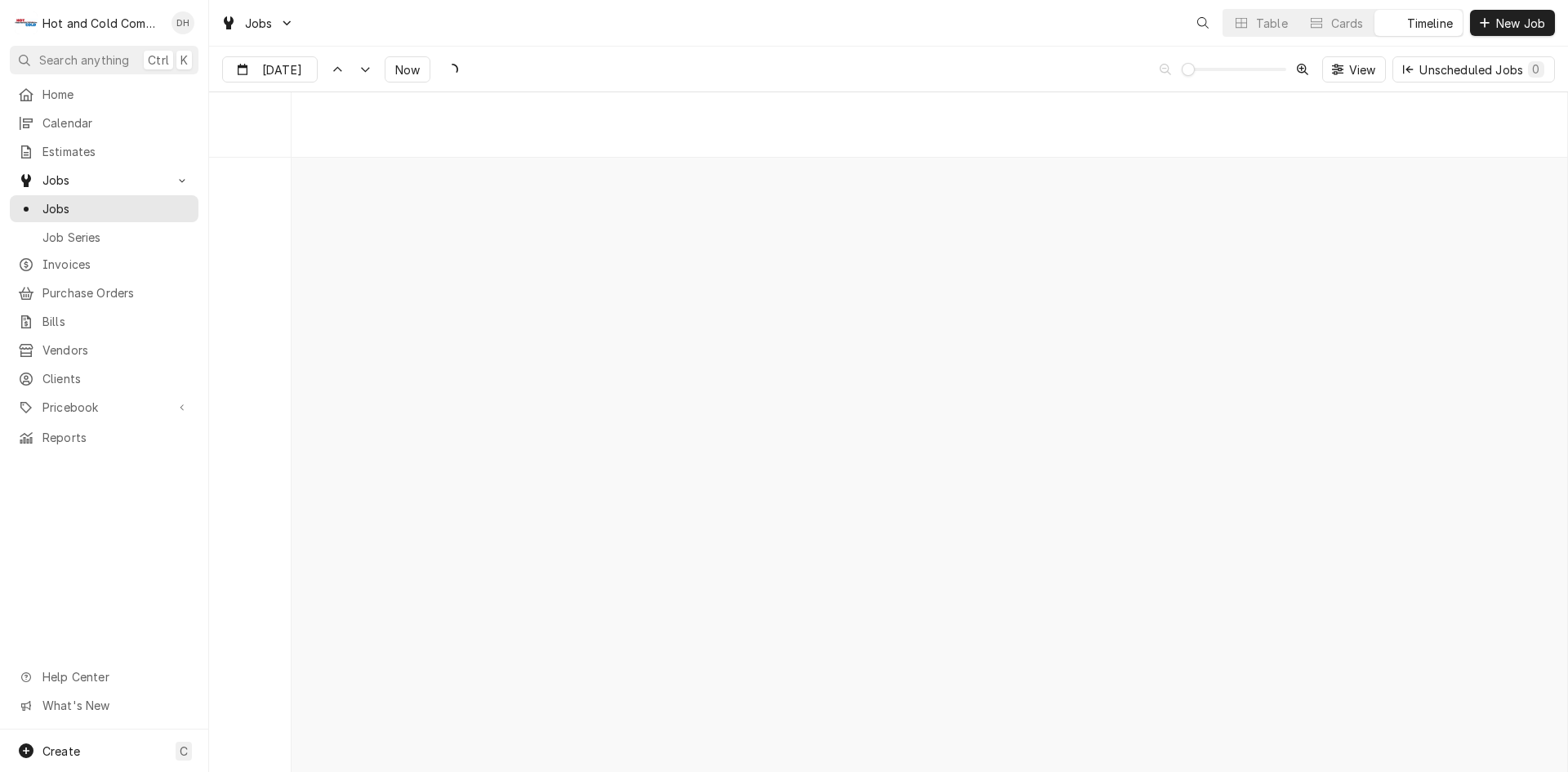
scroll to position [12786, 0]
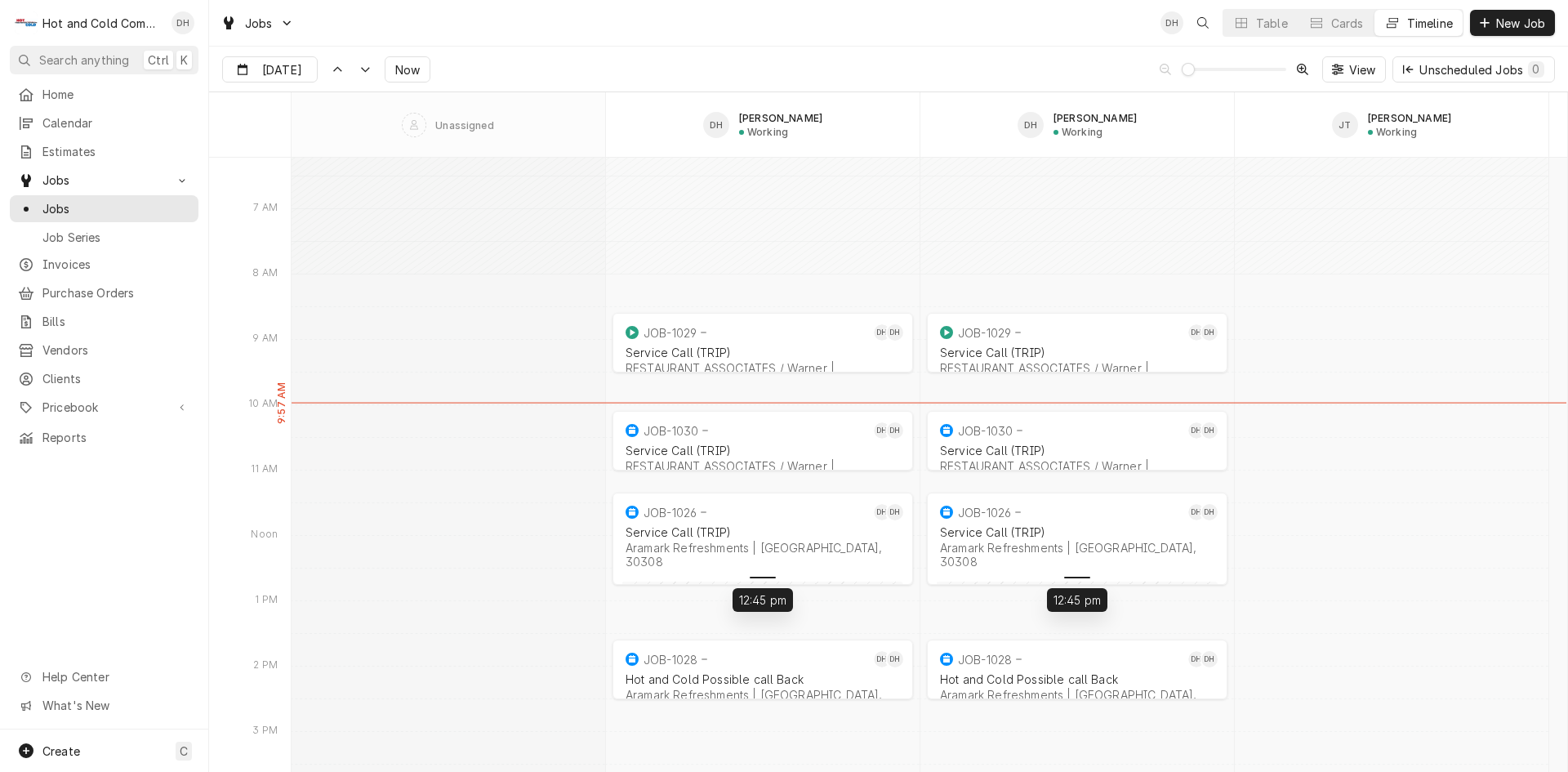
drag, startPoint x: 742, startPoint y: 502, endPoint x: 727, endPoint y: 585, distance: 84.3
click at [742, 670] on div "Hot and Cold Possible call Back Aramark Refreshments | [PERSON_NAME][GEOGRAPHIC…" at bounding box center [763, 693] width 281 height 50
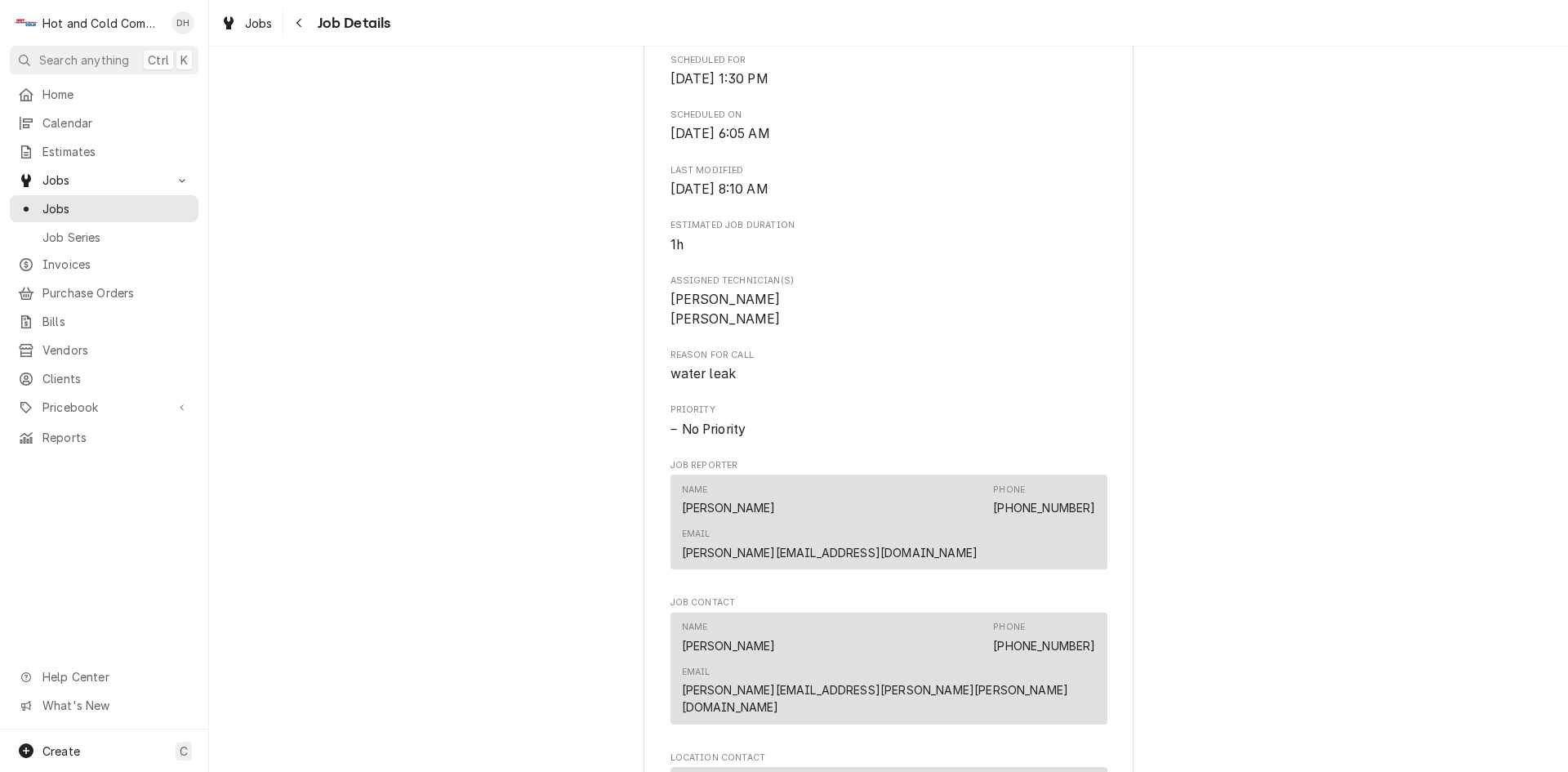
scroll to position [817, 0]
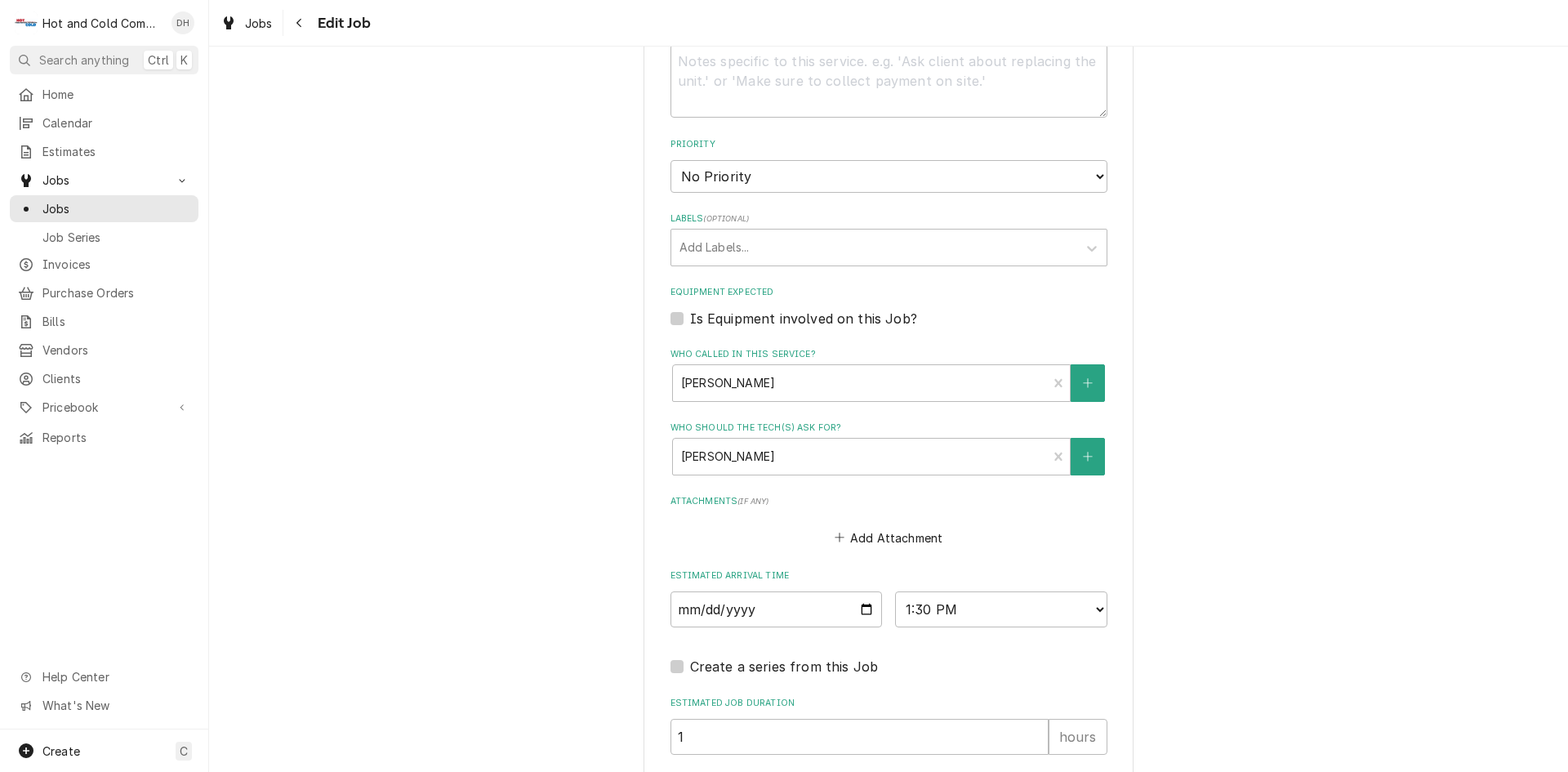
scroll to position [817, 0]
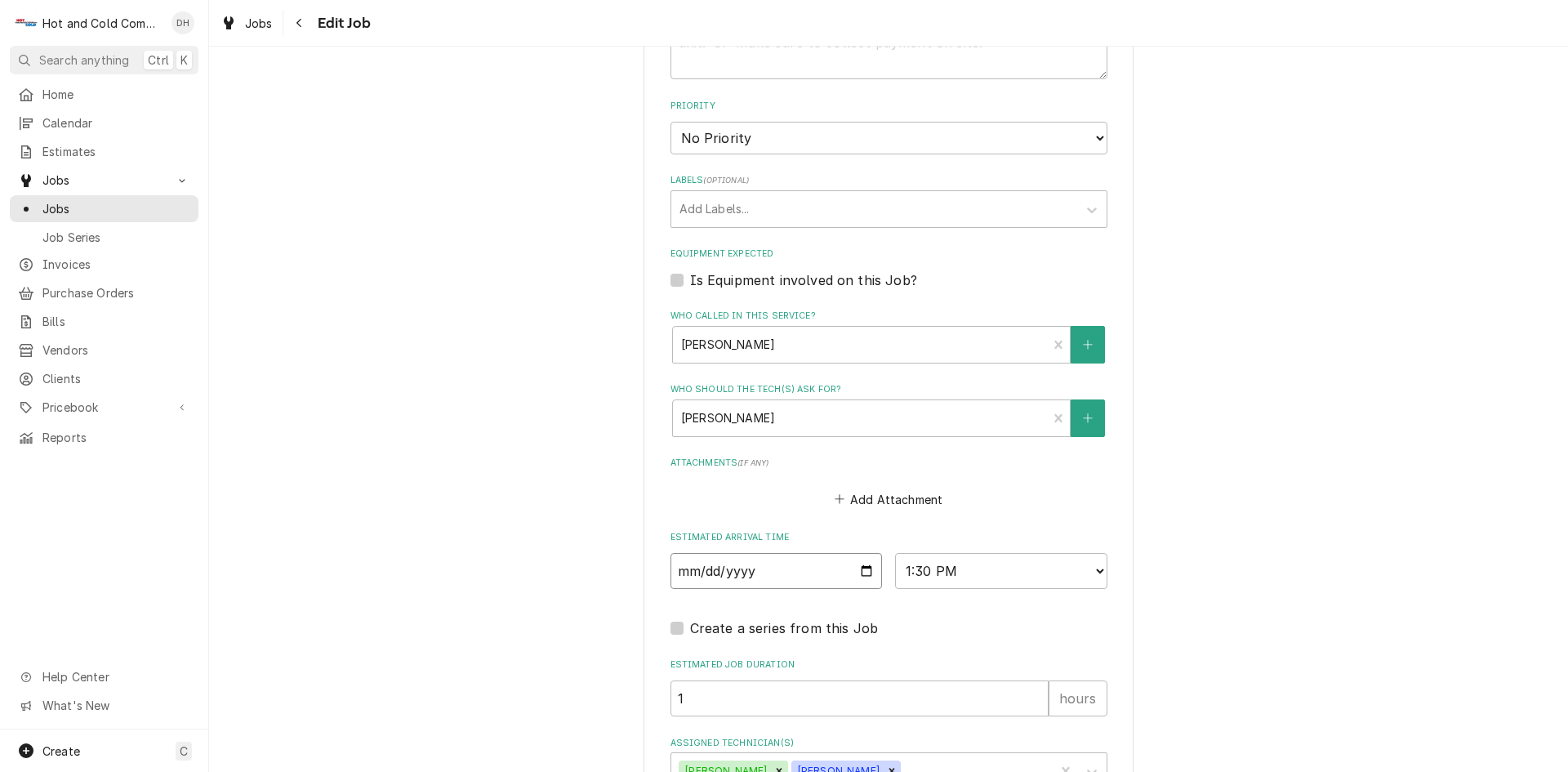
click at [863, 568] on input "[DATE]" at bounding box center [777, 570] width 212 height 36
type textarea "x"
type input "[DATE]"
type textarea "x"
click at [1092, 572] on select "AM / PM 6:00 AM 6:15 AM 6:30 AM 6:45 AM 7:00 AM 7:15 AM 7:30 AM 7:45 AM 8:00 AM…" at bounding box center [1001, 570] width 212 height 36
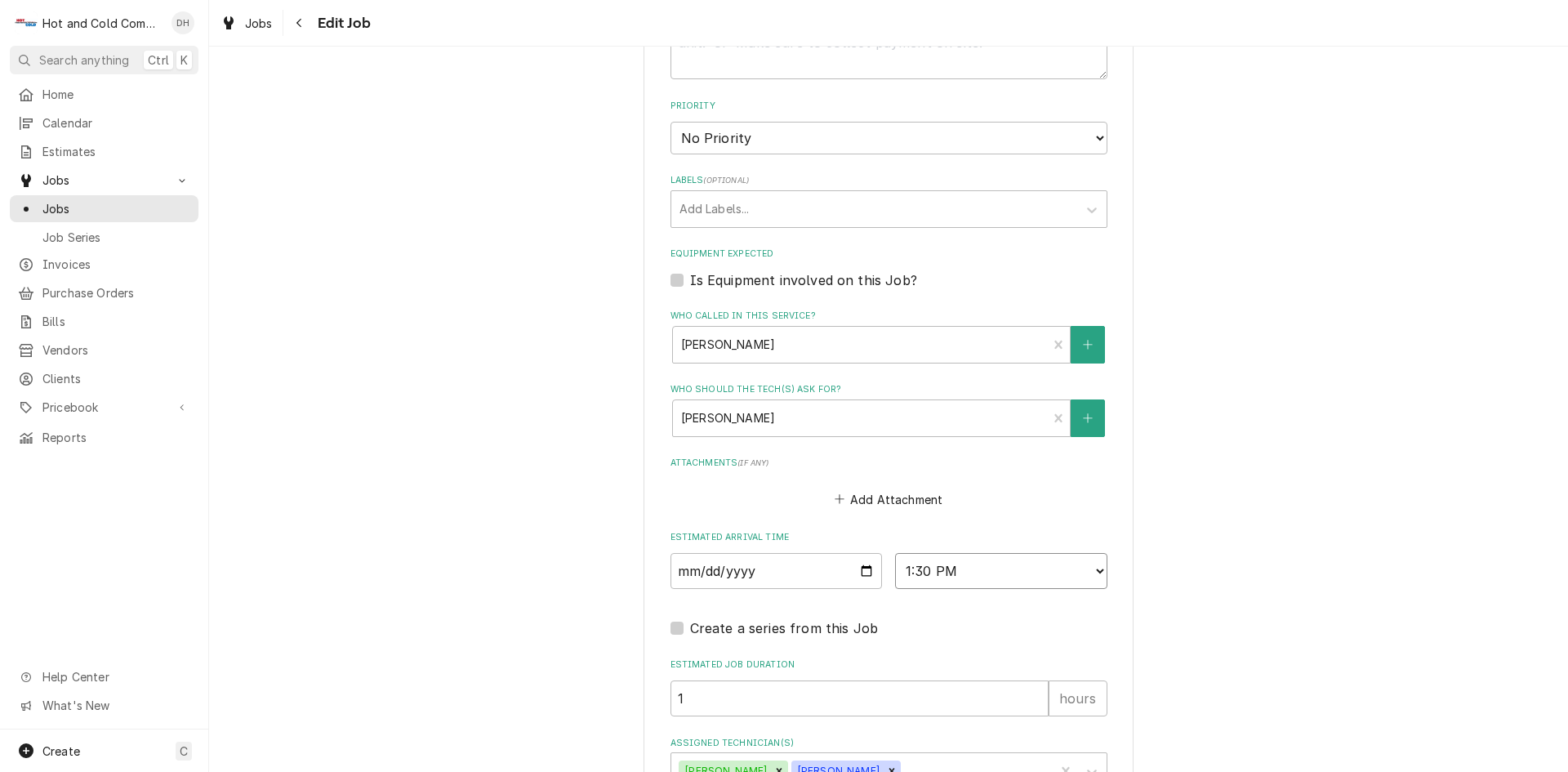
select select "09:30:00"
click at [895, 553] on select "AM / PM 6:00 AM 6:15 AM 6:30 AM 6:45 AM 7:00 AM 7:15 AM 7:30 AM 7:45 AM 8:00 AM…" at bounding box center [1001, 570] width 212 height 36
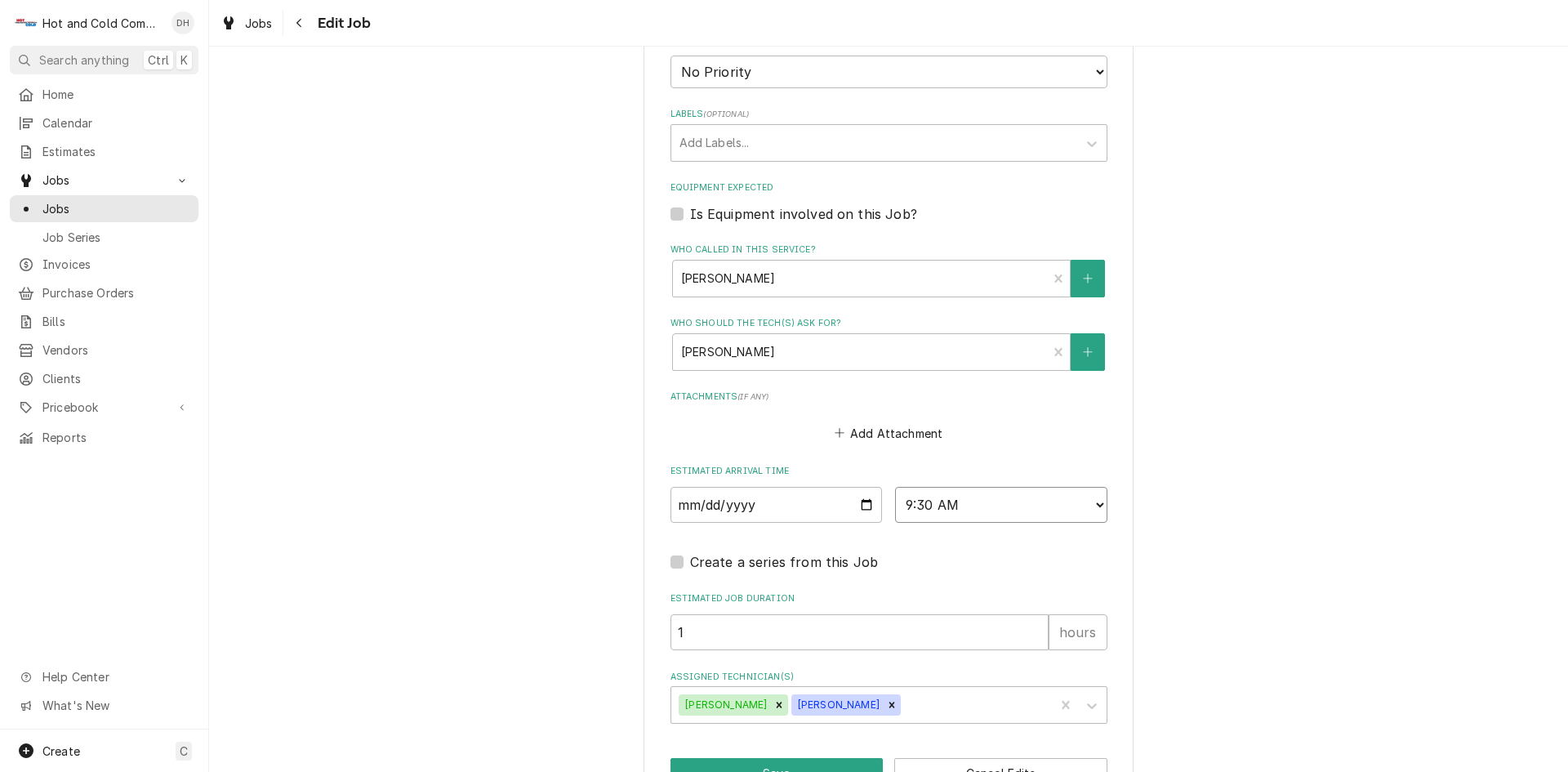
scroll to position [934, 0]
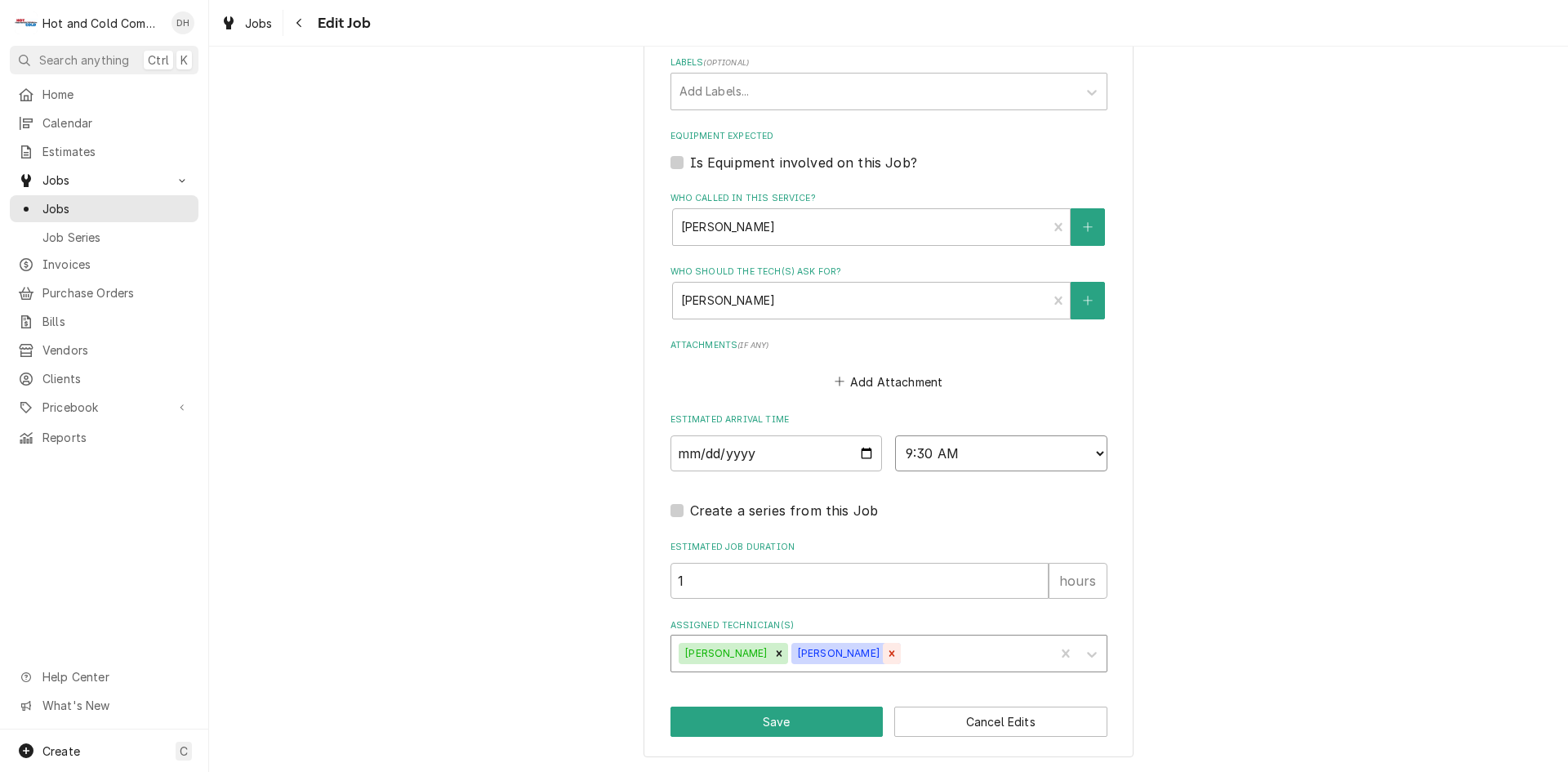
click at [886, 655] on icon "Remove David Harris" at bounding box center [891, 653] width 11 height 11
click at [774, 649] on icon "Remove Daryl Harris" at bounding box center [779, 653] width 11 height 11
click at [787, 652] on div "Assigned Technician(s)" at bounding box center [874, 654] width 390 height 30
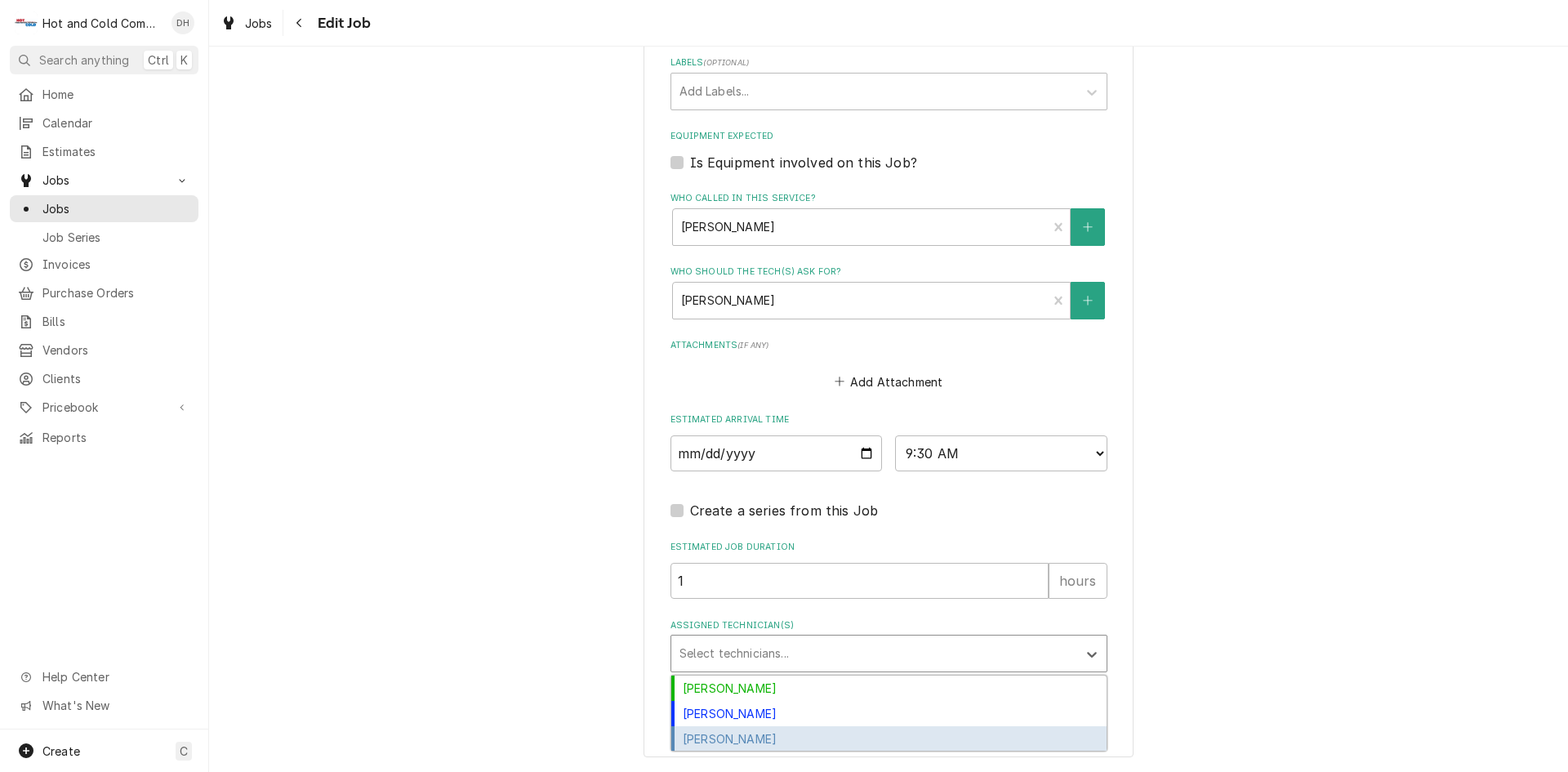
drag, startPoint x: 753, startPoint y: 736, endPoint x: 920, endPoint y: 726, distance: 167.3
click at [755, 734] on div "[PERSON_NAME]" at bounding box center [889, 739] width 435 height 25
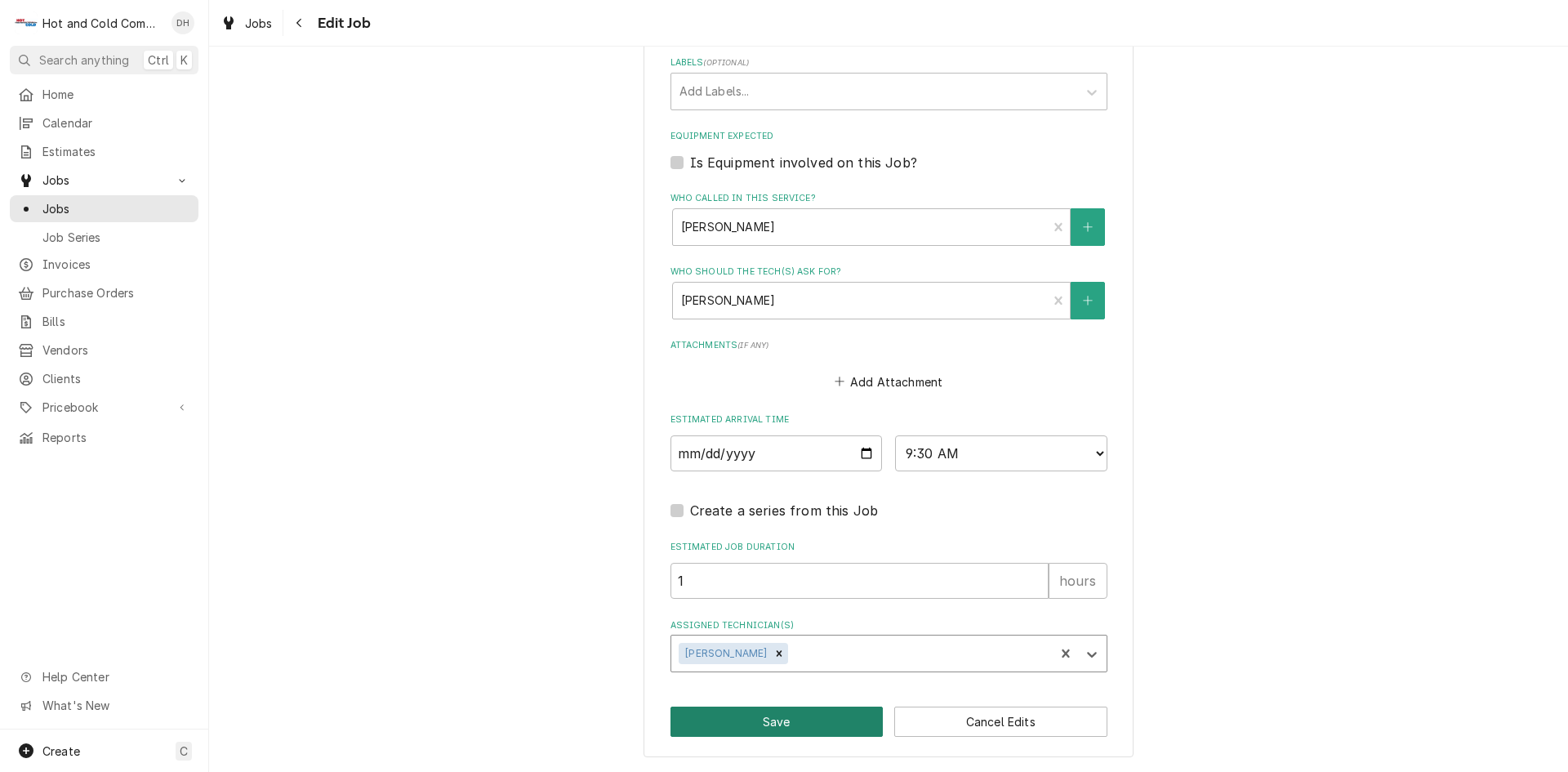
drag, startPoint x: 805, startPoint y: 726, endPoint x: 817, endPoint y: 726, distance: 12.0
click at [805, 727] on button "Save" at bounding box center [777, 721] width 213 height 30
type textarea "x"
